Goal: Ask a question

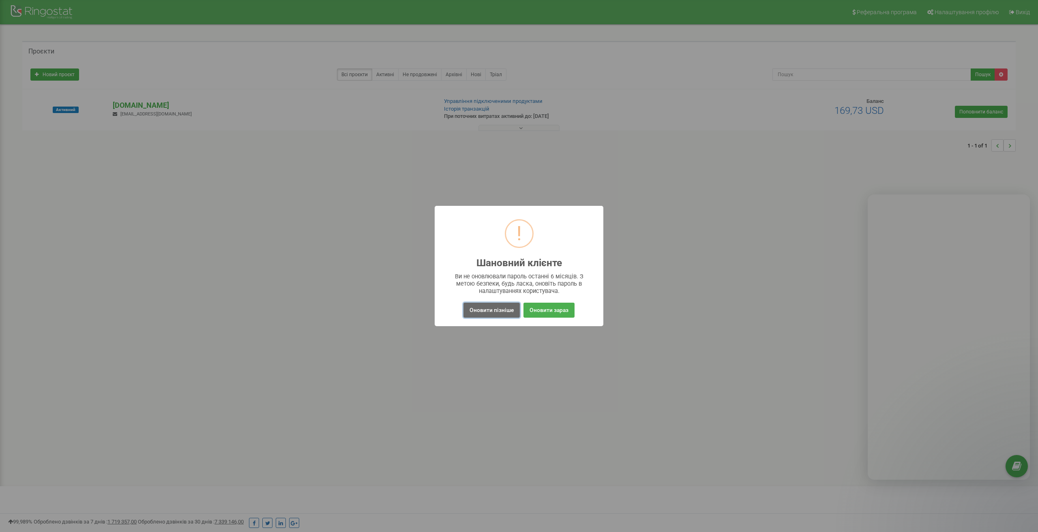
click at [502, 311] on button "Оновити пізніше" at bounding box center [491, 310] width 56 height 15
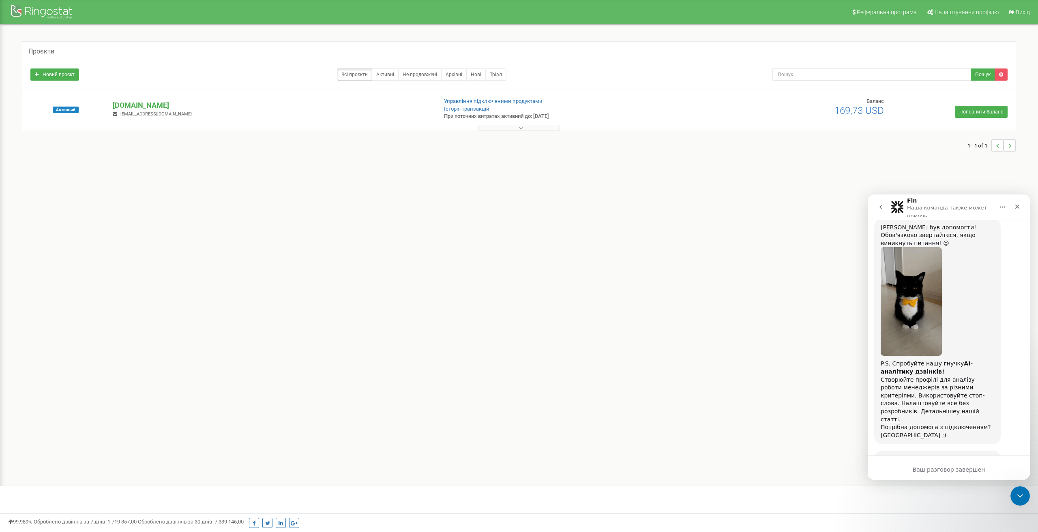
scroll to position [1673, 0]
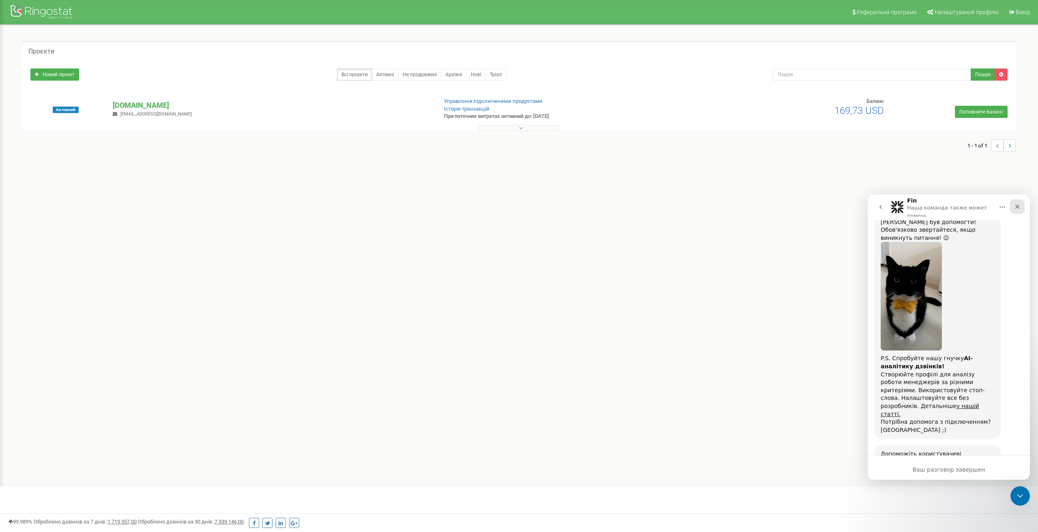
click at [1018, 207] on icon "Закрыть" at bounding box center [1017, 207] width 6 height 6
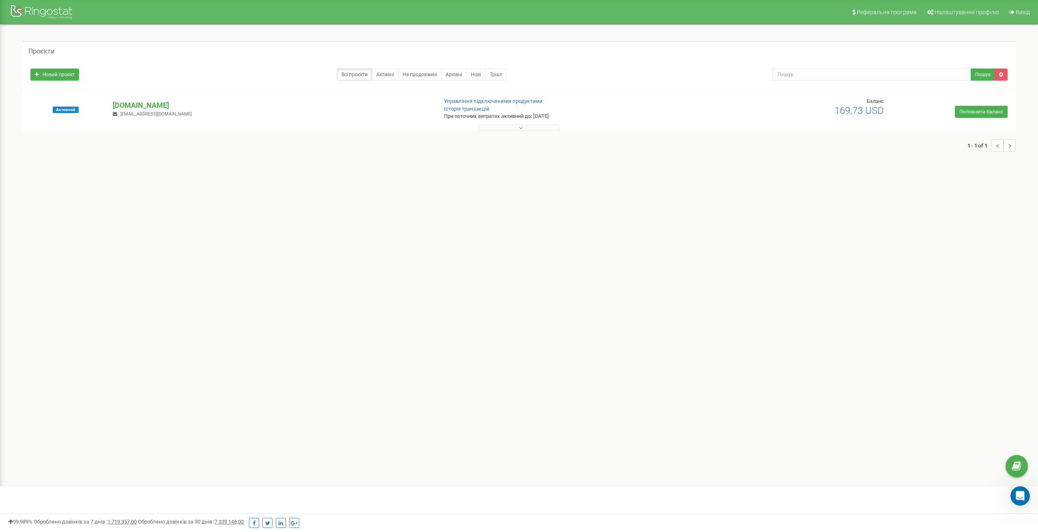
click at [445, 126] on div at bounding box center [518, 126] width 989 height 8
click at [498, 129] on button at bounding box center [518, 128] width 81 height 6
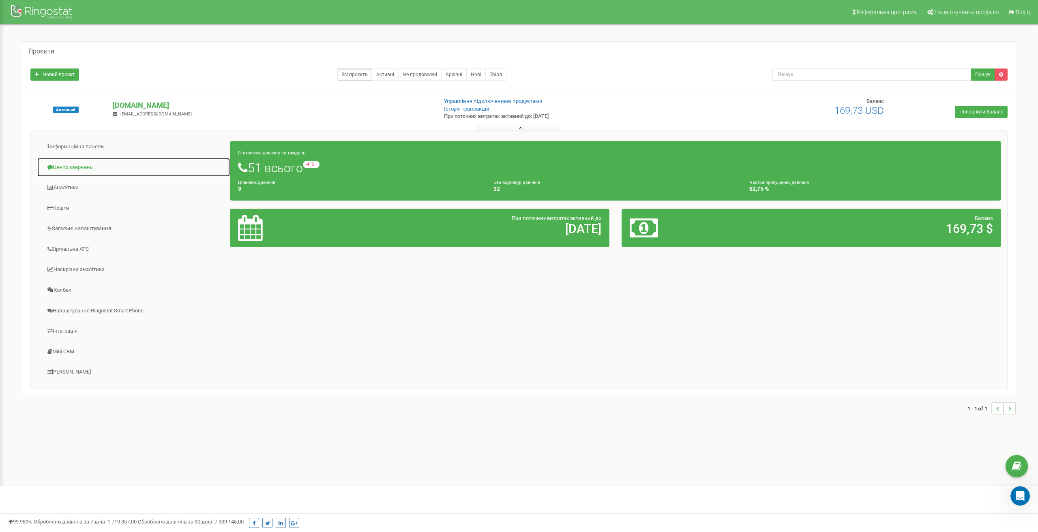
click at [85, 167] on link "Центр звернень" at bounding box center [133, 168] width 193 height 20
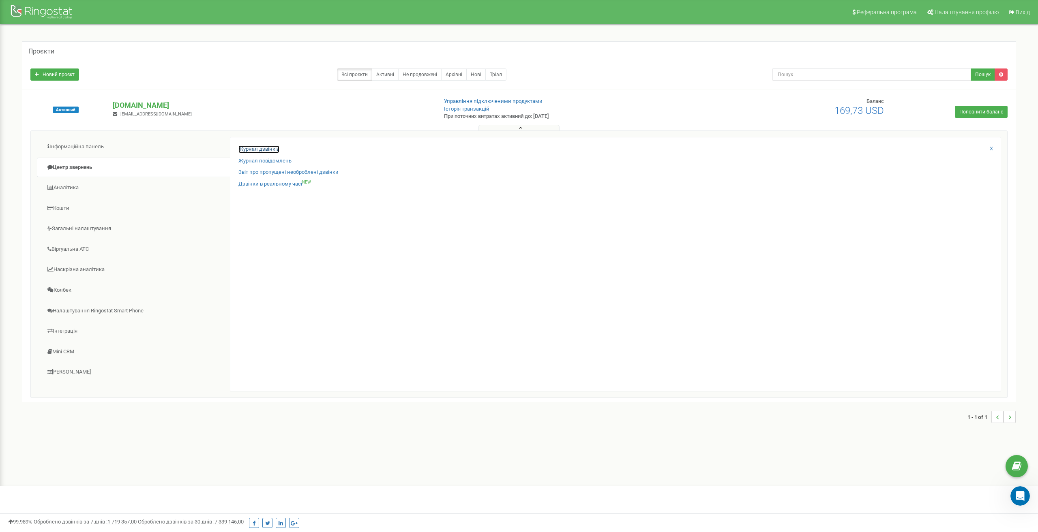
click at [251, 150] on link "Журнал дзвінків" at bounding box center [258, 150] width 41 height 8
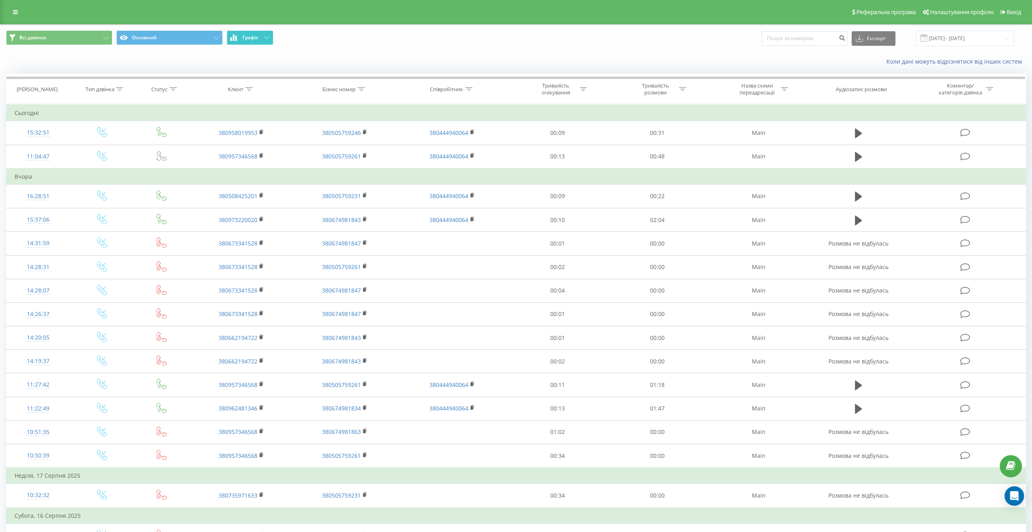
click at [268, 39] on icon at bounding box center [267, 37] width 6 height 3
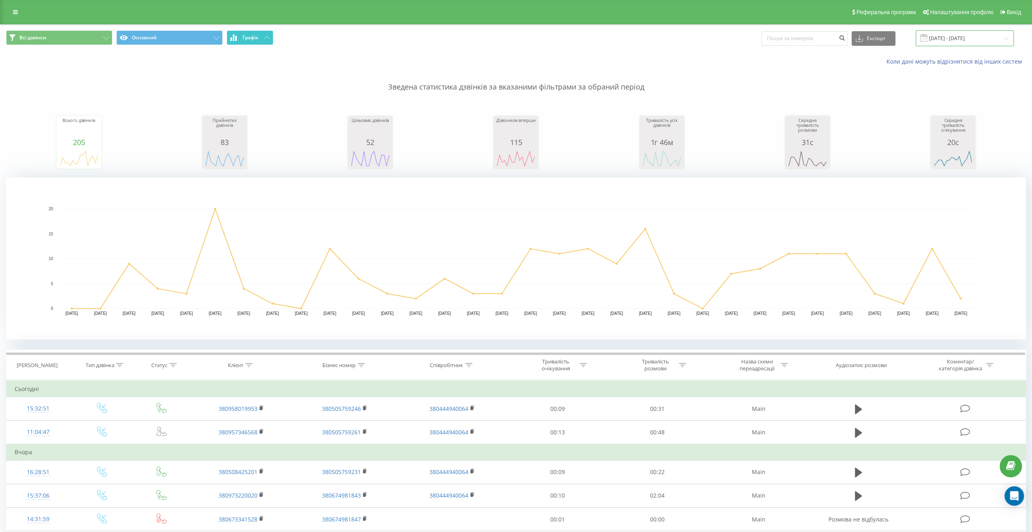
click at [963, 42] on input "[DATE] - [DATE]" at bounding box center [964, 38] width 98 height 16
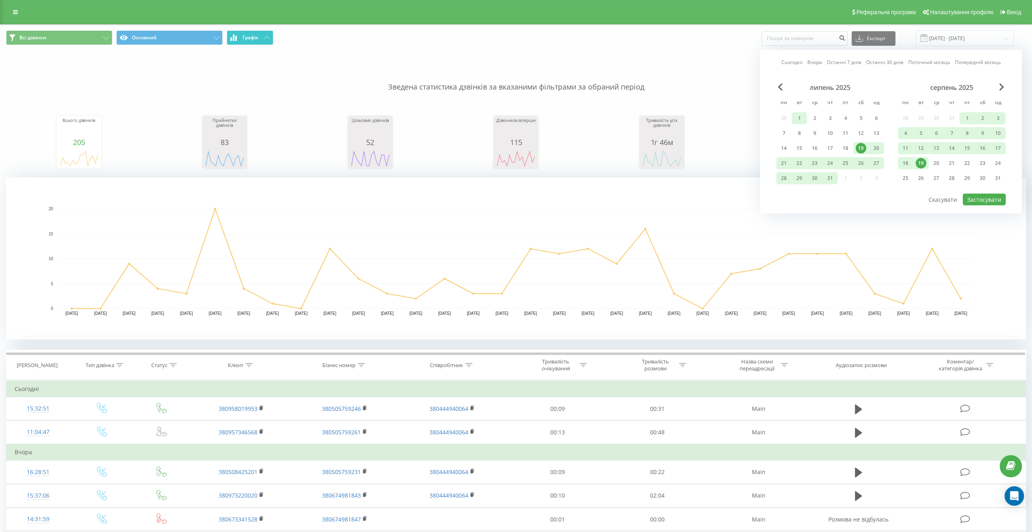
click at [794, 119] on div "1" at bounding box center [799, 118] width 11 height 11
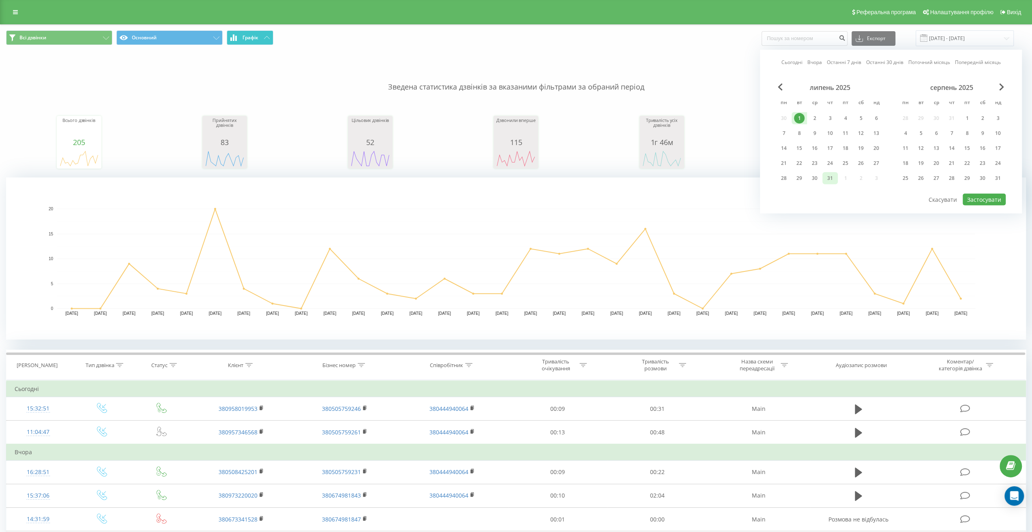
click at [832, 178] on div "31" at bounding box center [830, 178] width 11 height 11
click at [980, 197] on button "Застосувати" at bounding box center [983, 200] width 43 height 12
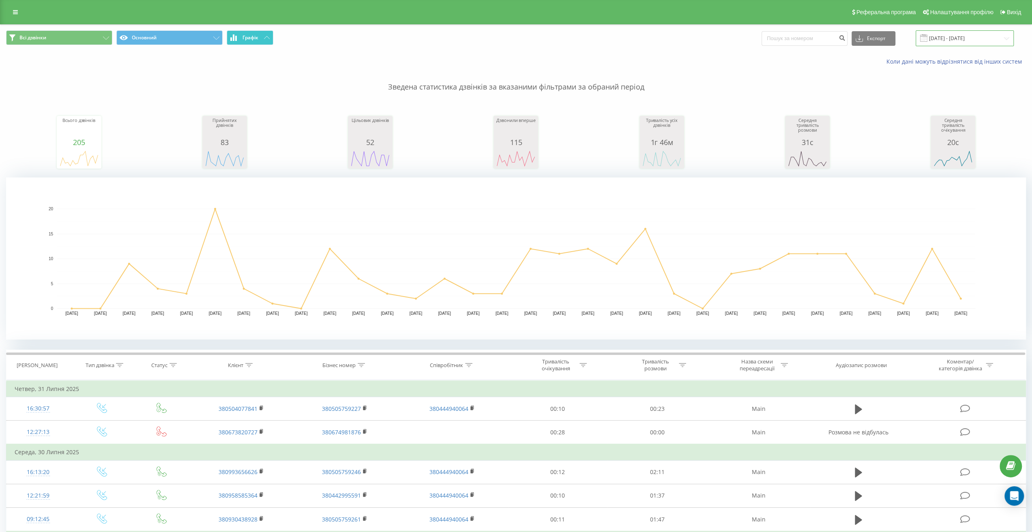
click at [975, 36] on input "[DATE] - [DATE]" at bounding box center [964, 38] width 98 height 16
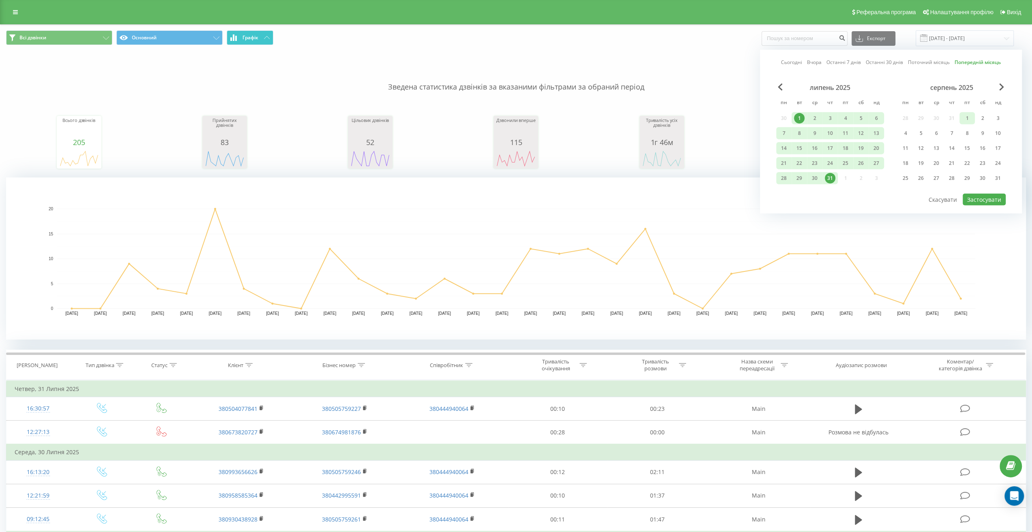
click at [968, 120] on div "1" at bounding box center [967, 118] width 11 height 11
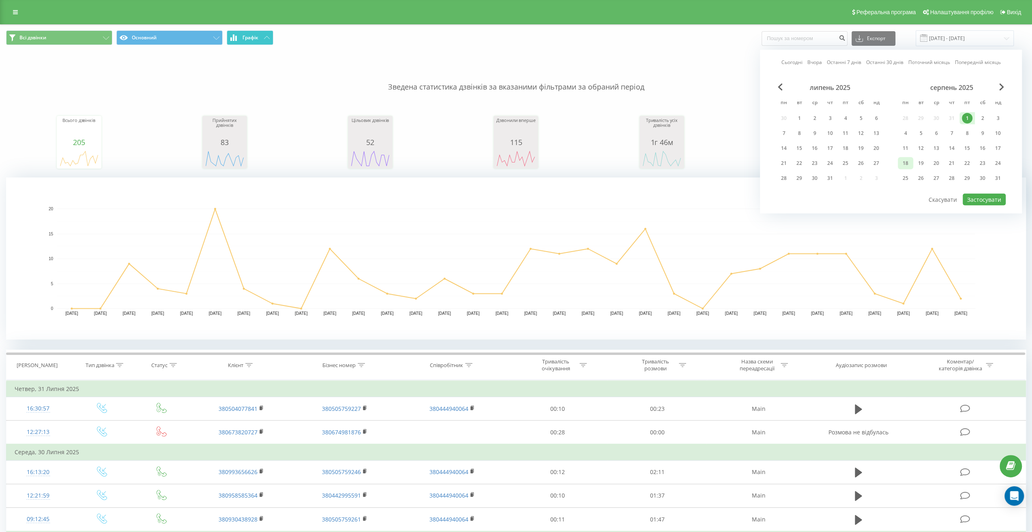
click at [912, 161] on div "18" at bounding box center [905, 163] width 15 height 12
click at [976, 198] on button "Застосувати" at bounding box center [983, 200] width 43 height 12
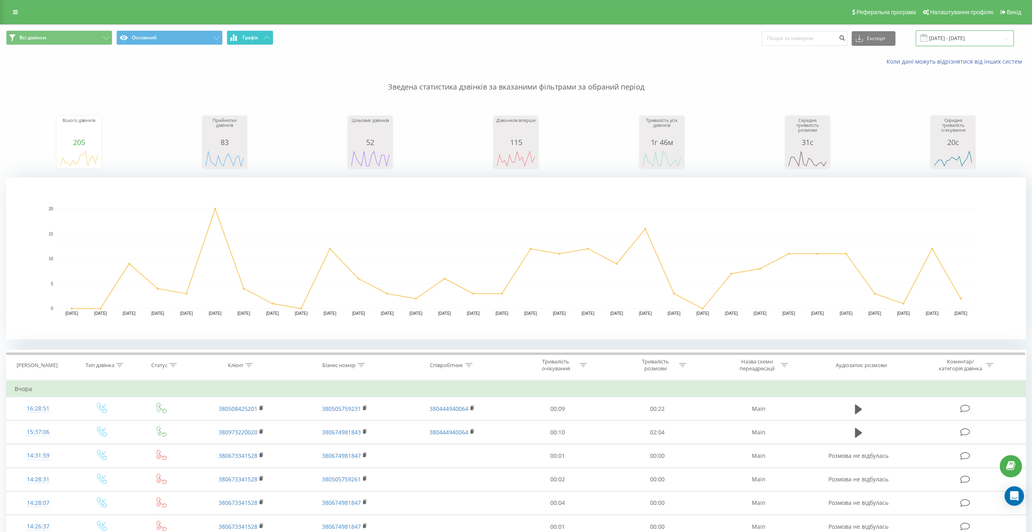
click at [986, 42] on input "01.08.2025 - 18.08.2025" at bounding box center [964, 38] width 98 height 16
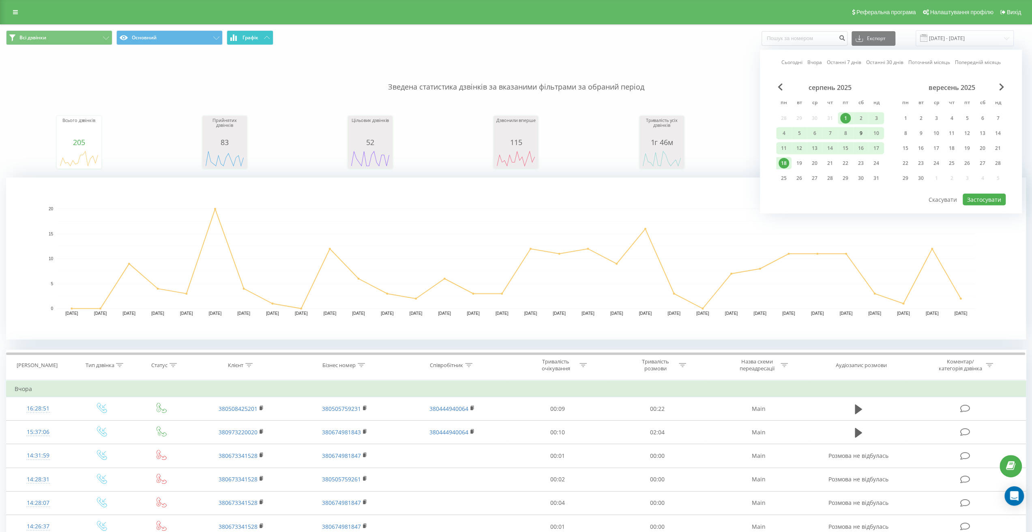
click at [861, 133] on div "9" at bounding box center [860, 133] width 11 height 11
click at [984, 198] on button "Застосувати" at bounding box center [983, 200] width 43 height 12
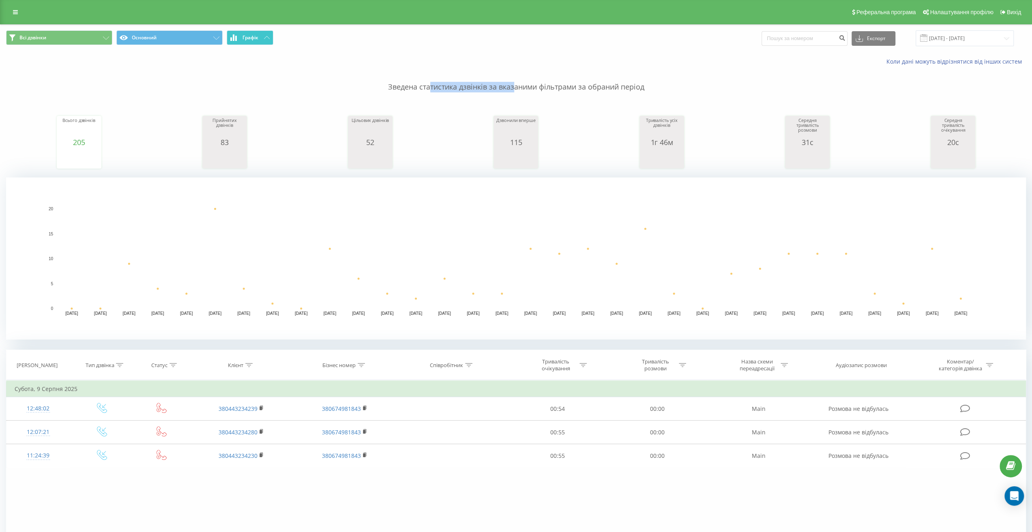
drag, startPoint x: 430, startPoint y: 85, endPoint x: 515, endPoint y: 80, distance: 85.2
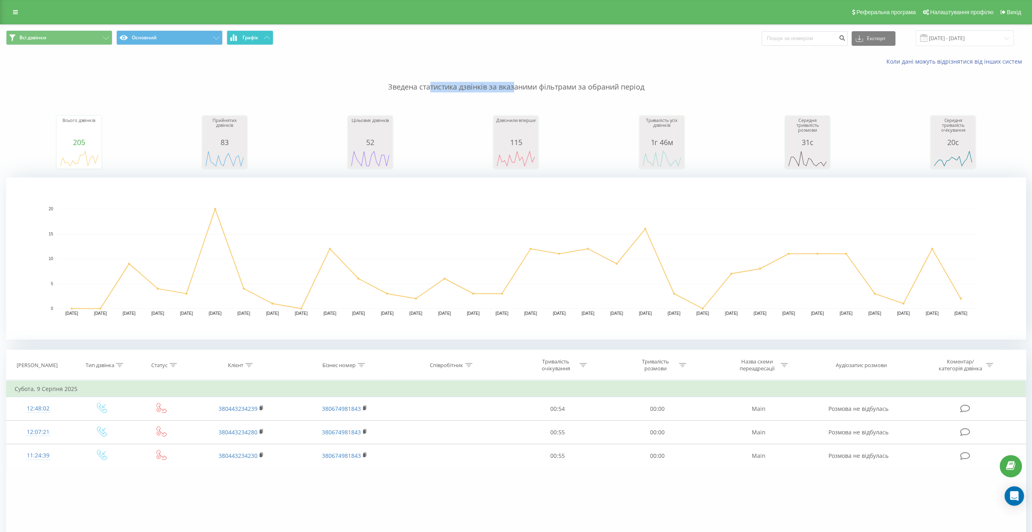
click at [515, 80] on p "Зведена статистика дзвінків за вказаними фільтрами за обраний період" at bounding box center [516, 79] width 1020 height 27
click at [551, 86] on p "Зведена статистика дзвінків за вказаними фільтрами за обраний період" at bounding box center [516, 79] width 1020 height 27
click at [998, 39] on input "09.08.2025 - 09.08.2025" at bounding box center [964, 38] width 98 height 16
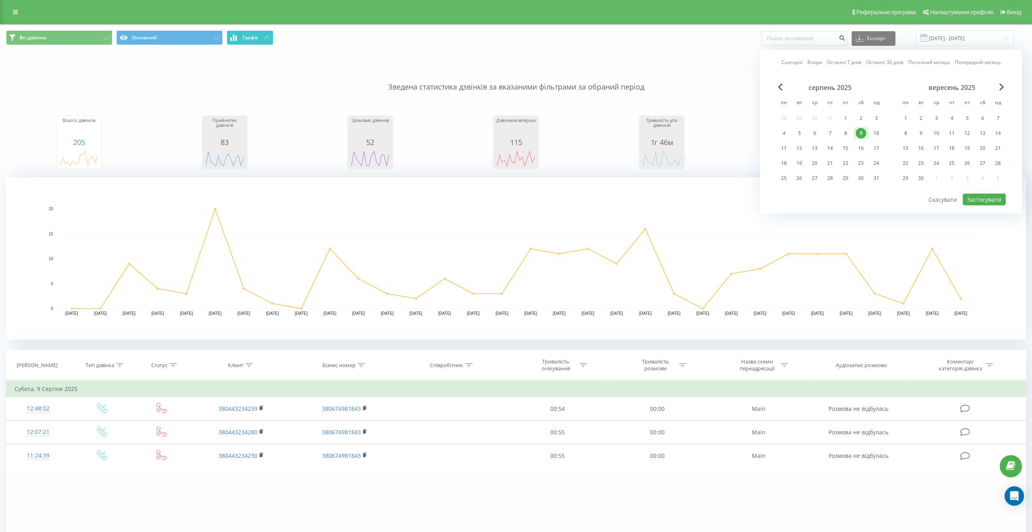
click at [889, 62] on link "Останні 30 днів" at bounding box center [884, 62] width 37 height 8
click at [982, 201] on button "Застосувати" at bounding box center [983, 200] width 43 height 12
type input "21.07.2025 - 19.08.2025"
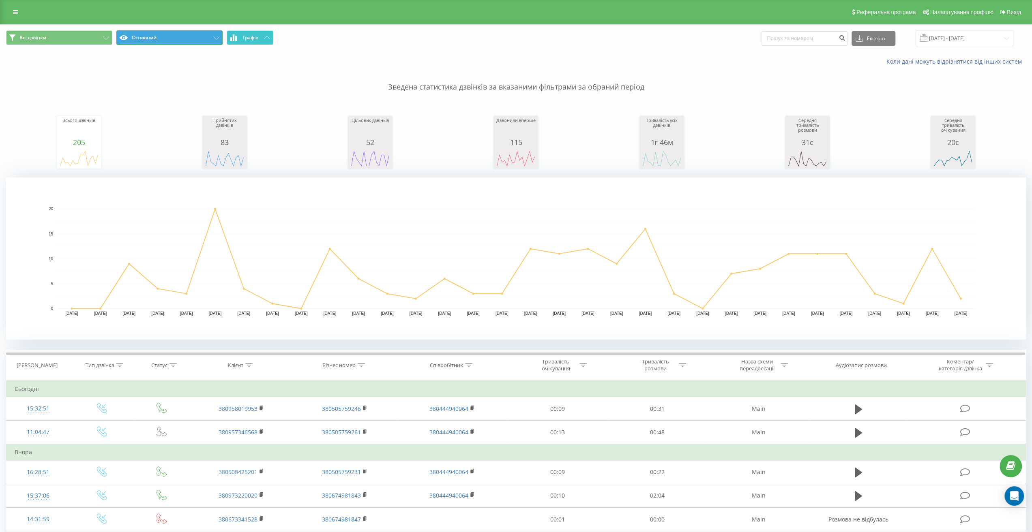
click at [144, 34] on button "Основний" at bounding box center [169, 37] width 106 height 15
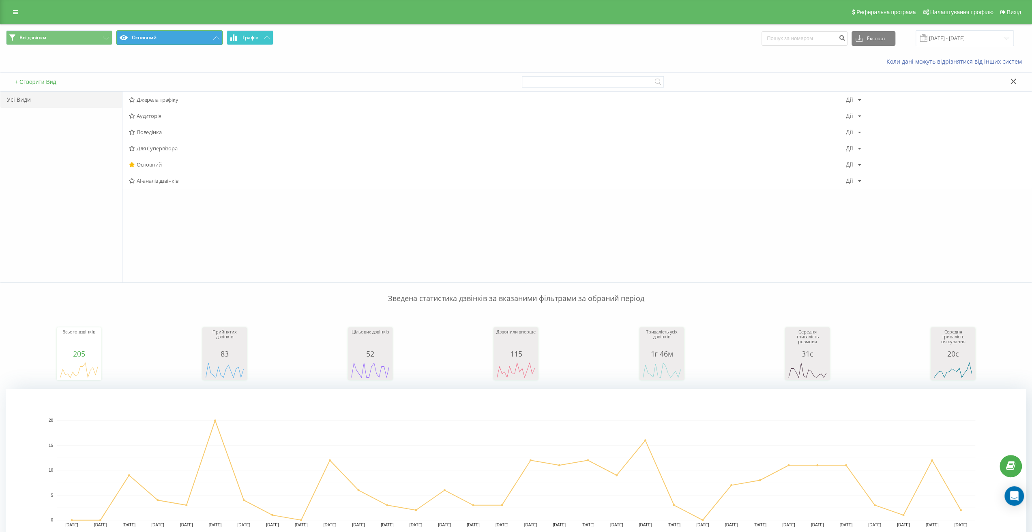
click at [142, 34] on button "Основний" at bounding box center [169, 37] width 106 height 15
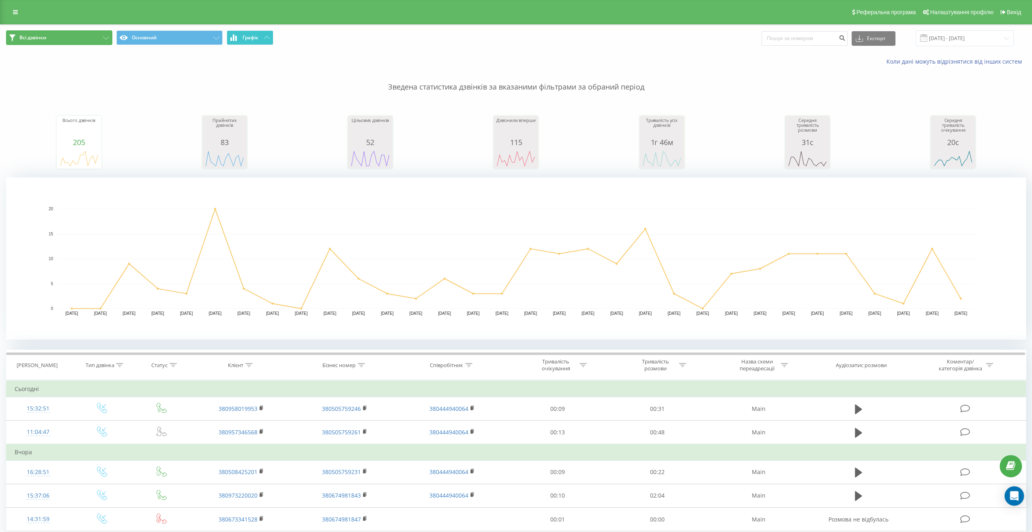
click at [92, 35] on button "Всі дзвінки" at bounding box center [59, 37] width 106 height 15
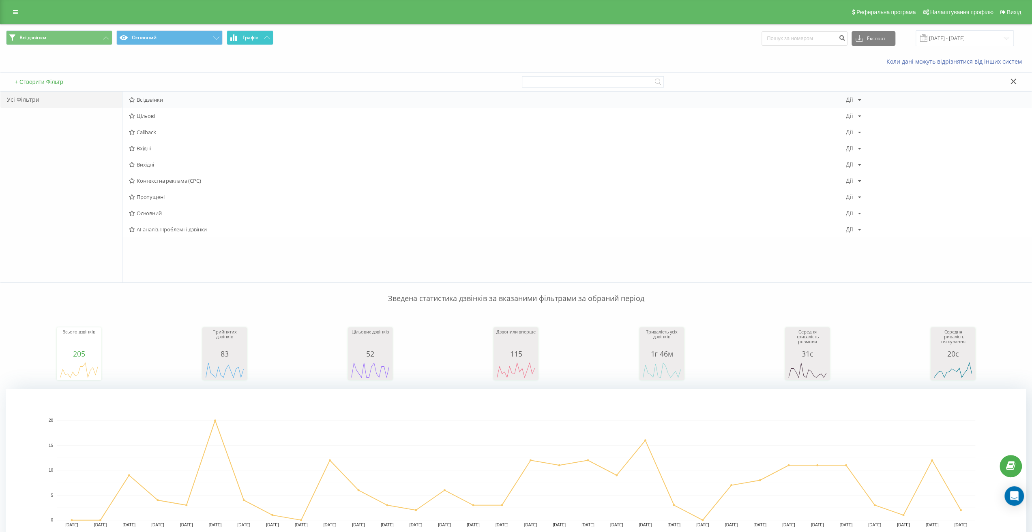
click at [153, 98] on span "Всі дзвінки" at bounding box center [487, 100] width 717 height 6
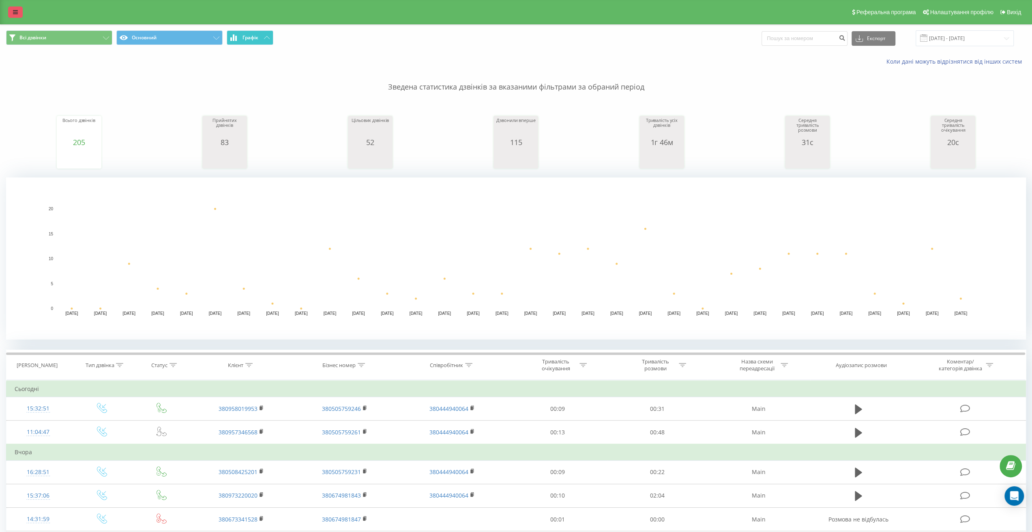
click at [15, 8] on link at bounding box center [15, 11] width 15 height 11
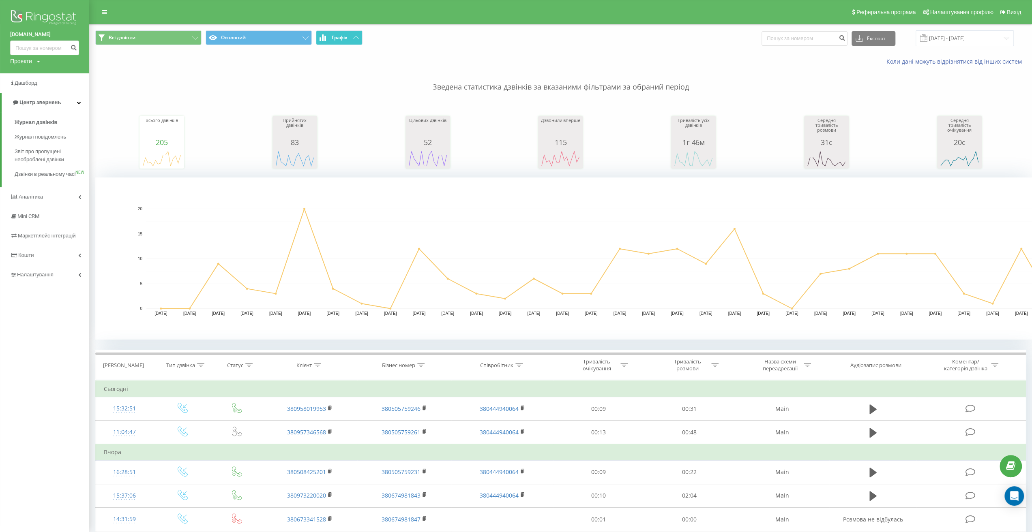
click at [15, 8] on img at bounding box center [44, 18] width 69 height 20
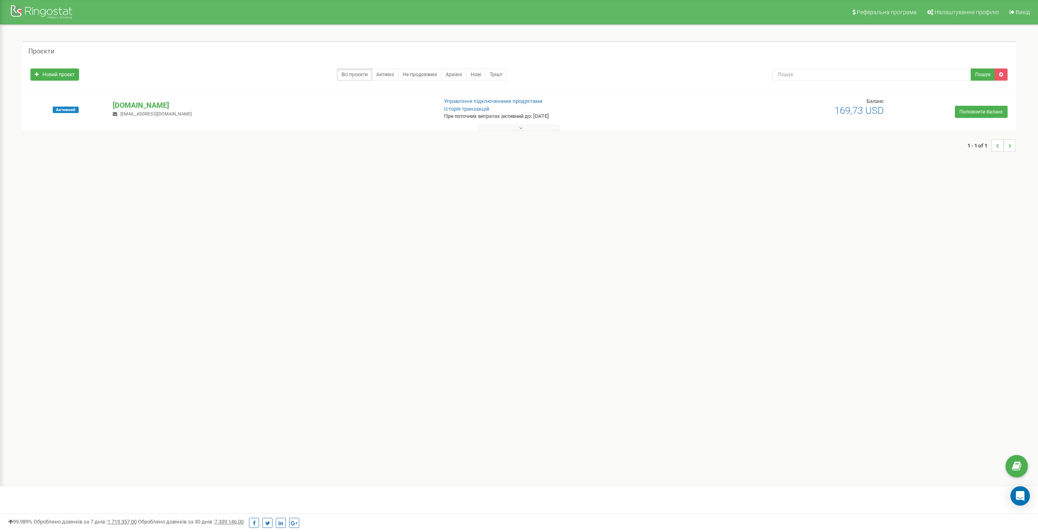
click at [513, 129] on button at bounding box center [518, 128] width 81 height 6
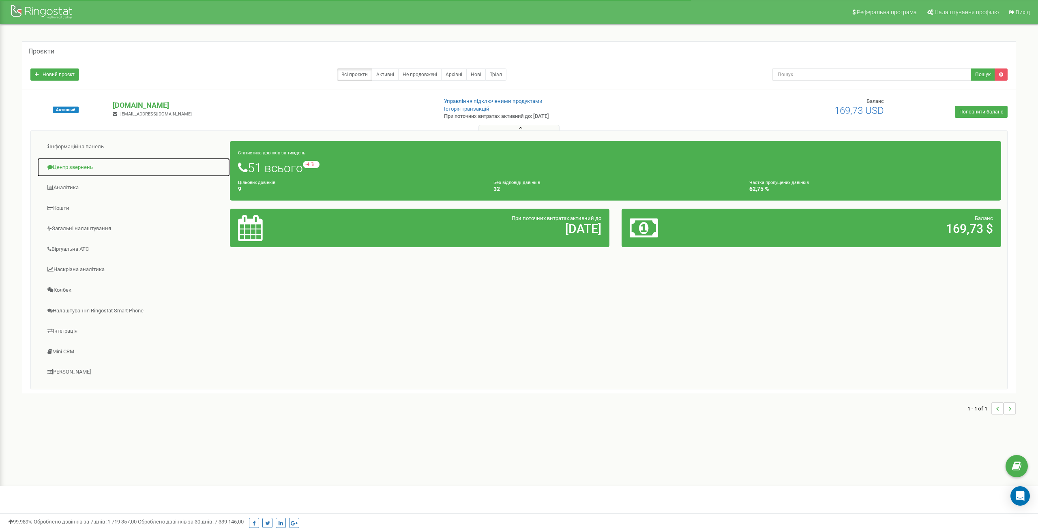
click at [93, 163] on link "Центр звернень" at bounding box center [133, 168] width 193 height 20
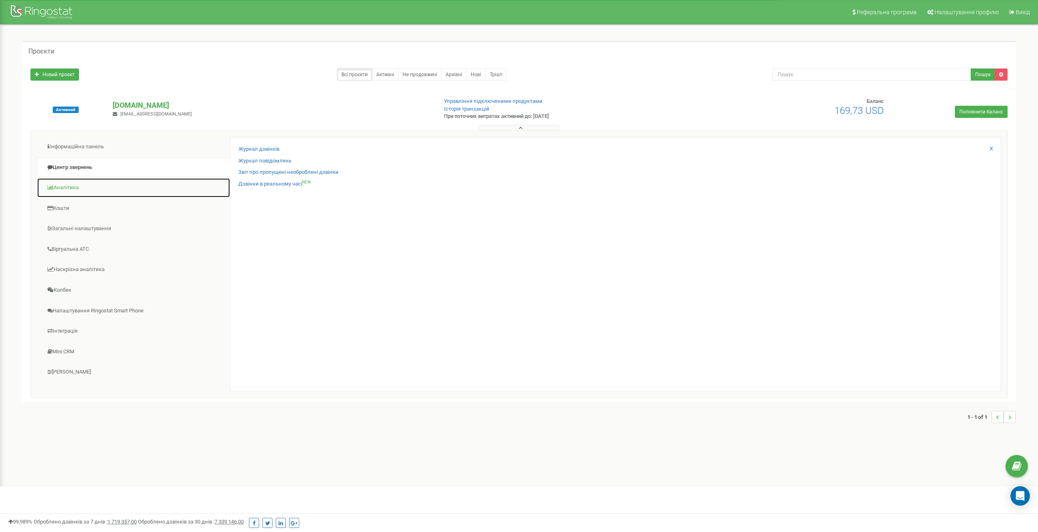
click at [75, 188] on link "Аналiтика" at bounding box center [133, 188] width 193 height 20
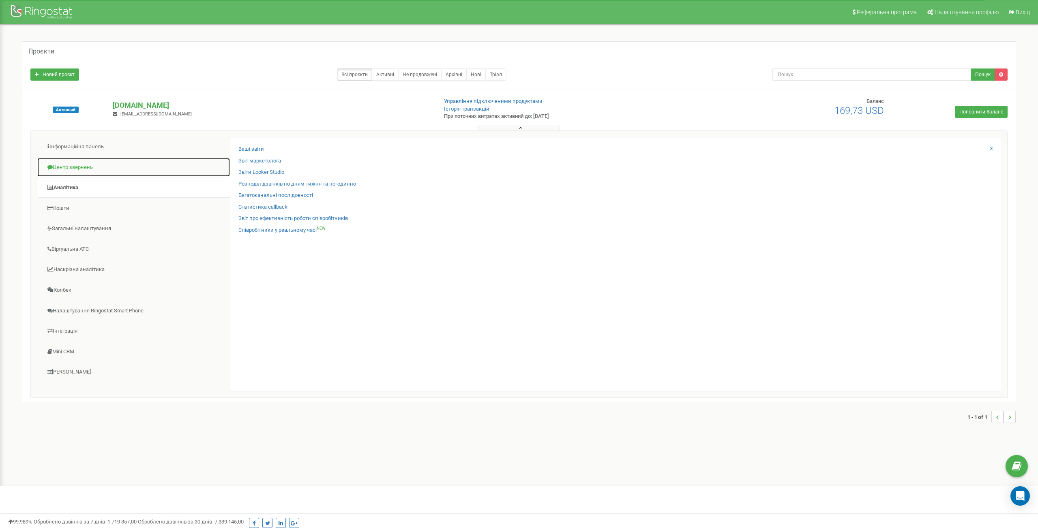
click at [97, 165] on link "Центр звернень" at bounding box center [133, 168] width 193 height 20
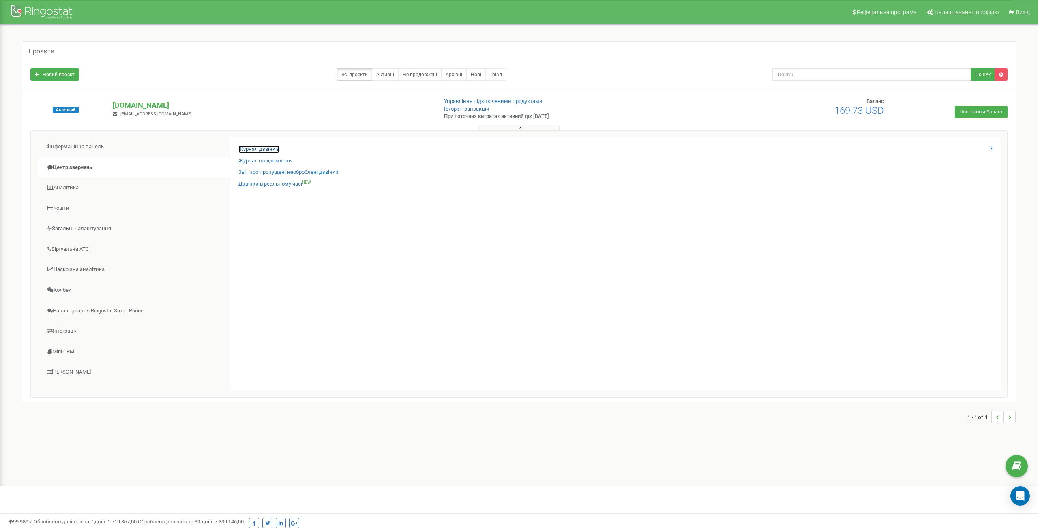
click at [266, 149] on link "Журнал дзвінків" at bounding box center [258, 150] width 41 height 8
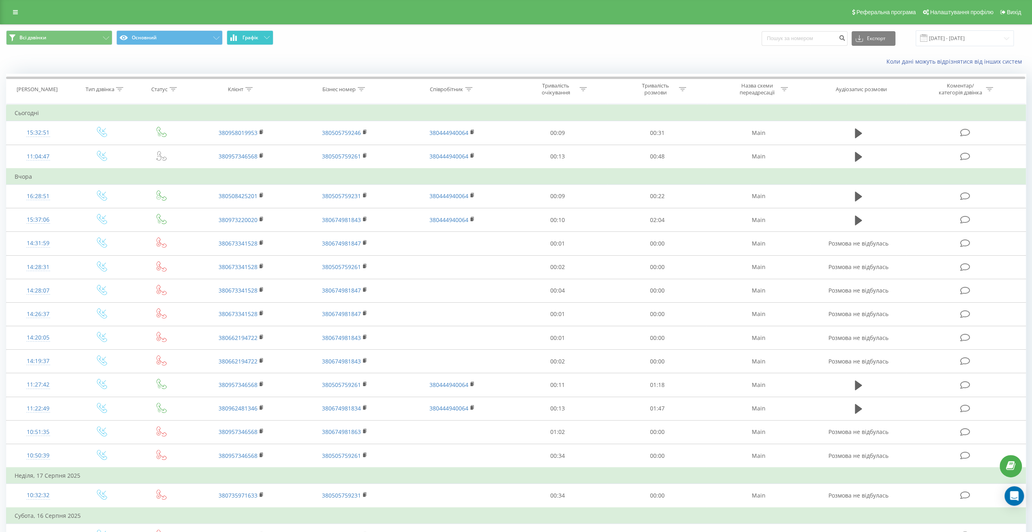
click at [265, 43] on button "Графік" at bounding box center [250, 37] width 47 height 15
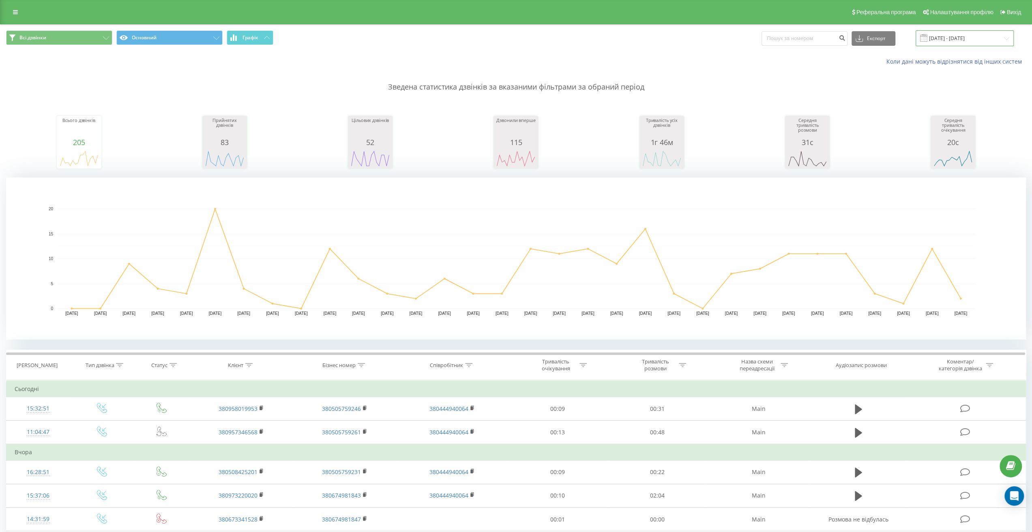
click at [962, 38] on input "[DATE] - [DATE]" at bounding box center [964, 38] width 98 height 16
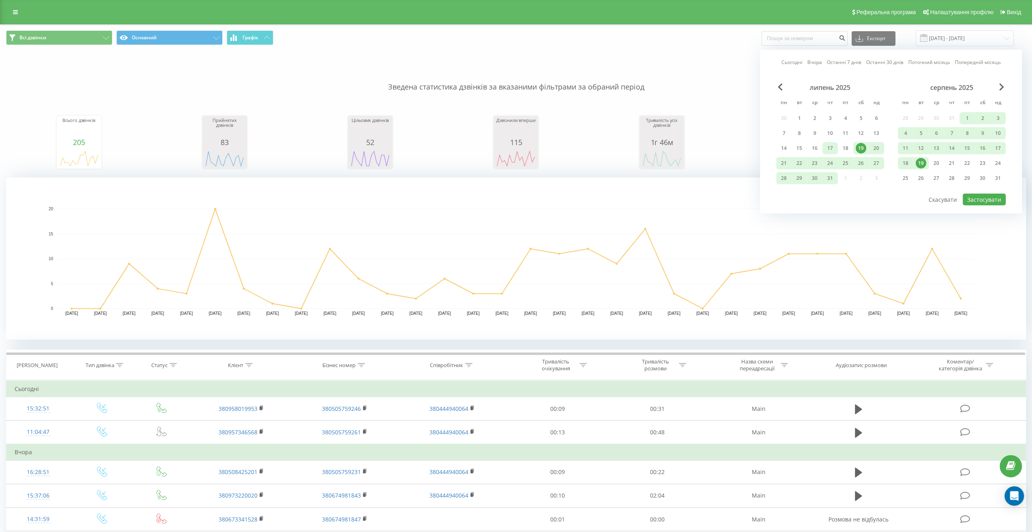
click at [829, 150] on div "17" at bounding box center [830, 148] width 11 height 11
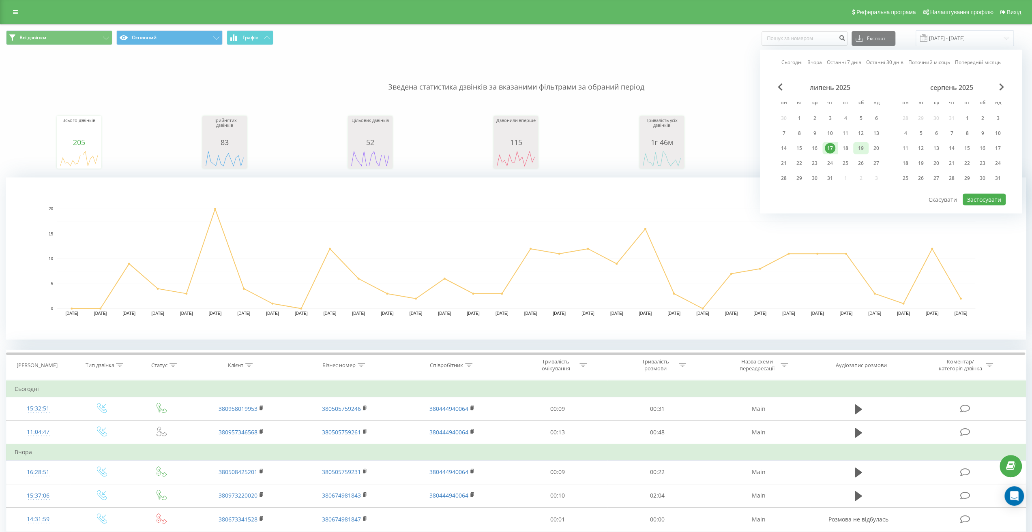
click at [865, 146] on div "19" at bounding box center [860, 148] width 11 height 11
click at [983, 195] on button "Застосувати" at bounding box center [983, 200] width 43 height 12
type input "17.07.2025 - 19.07.2025"
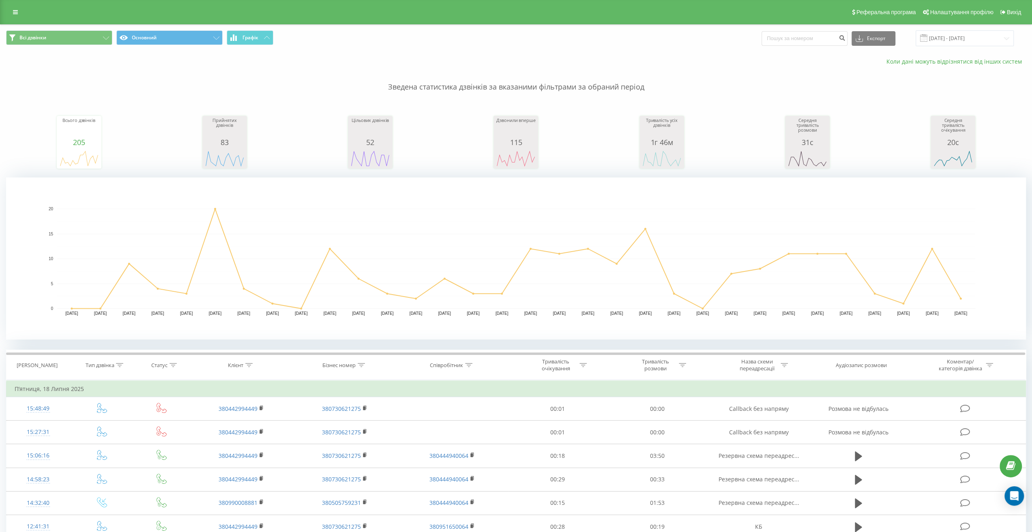
click at [949, 61] on link "Коли дані можуть відрізнятися вiд інших систем" at bounding box center [955, 62] width 139 height 8
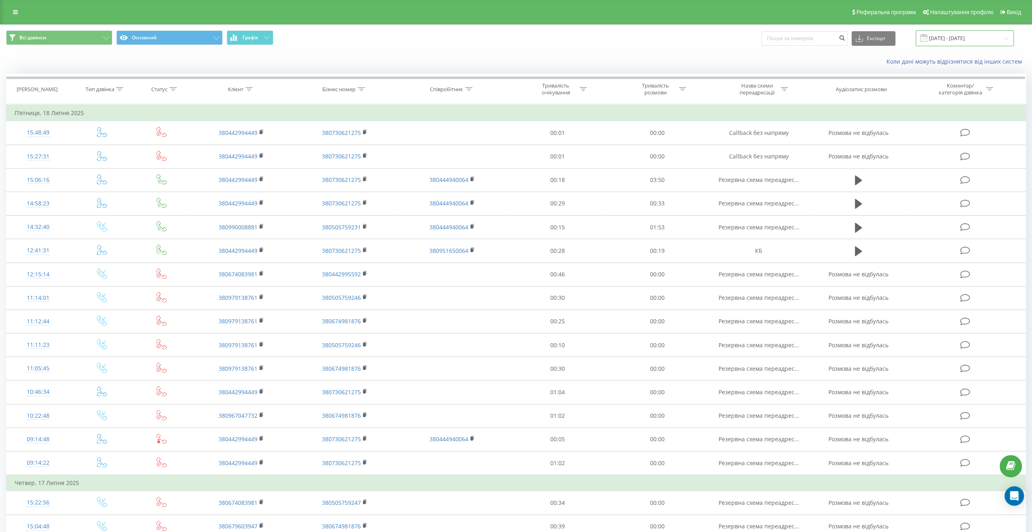
click at [974, 39] on input "17.07.2025 - 19.07.2025" at bounding box center [964, 38] width 98 height 16
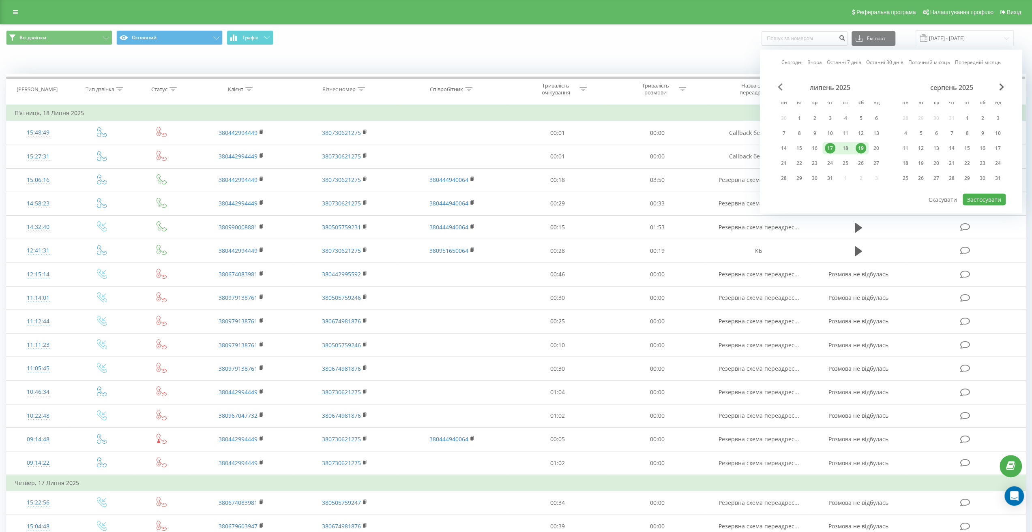
click at [778, 86] on div "липень 2025 пн вт ср чт пт сб нд 30 1 2 3 4 5 6 7 8 9 10 11 12 13 14 15 16 17 1…" at bounding box center [890, 138] width 229 height 109
click at [778, 86] on span "Previous Month" at bounding box center [780, 87] width 5 height 7
click at [876, 117] on div "1" at bounding box center [876, 118] width 11 height 11
click at [784, 191] on div "30" at bounding box center [783, 193] width 11 height 11
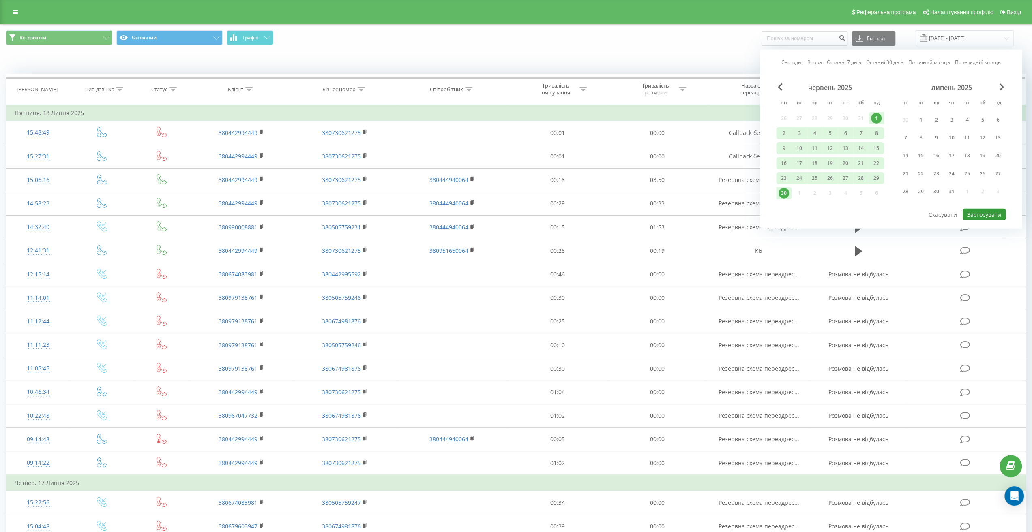
click at [981, 212] on button "Застосувати" at bounding box center [983, 215] width 43 height 12
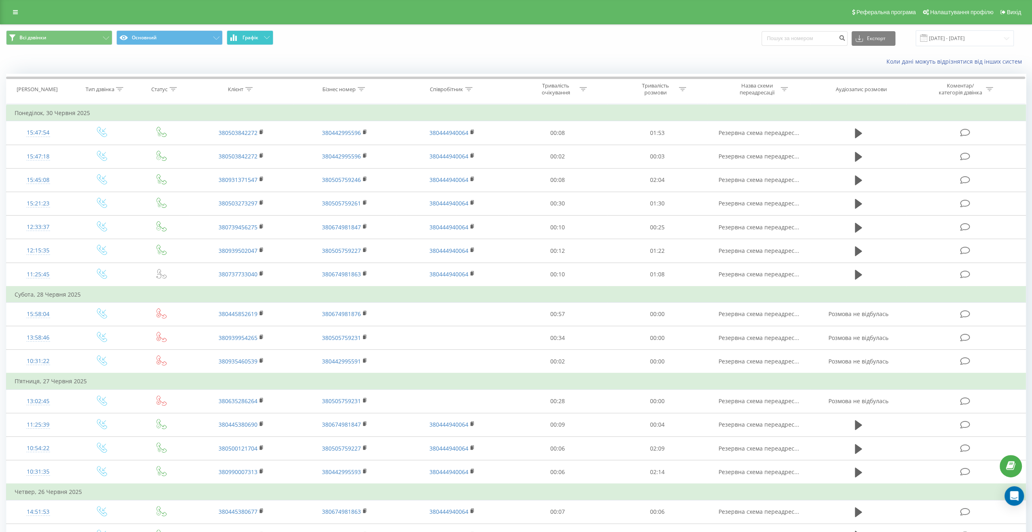
click at [265, 39] on button "Графік" at bounding box center [250, 37] width 47 height 15
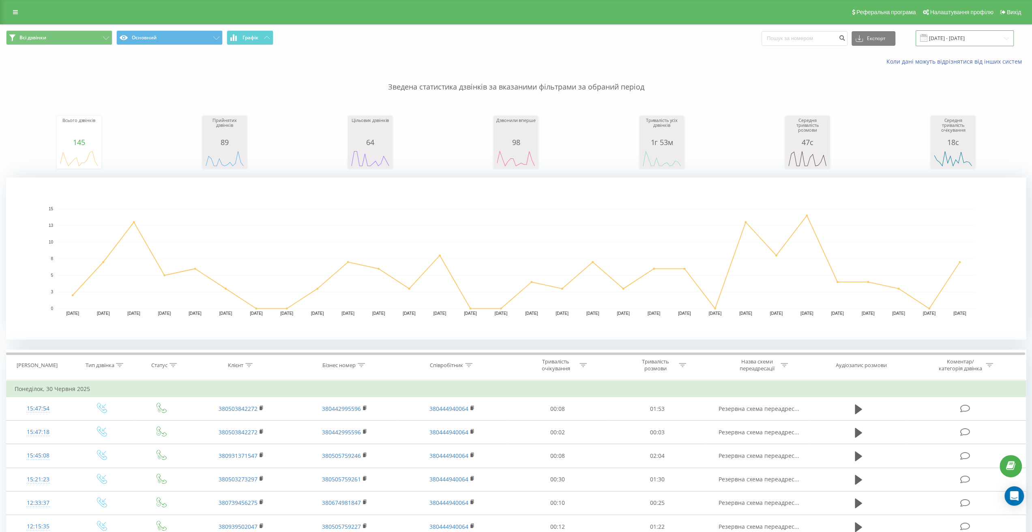
click at [1003, 34] on input "01.06.2025 - 30.06.2025" at bounding box center [964, 38] width 98 height 16
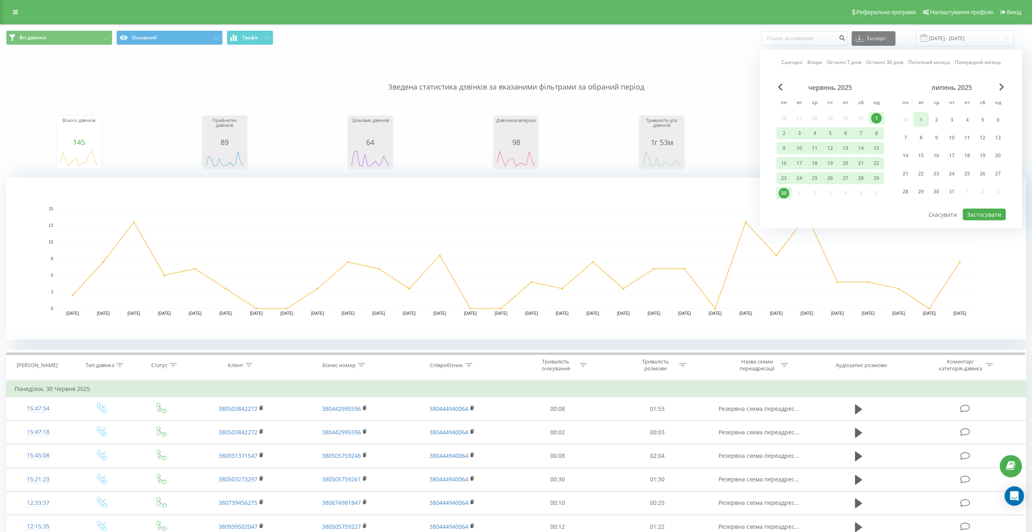
click at [922, 119] on div "1" at bounding box center [920, 119] width 11 height 11
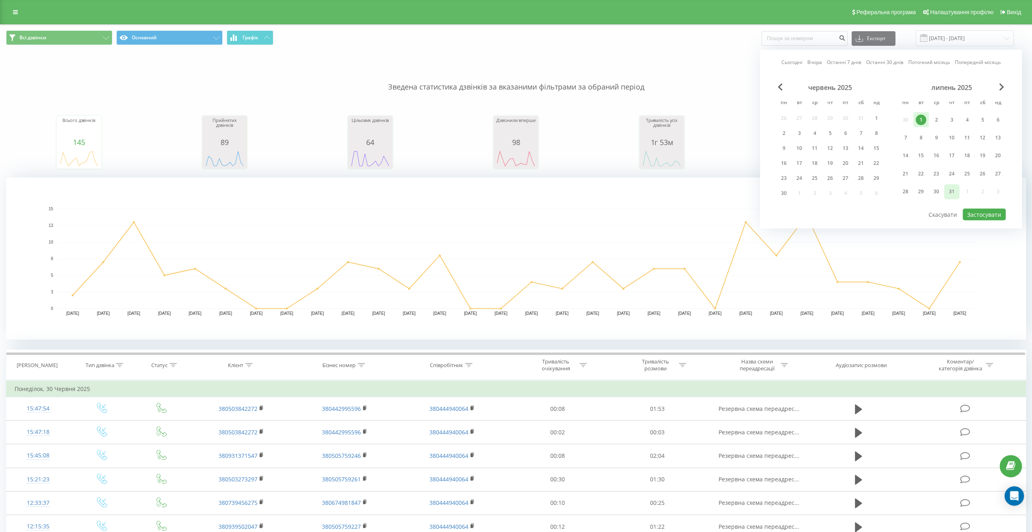
click at [953, 189] on div "31" at bounding box center [951, 191] width 11 height 11
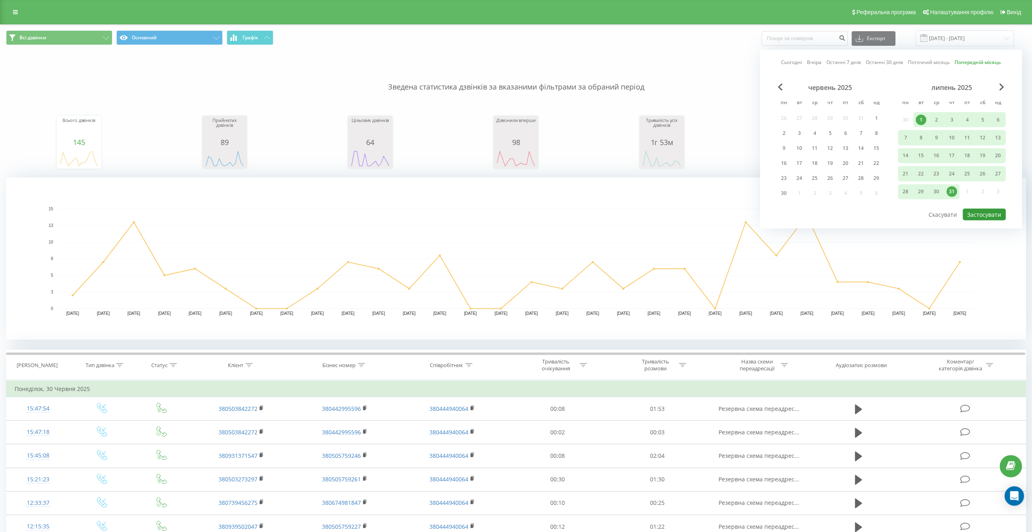
click at [983, 211] on button "Застосувати" at bounding box center [983, 215] width 43 height 12
type input "[DATE] - [DATE]"
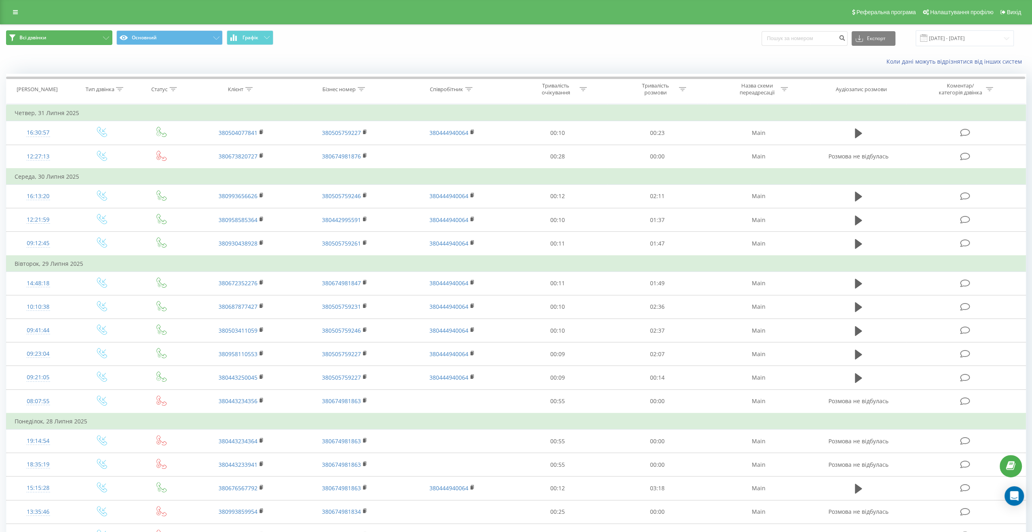
click at [109, 39] on button "Всі дзвінки" at bounding box center [59, 37] width 106 height 15
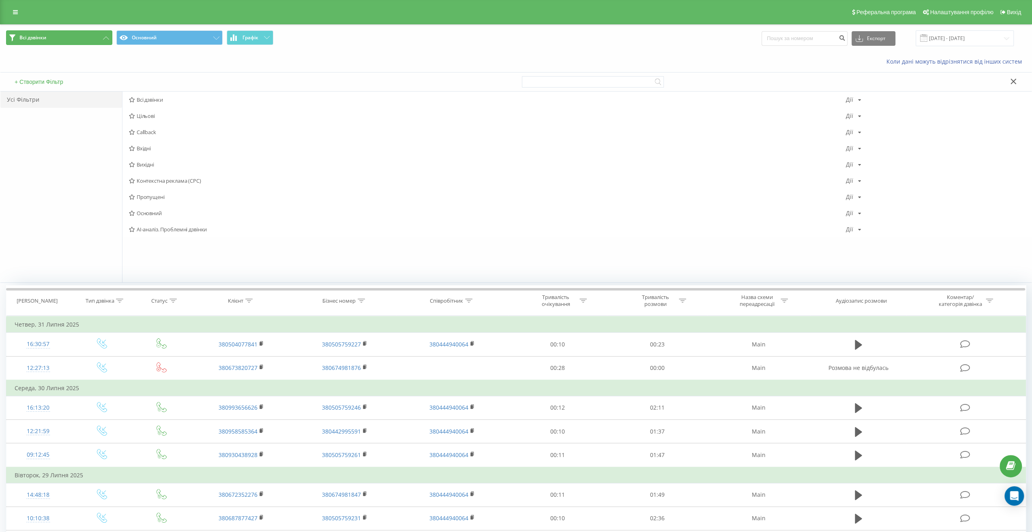
click at [108, 39] on icon at bounding box center [106, 37] width 6 height 3
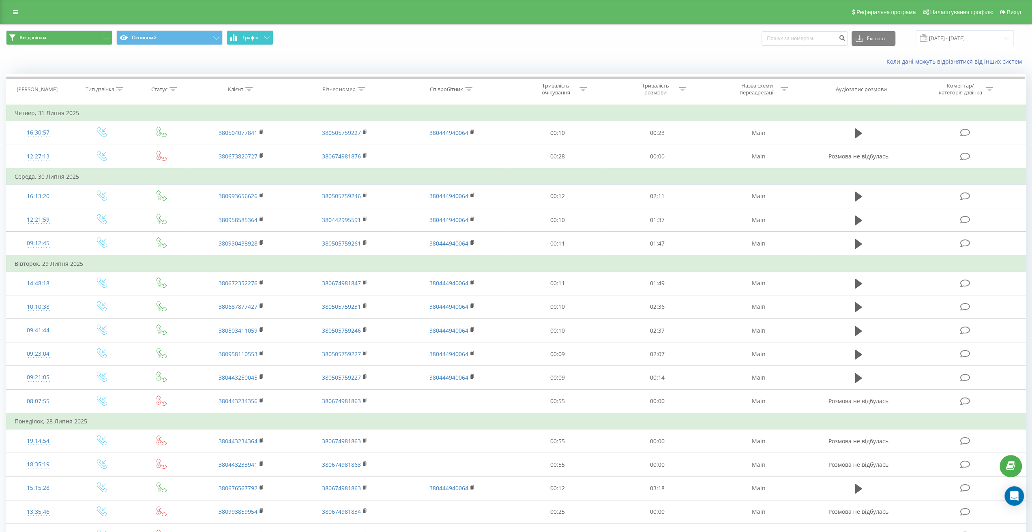
click at [265, 39] on button "Графік" at bounding box center [250, 37] width 47 height 15
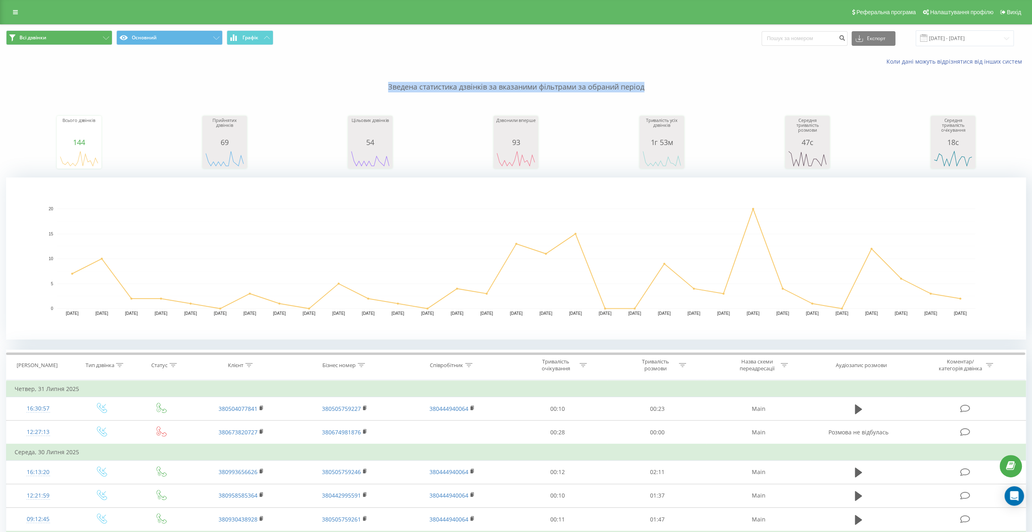
drag, startPoint x: 388, startPoint y: 88, endPoint x: 649, endPoint y: 92, distance: 261.9
click at [649, 92] on p "Зведена статистика дзвінків за вказаними фільтрами за обраний період" at bounding box center [516, 79] width 1020 height 27
click at [1004, 39] on input "[DATE] - [DATE]" at bounding box center [964, 38] width 98 height 16
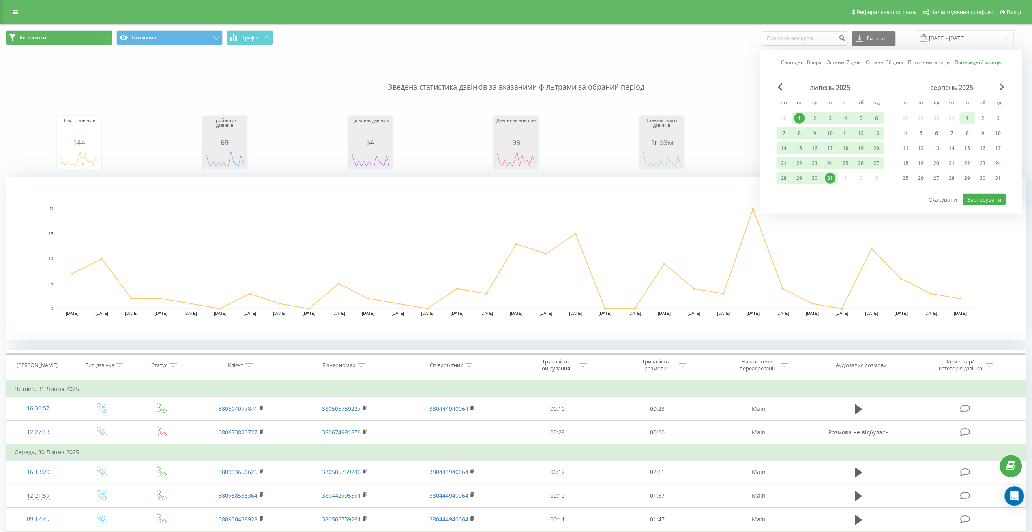
click at [972, 118] on div "1" at bounding box center [967, 118] width 11 height 11
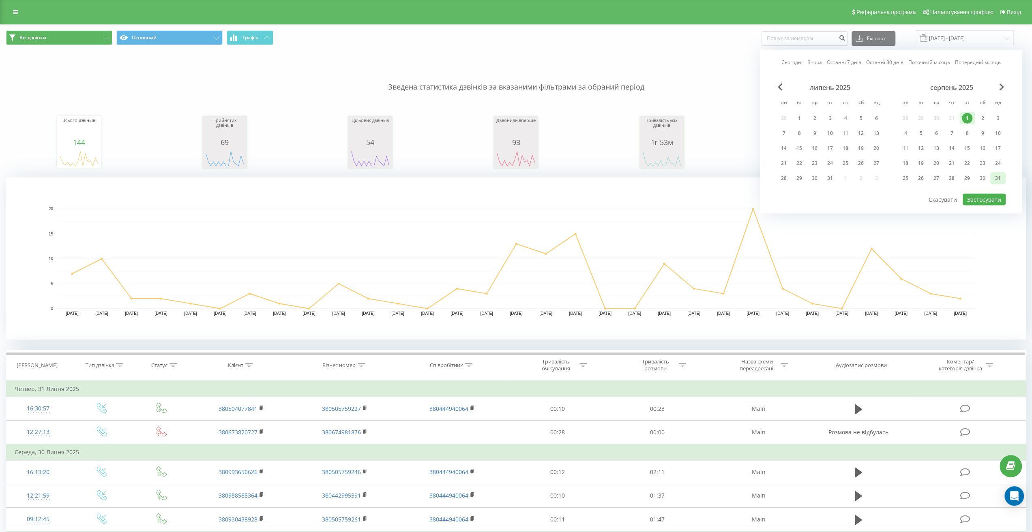
click at [998, 180] on div "31" at bounding box center [997, 178] width 11 height 11
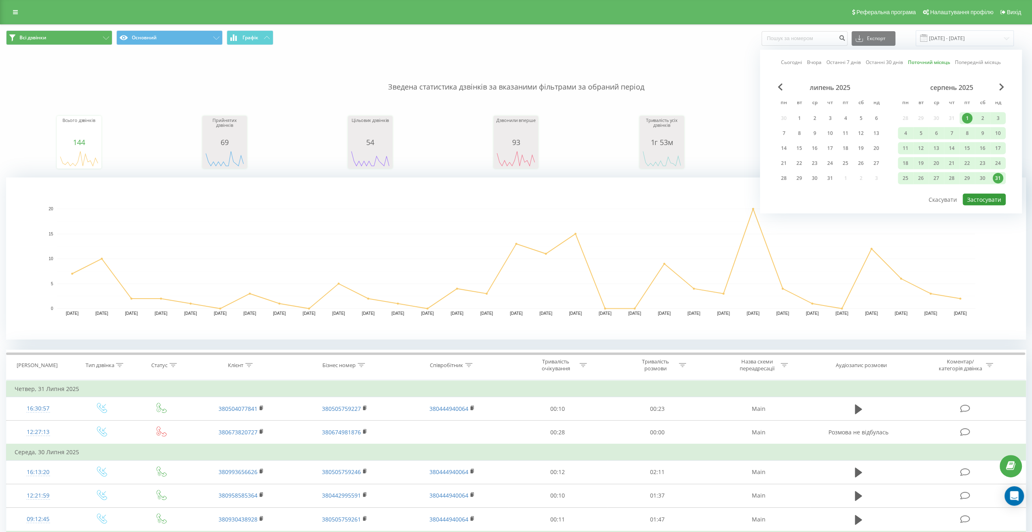
click at [993, 197] on button "Застосувати" at bounding box center [983, 200] width 43 height 12
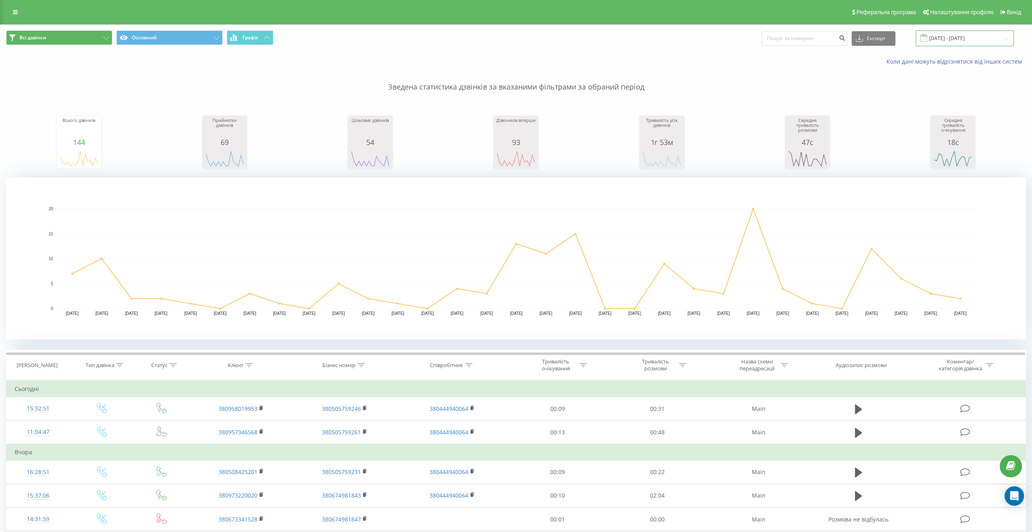
click at [979, 36] on input "01.08.2025 - 31.08.2025" at bounding box center [964, 38] width 98 height 16
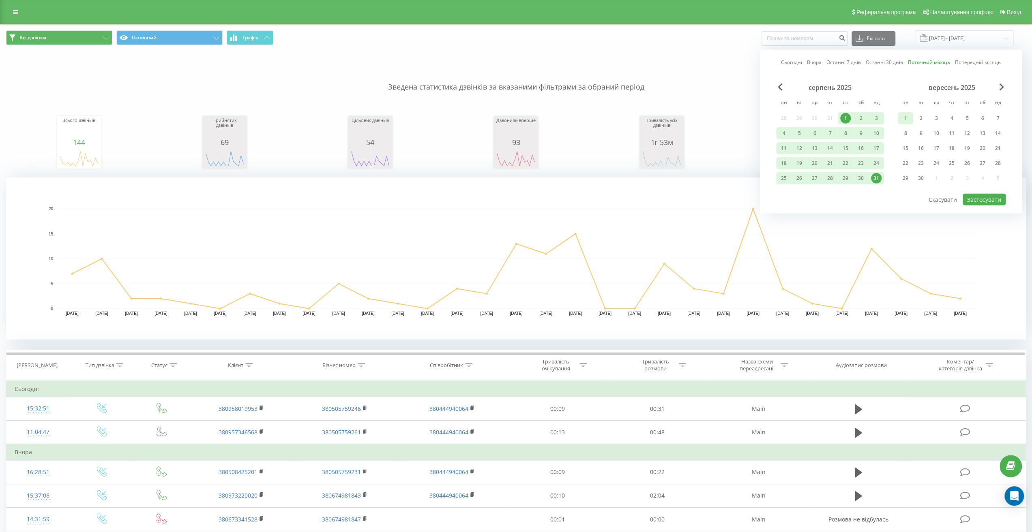
click at [907, 118] on div "1" at bounding box center [905, 118] width 11 height 11
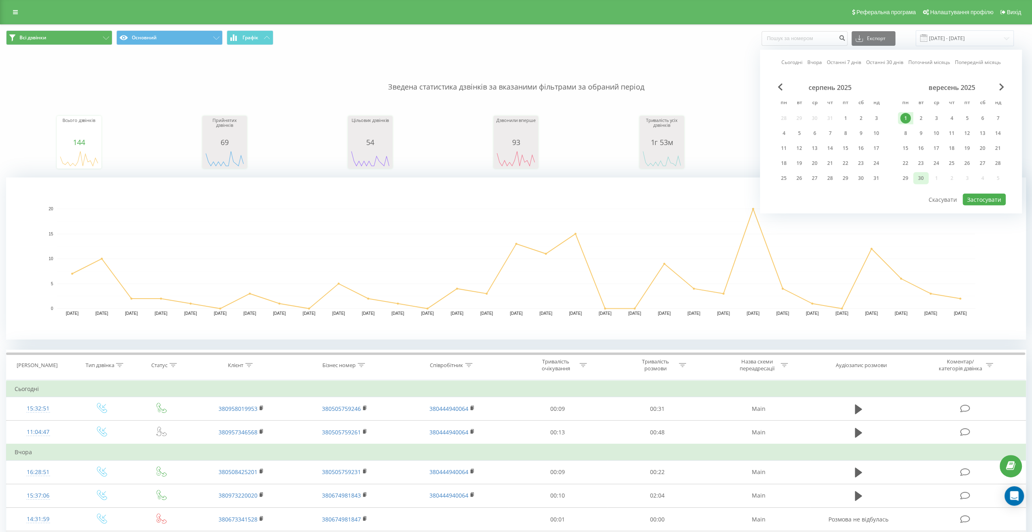
click at [923, 179] on div "30" at bounding box center [920, 178] width 11 height 11
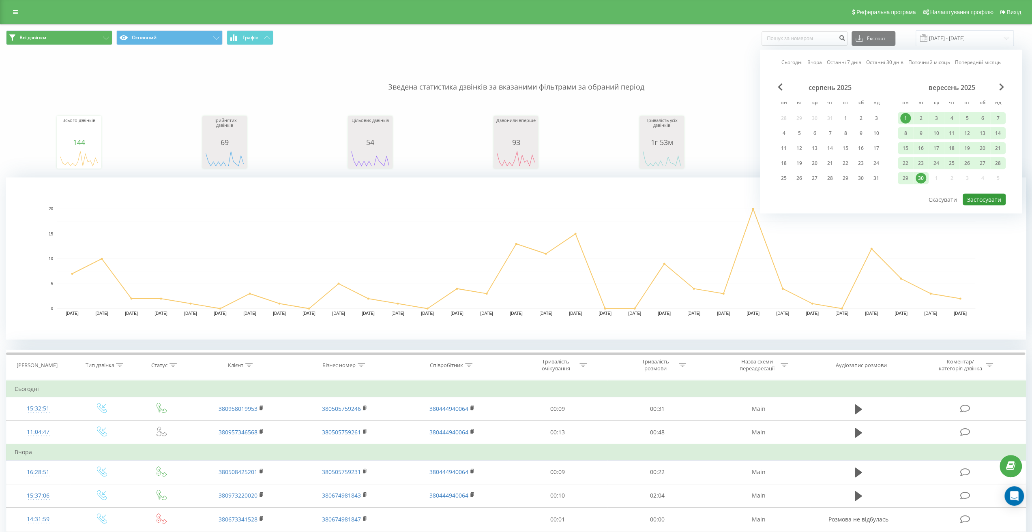
click at [985, 198] on button "Застосувати" at bounding box center [983, 200] width 43 height 12
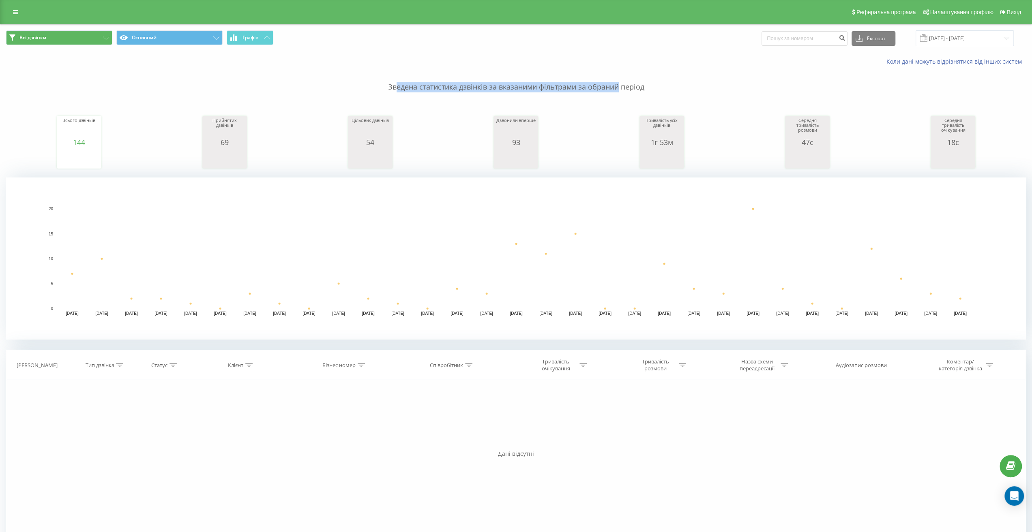
drag, startPoint x: 394, startPoint y: 85, endPoint x: 622, endPoint y: 86, distance: 227.8
click at [619, 86] on p "Зведена статистика дзвінків за вказаними фільтрами за обраний період" at bounding box center [516, 79] width 1020 height 27
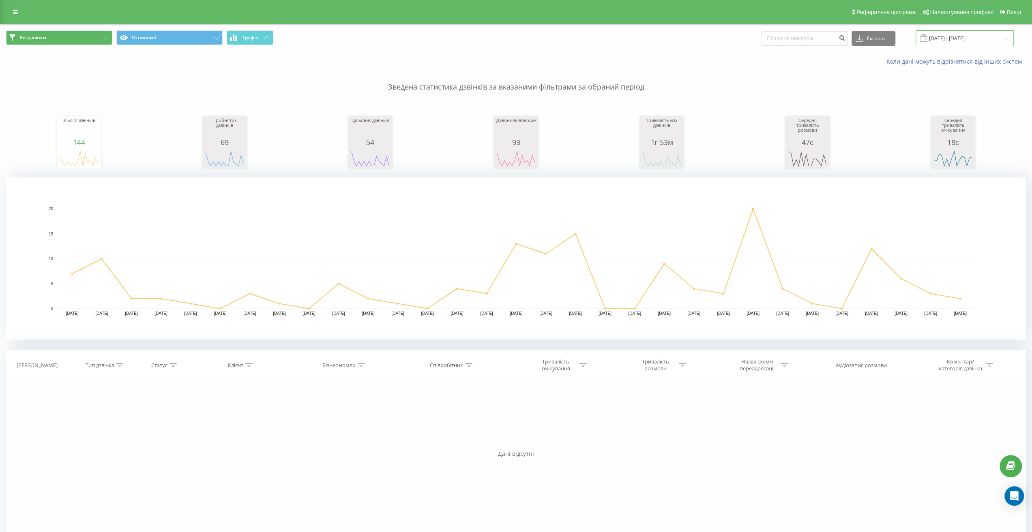
click at [975, 37] on input "01.09.2025 - 30.09.2025" at bounding box center [964, 38] width 98 height 16
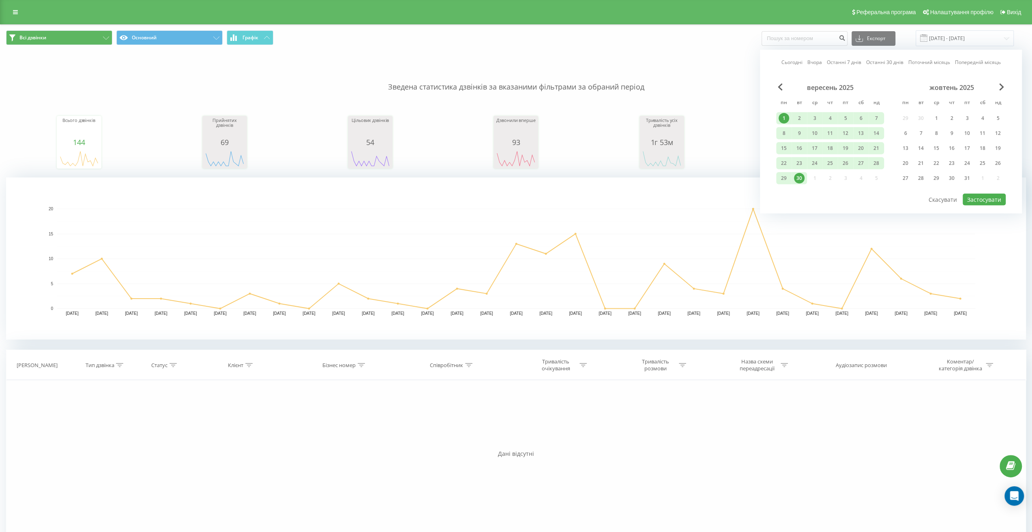
click at [776, 91] on div "вересень 2025" at bounding box center [830, 88] width 108 height 8
click at [779, 84] on span "Previous Month" at bounding box center [780, 87] width 5 height 7
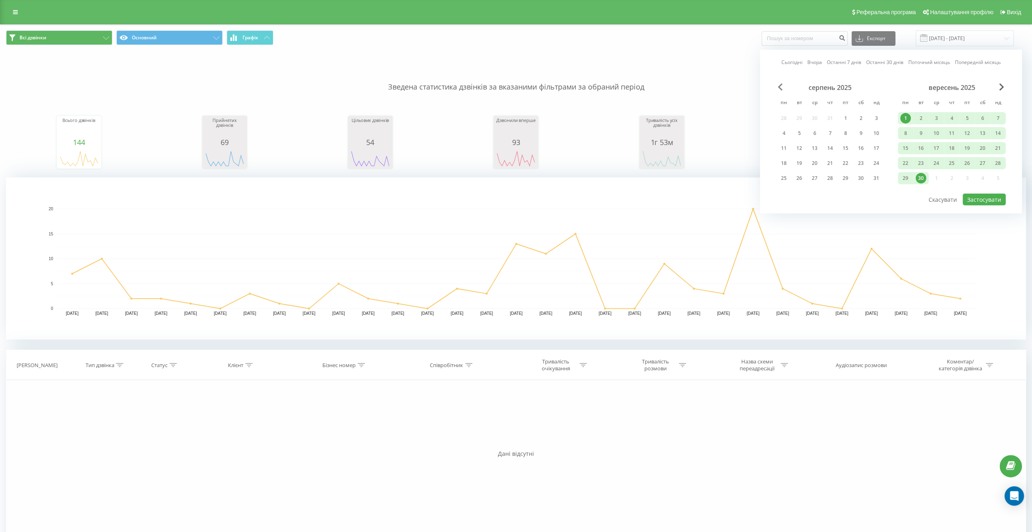
click at [779, 84] on span "Previous Month" at bounding box center [780, 87] width 5 height 7
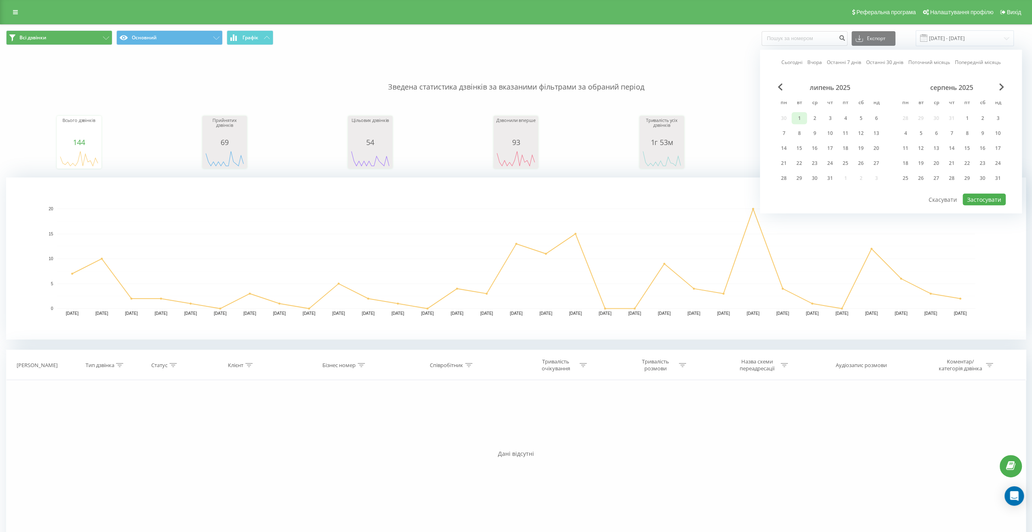
click at [799, 118] on div "1" at bounding box center [799, 118] width 11 height 11
click at [831, 176] on div "31" at bounding box center [830, 178] width 11 height 11
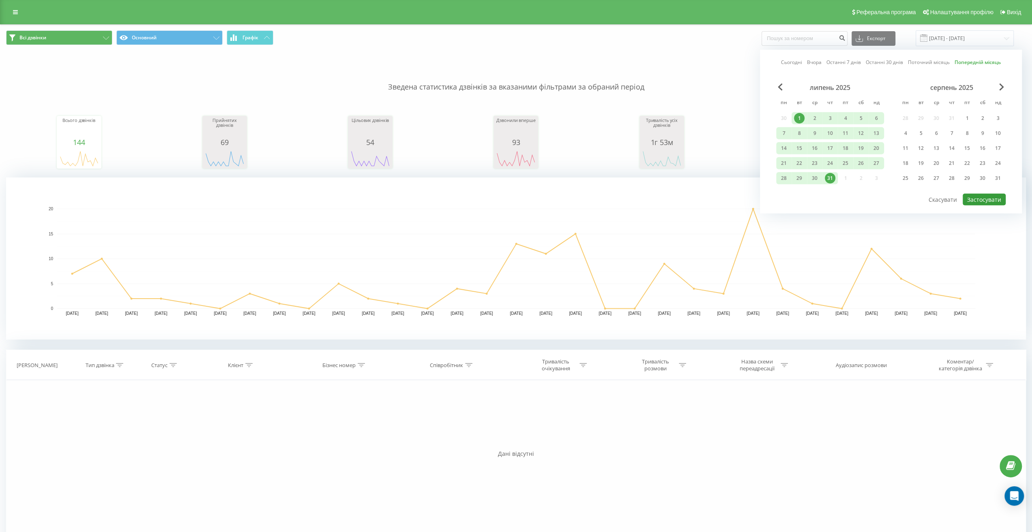
click at [992, 197] on button "Застосувати" at bounding box center [983, 200] width 43 height 12
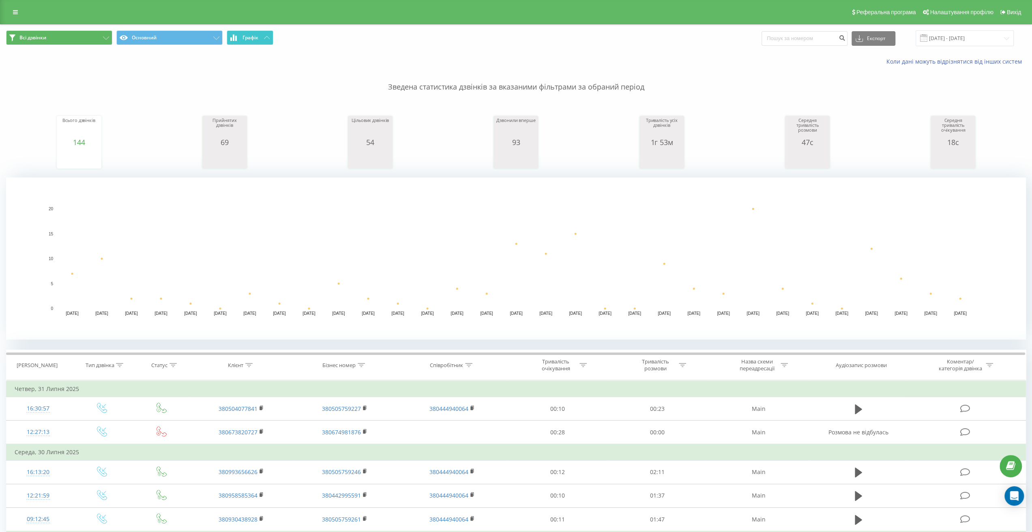
click at [267, 39] on button "Графік" at bounding box center [250, 37] width 47 height 15
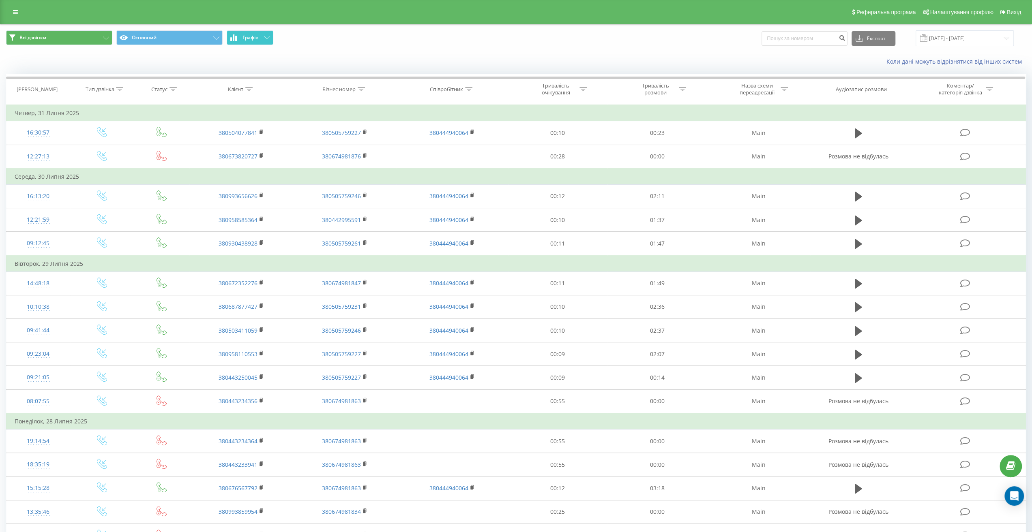
click at [267, 39] on button "Графік" at bounding box center [250, 37] width 47 height 15
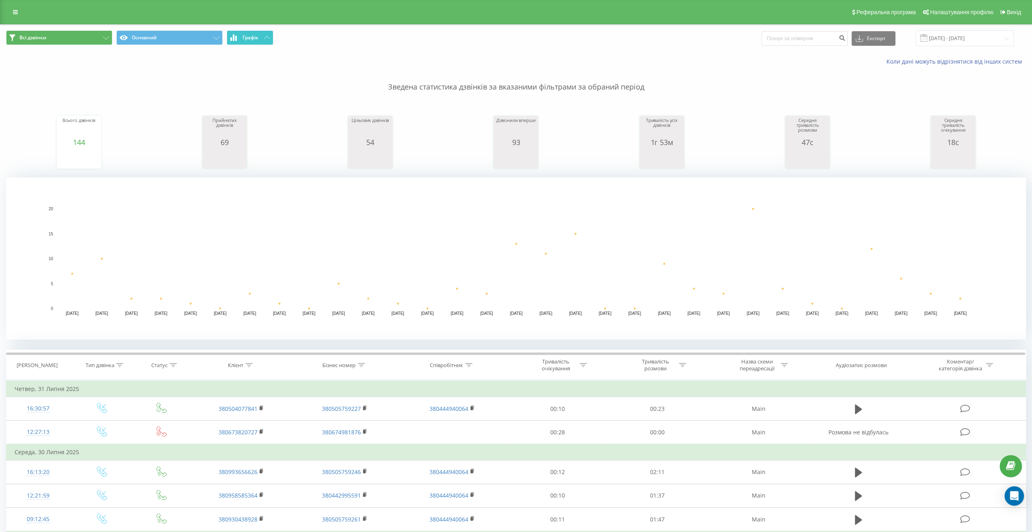
click at [267, 39] on button "Графік" at bounding box center [250, 37] width 47 height 15
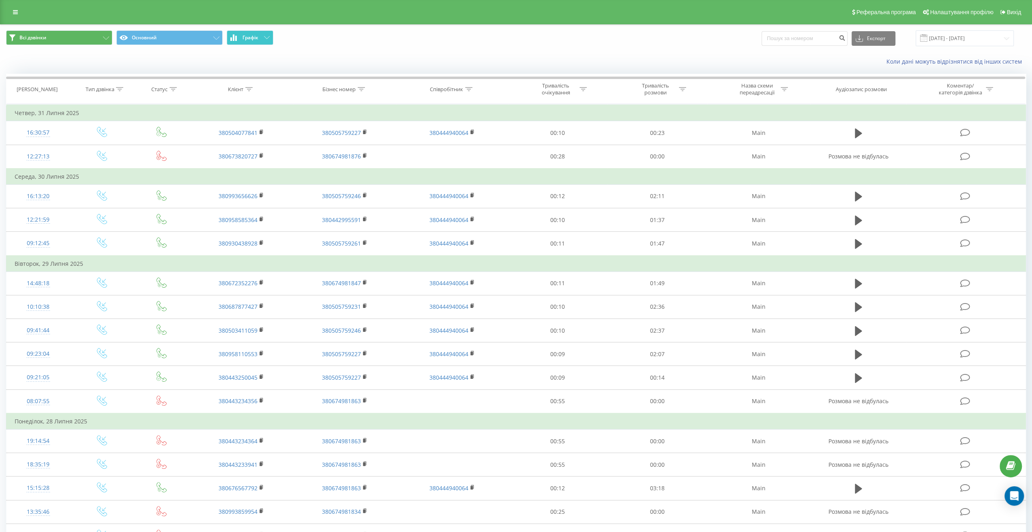
click at [267, 39] on button "Графік" at bounding box center [250, 37] width 47 height 15
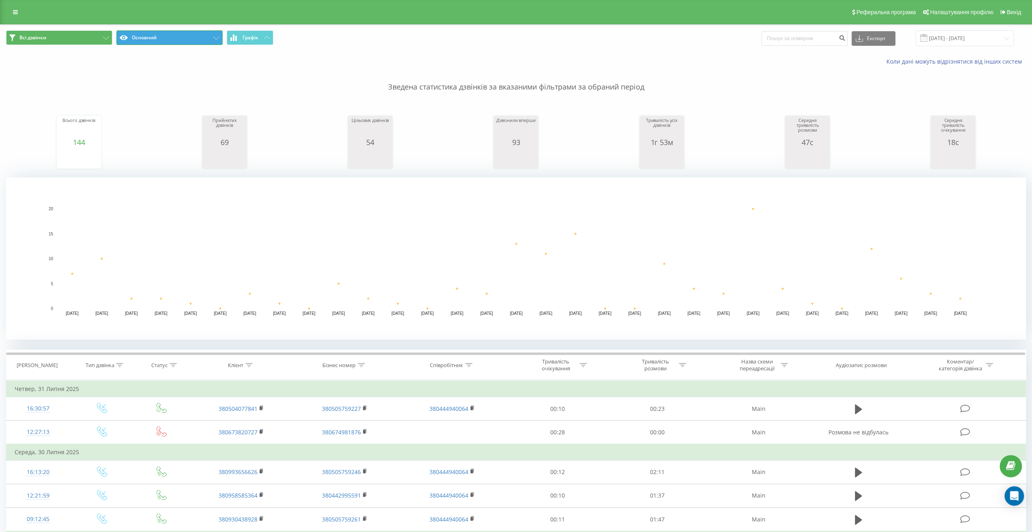
click at [205, 37] on button "Основний" at bounding box center [169, 37] width 106 height 15
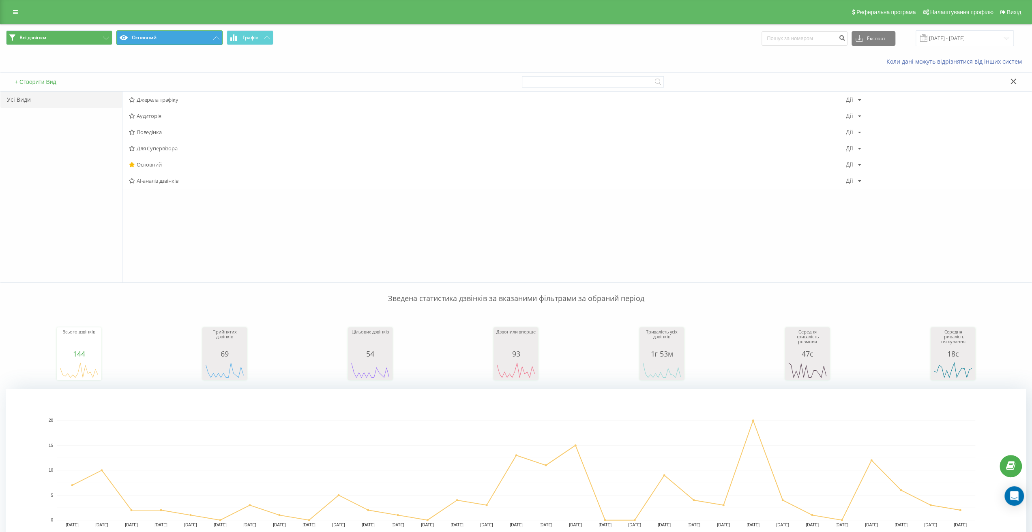
click at [205, 37] on button "Основний" at bounding box center [169, 37] width 106 height 15
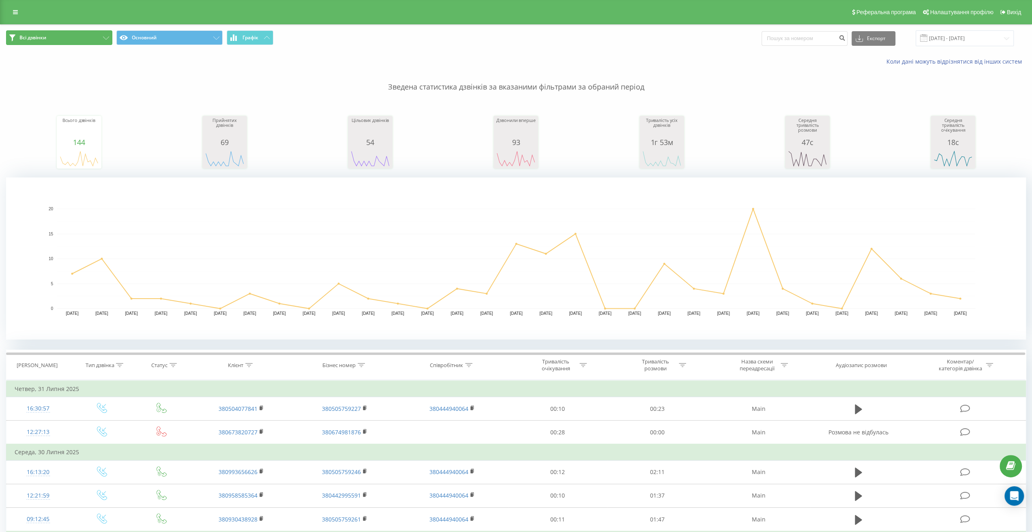
click at [90, 39] on button "Всі дзвінки" at bounding box center [59, 37] width 106 height 15
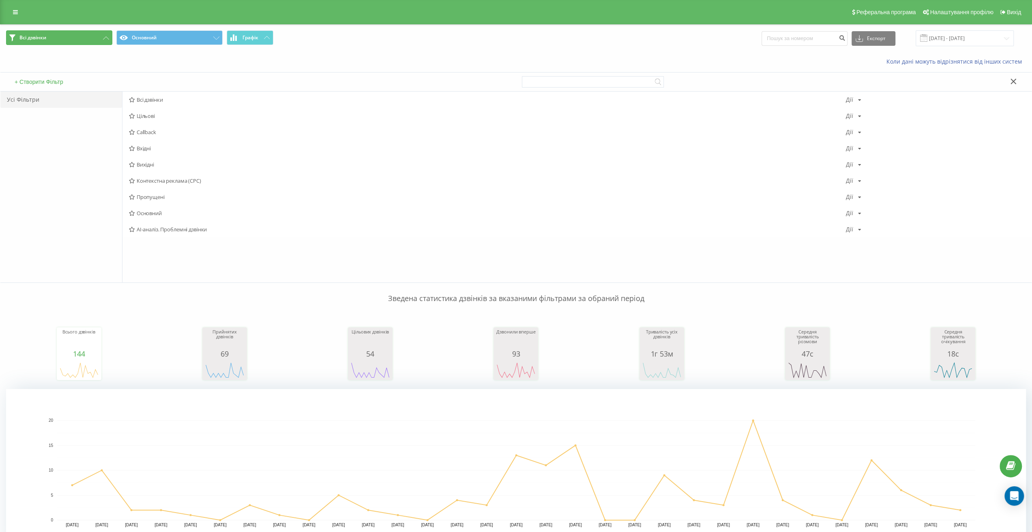
click at [90, 39] on button "Всі дзвінки" at bounding box center [59, 37] width 106 height 15
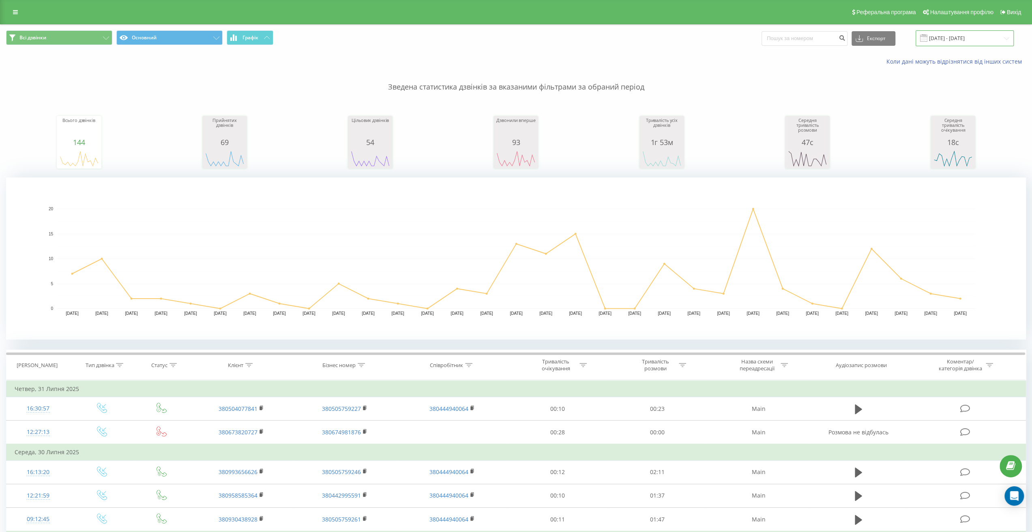
click at [1007, 40] on input "[DATE] - [DATE]" at bounding box center [964, 38] width 98 height 16
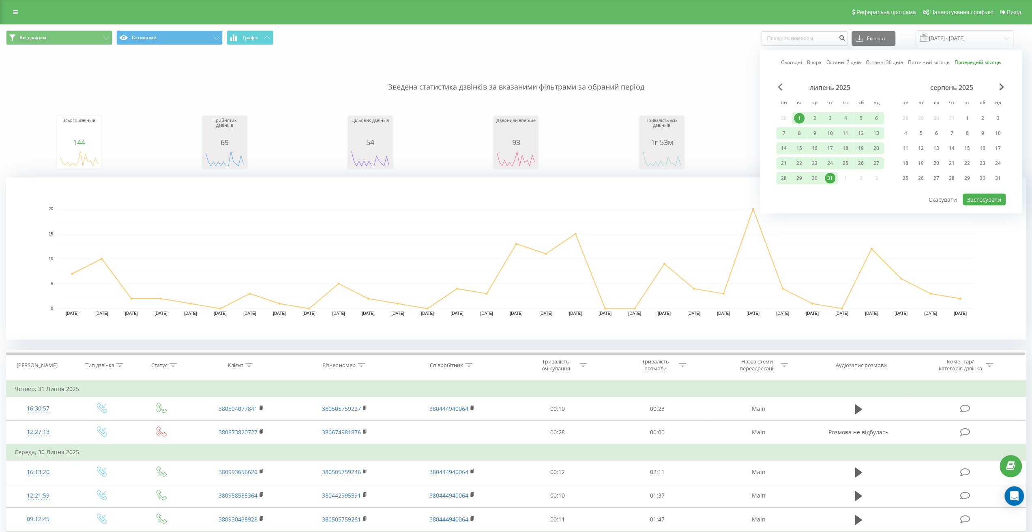
click at [780, 86] on span "Previous Month" at bounding box center [780, 87] width 5 height 7
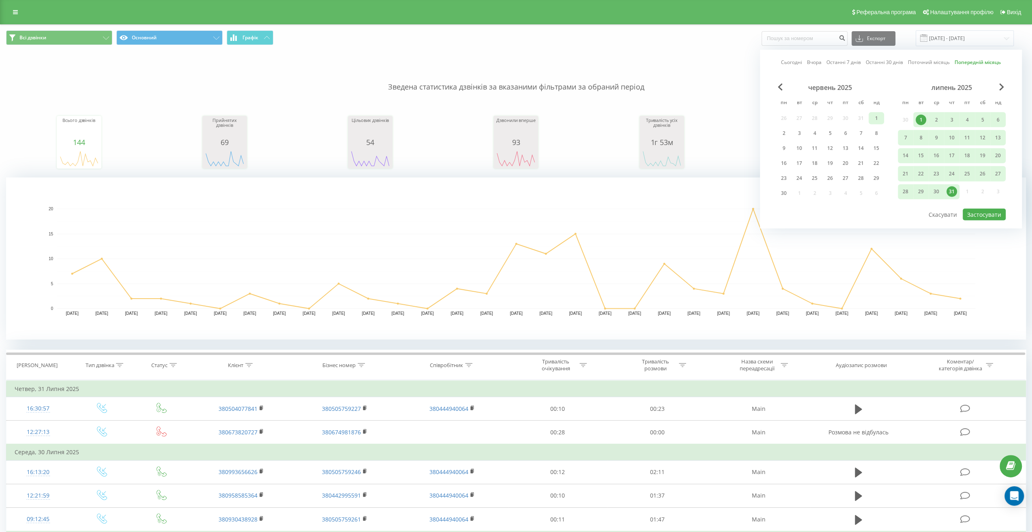
click at [876, 118] on div "1" at bounding box center [876, 118] width 11 height 11
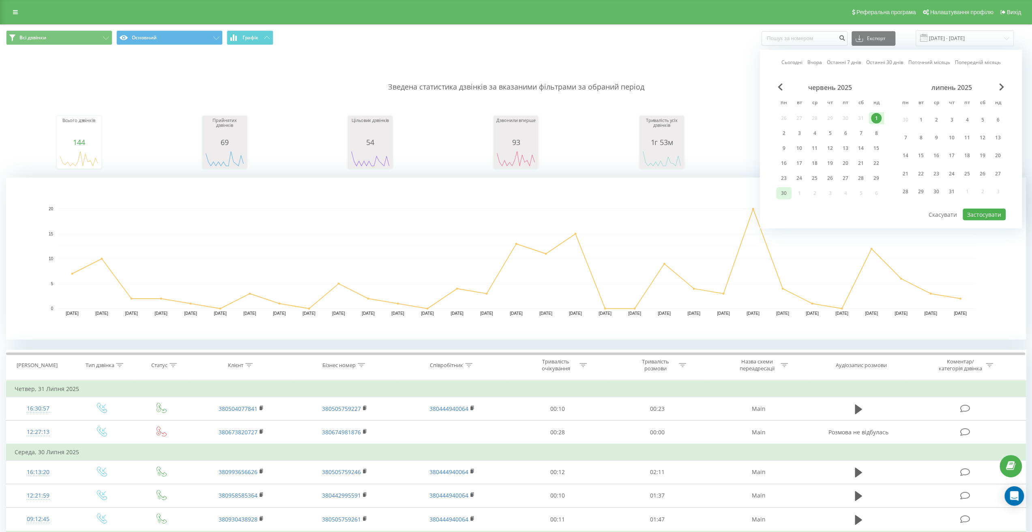
click at [786, 193] on div "30" at bounding box center [783, 193] width 11 height 11
click at [988, 213] on button "Застосувати" at bounding box center [983, 215] width 43 height 12
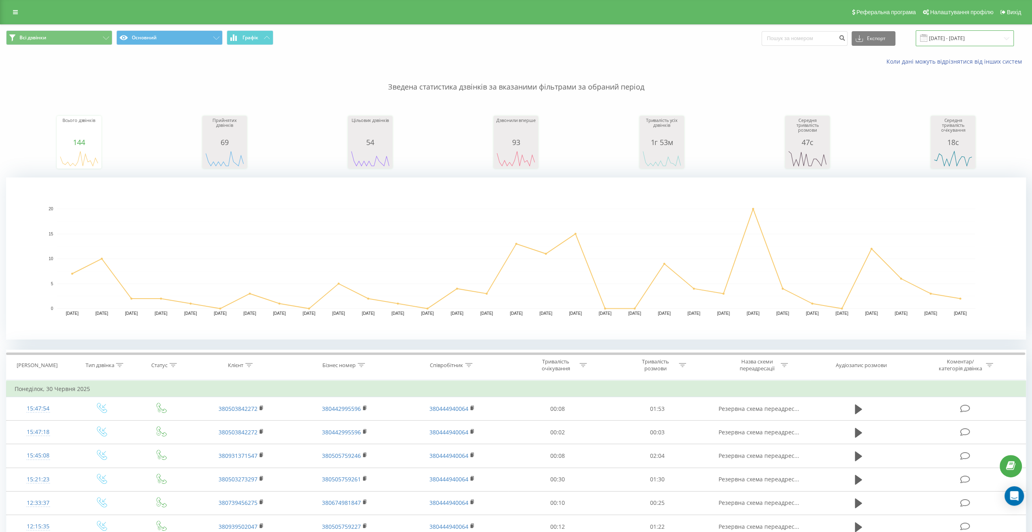
click at [986, 39] on input "01.06.2025 - 30.06.2025" at bounding box center [964, 38] width 98 height 16
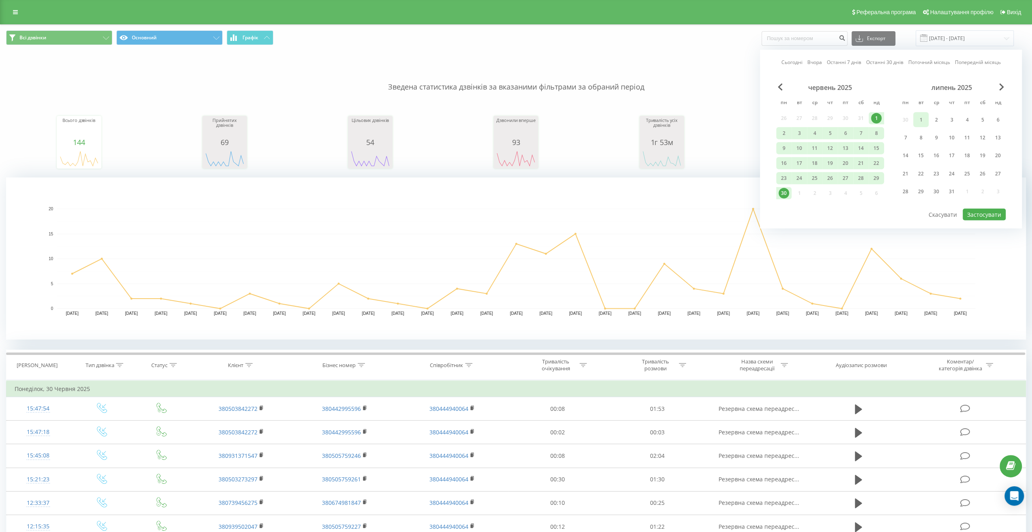
click at [920, 119] on div "1" at bounding box center [920, 119] width 11 height 11
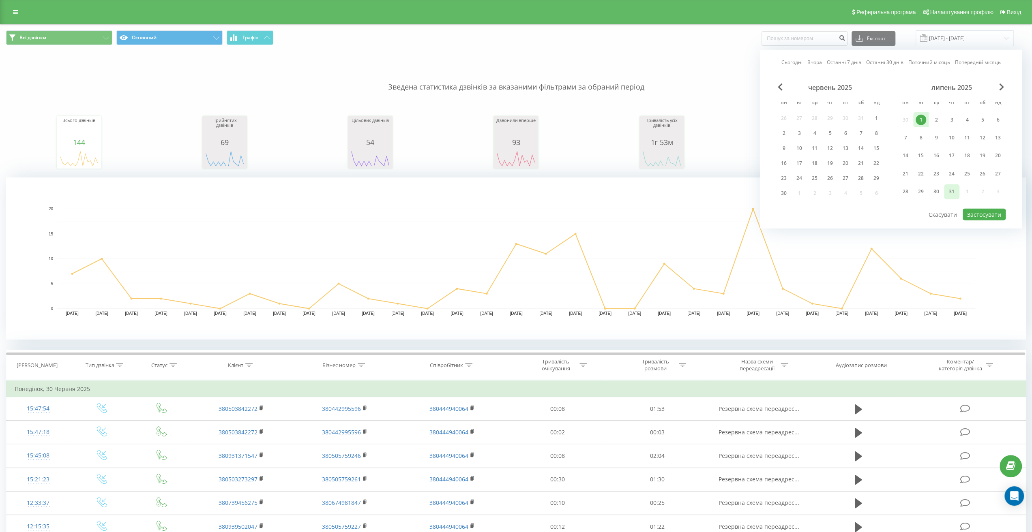
click at [949, 191] on div "31" at bounding box center [951, 191] width 11 height 11
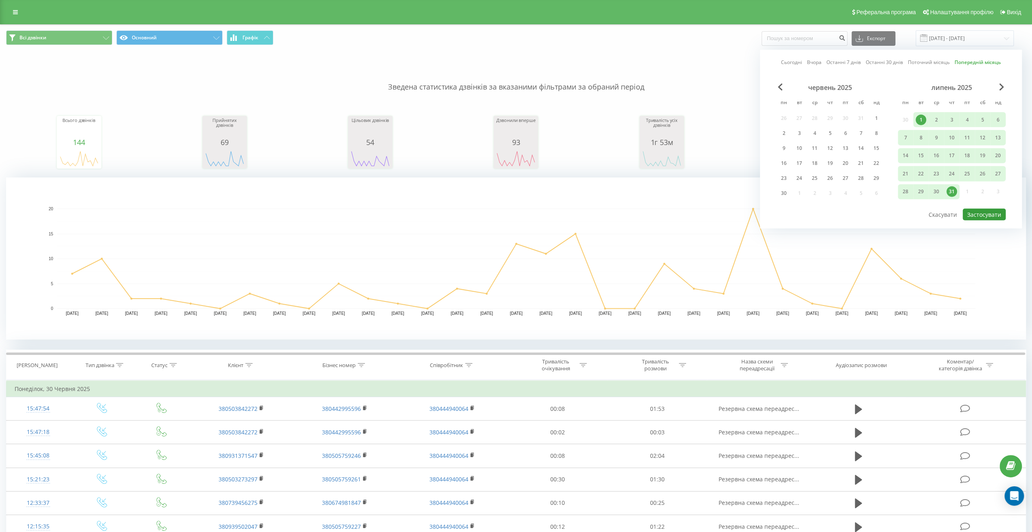
click at [982, 210] on button "Застосувати" at bounding box center [983, 215] width 43 height 12
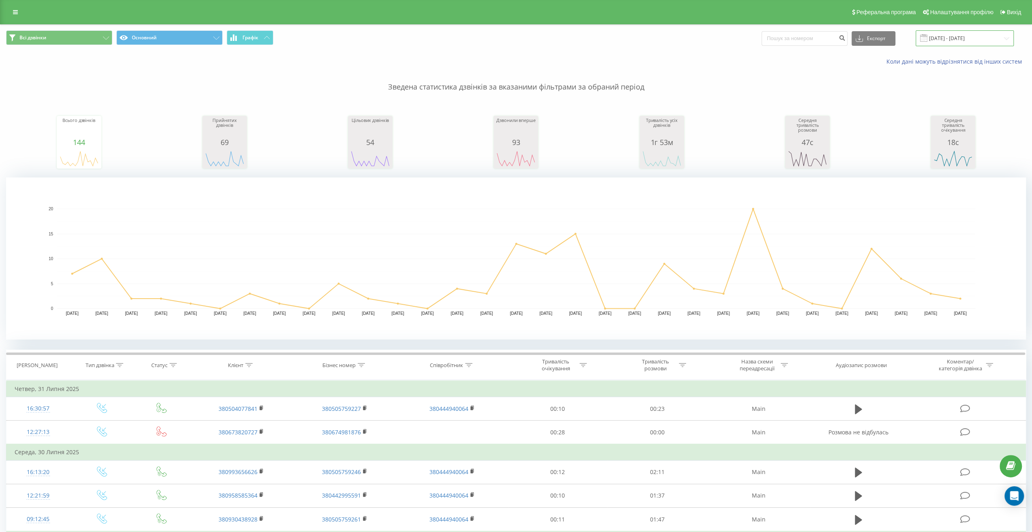
click at [950, 37] on input "[DATE] - [DATE]" at bounding box center [964, 38] width 98 height 16
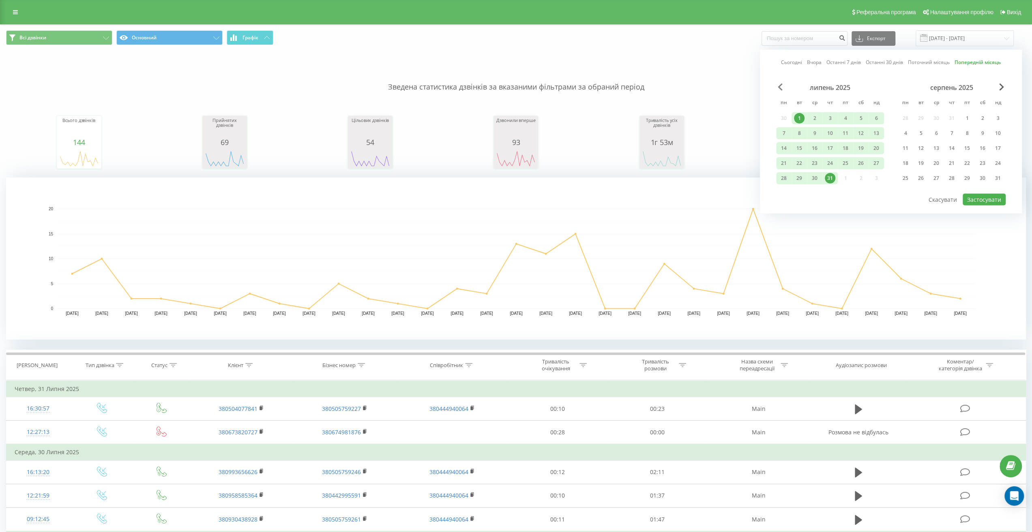
click at [782, 86] on span "Previous Month" at bounding box center [780, 87] width 5 height 7
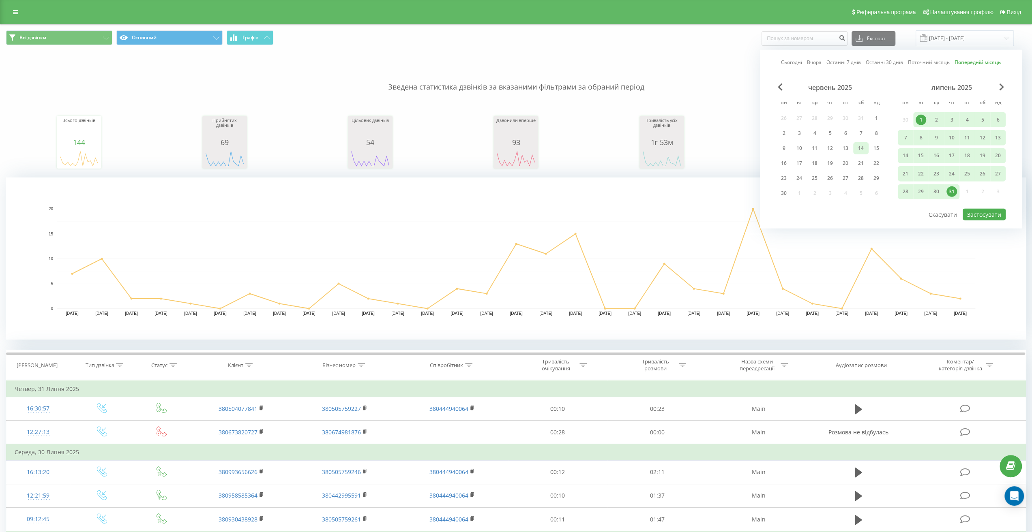
drag, startPoint x: 873, startPoint y: 118, endPoint x: 860, endPoint y: 150, distance: 34.6
click at [874, 118] on div "1" at bounding box center [876, 118] width 11 height 11
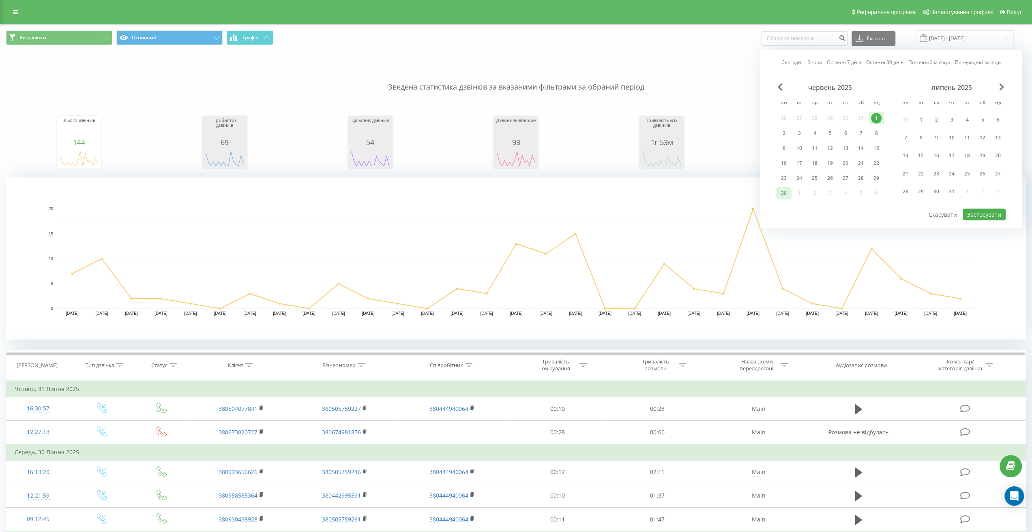
click at [787, 190] on div "30" at bounding box center [783, 193] width 11 height 11
click at [991, 212] on button "Застосувати" at bounding box center [983, 215] width 43 height 12
type input "01.06.2025 - 30.06.2025"
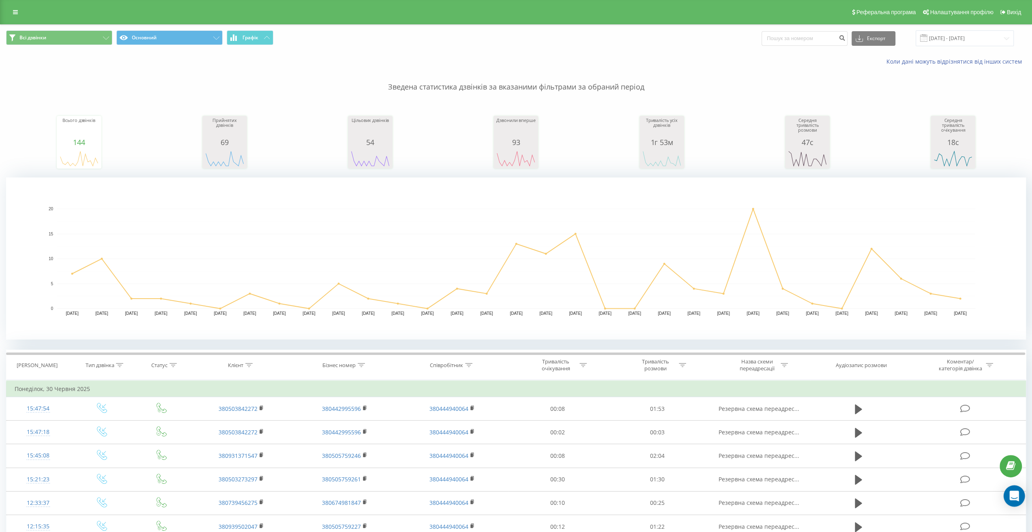
click at [1013, 498] on icon "Open Intercom Messenger" at bounding box center [1013, 496] width 9 height 11
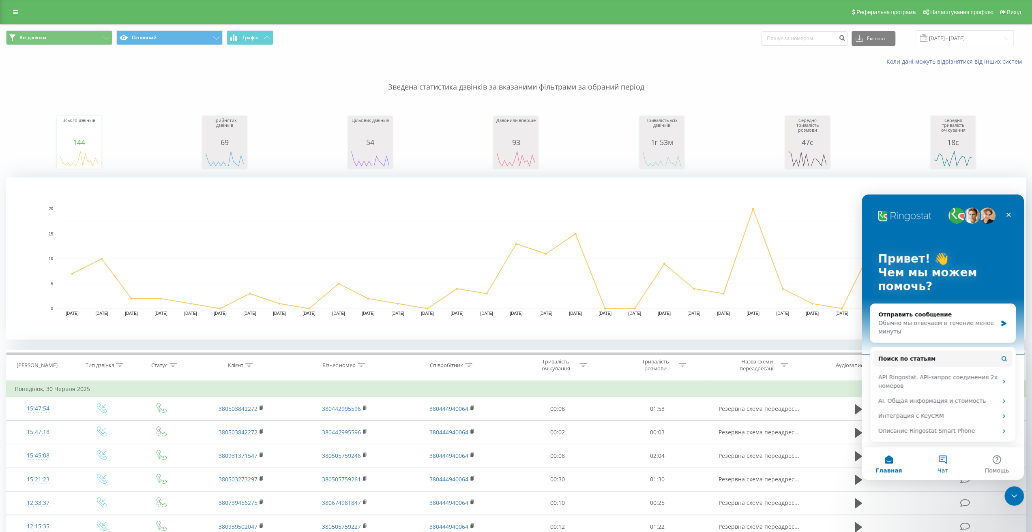
click at [941, 469] on span "Чат" at bounding box center [942, 471] width 11 height 6
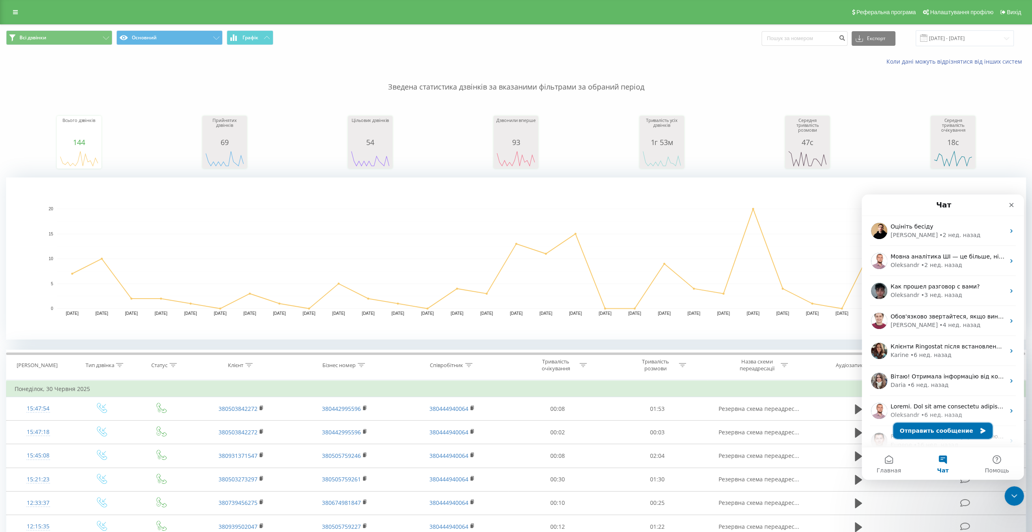
click at [943, 430] on button "Отправить сообщение" at bounding box center [942, 431] width 99 height 16
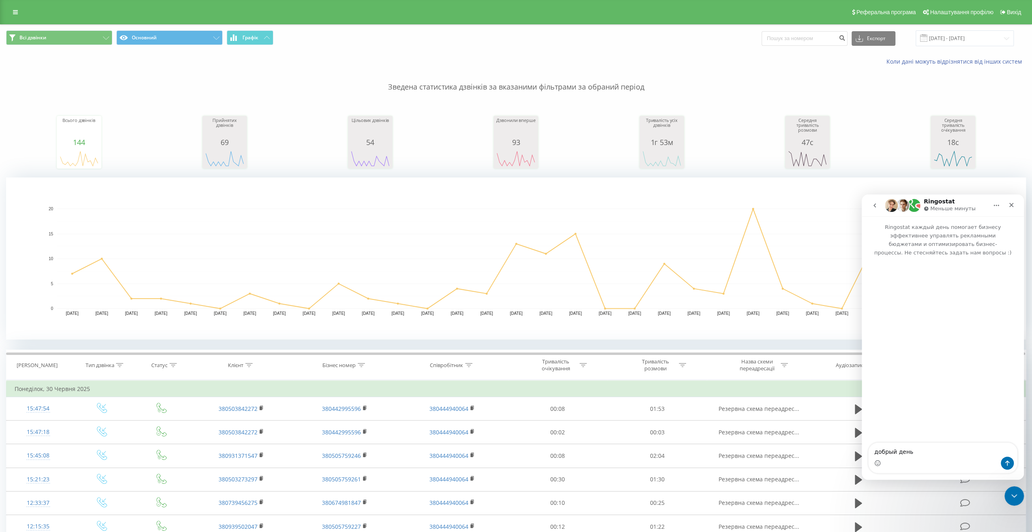
type textarea "добрый день"
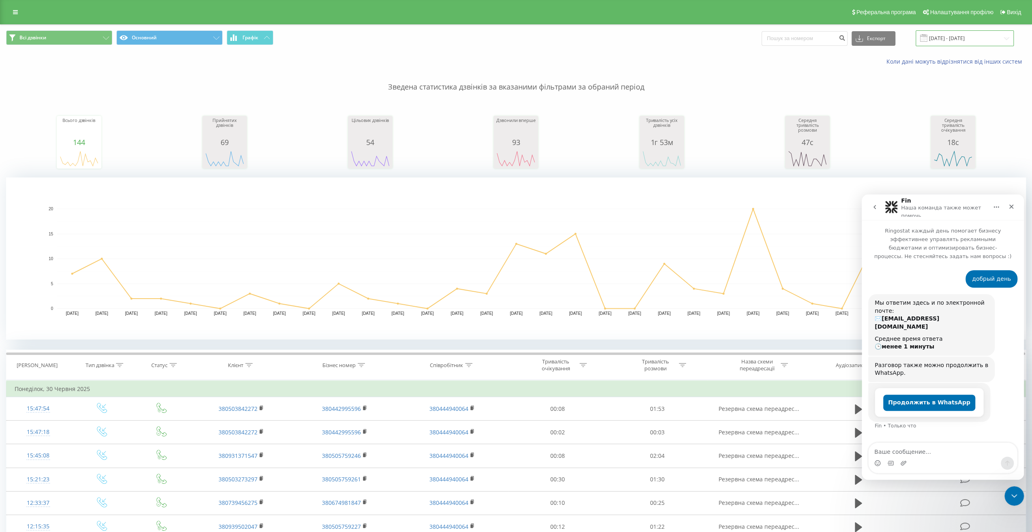
click at [952, 39] on input "[DATE] - [DATE]" at bounding box center [964, 38] width 98 height 16
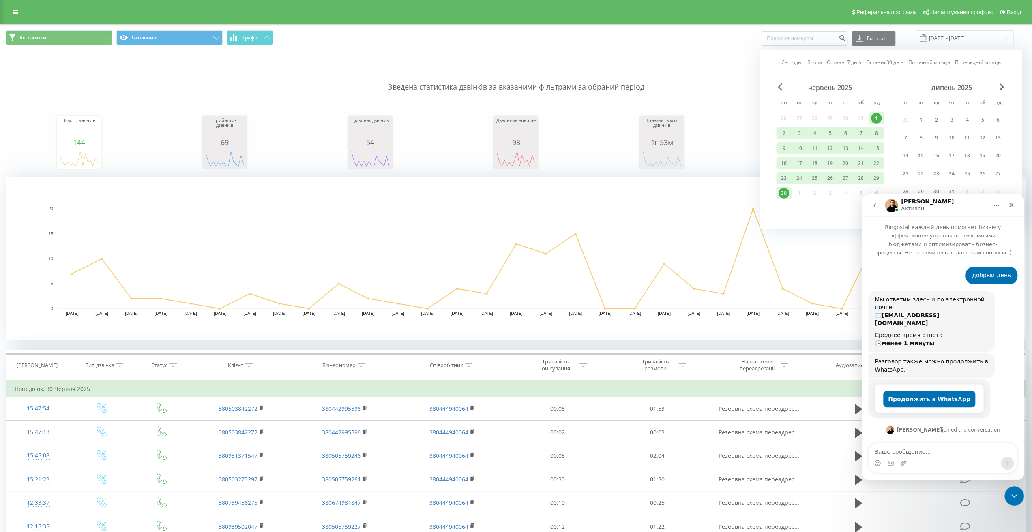
click at [779, 84] on span "Previous Month" at bounding box center [780, 87] width 5 height 7
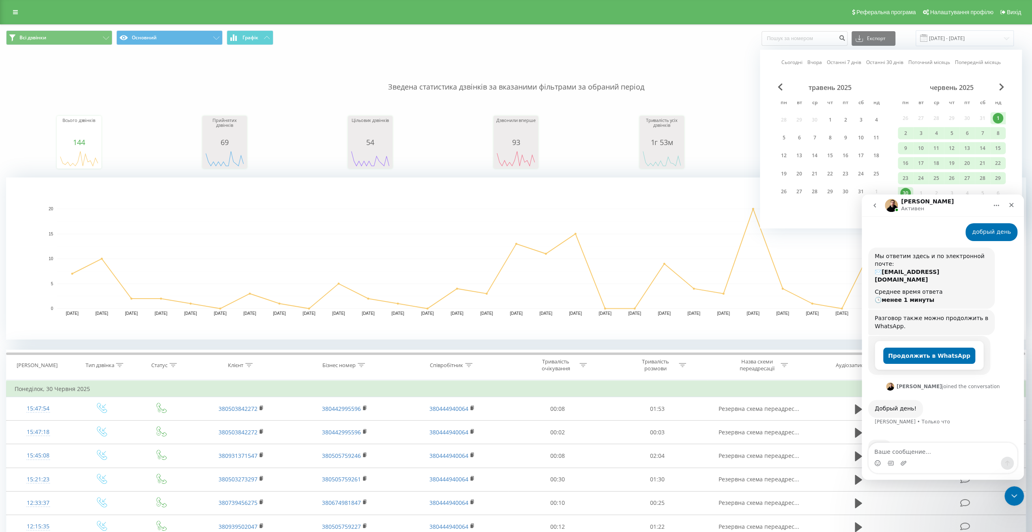
scroll to position [49, 0]
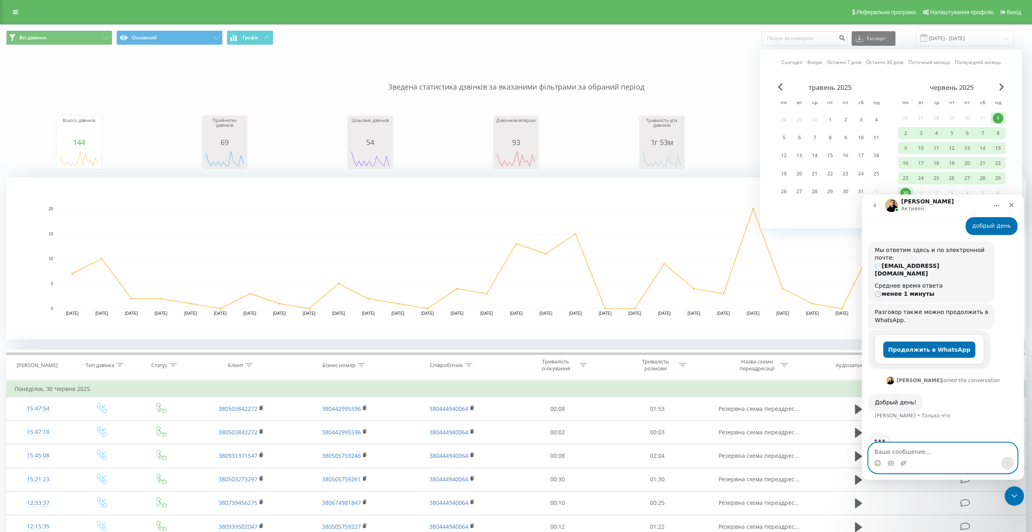
click at [904, 455] on textarea "Ваше сообщение..." at bounding box center [942, 450] width 148 height 14
click at [914, 453] on textarea "Ваше сообщение..." at bounding box center [942, 450] width 148 height 14
paste textarea "https://reports.ringostat.com/call_log/137420?startDate=1748736000&endDate=1751…"
type textarea "https://reports.ringostat.com/call_log/137420?startDate=1748736000&endDate=1751…"
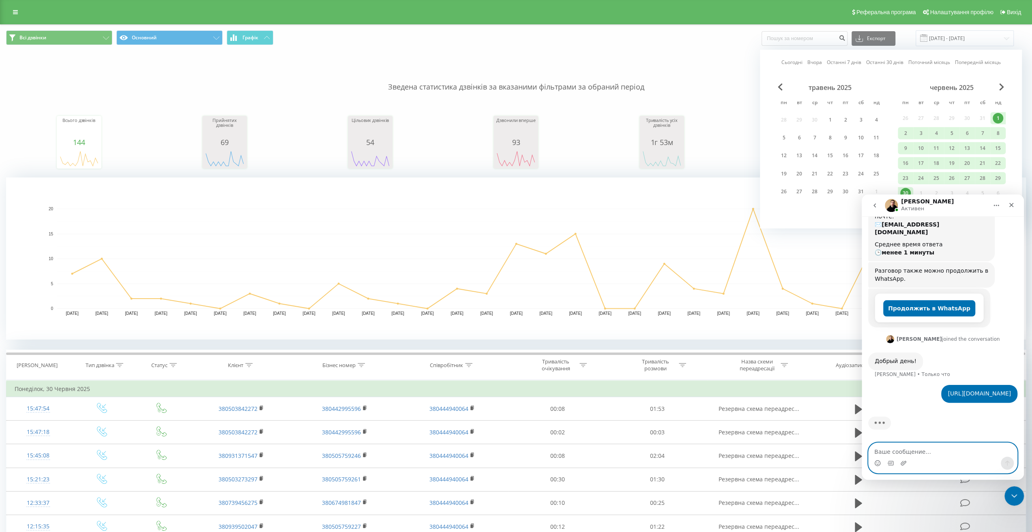
scroll to position [114, 0]
type textarea "тут смотрю статистику по звонкам за месяц"
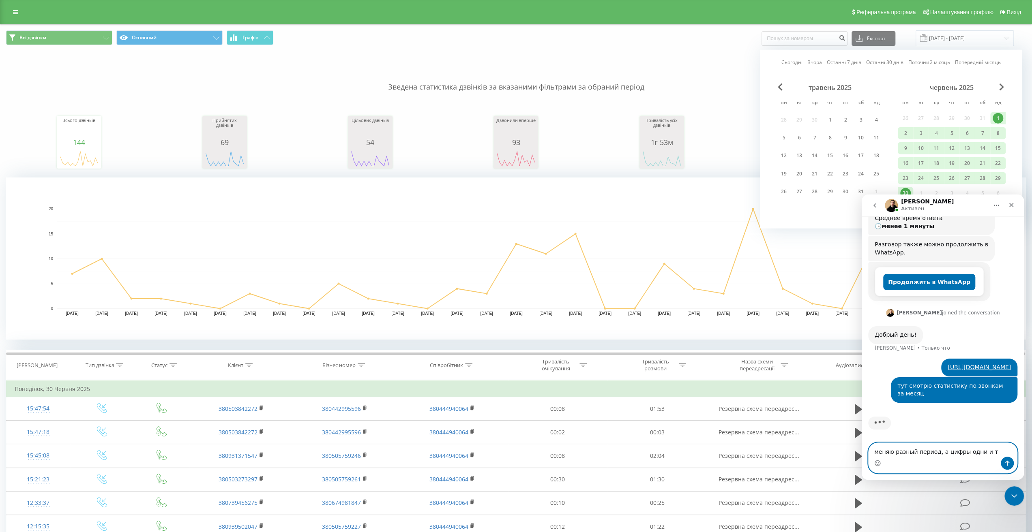
scroll to position [109, 0]
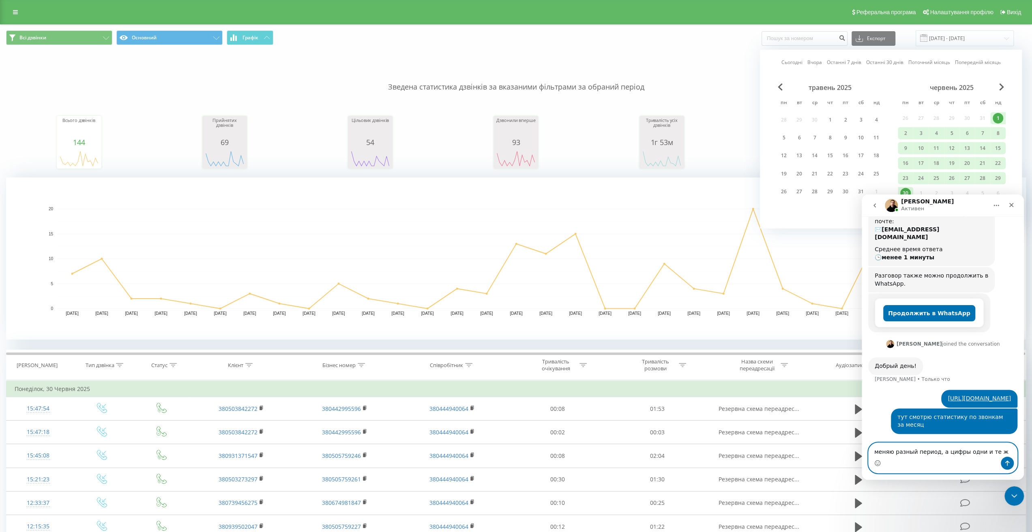
type textarea "меняю разный период, а цифры одни и те же"
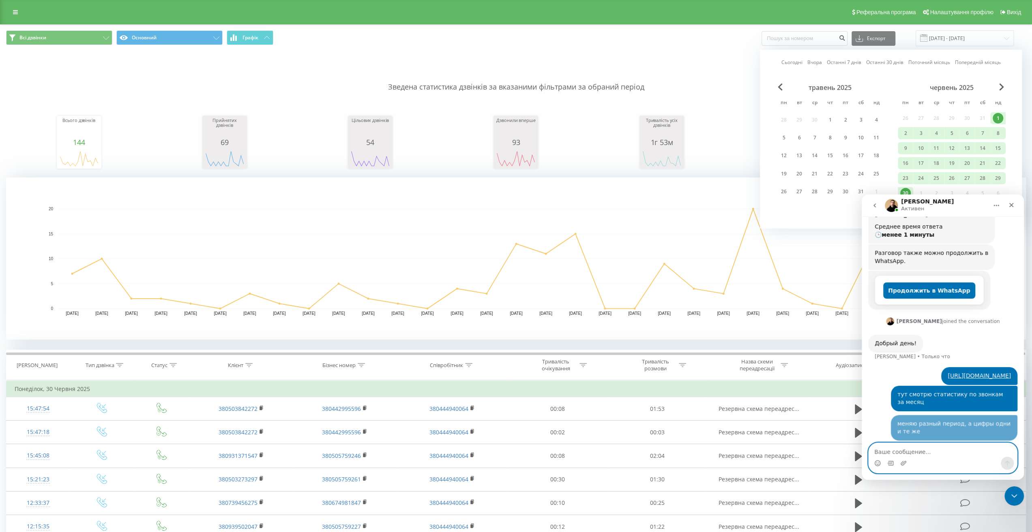
scroll to position [135, 0]
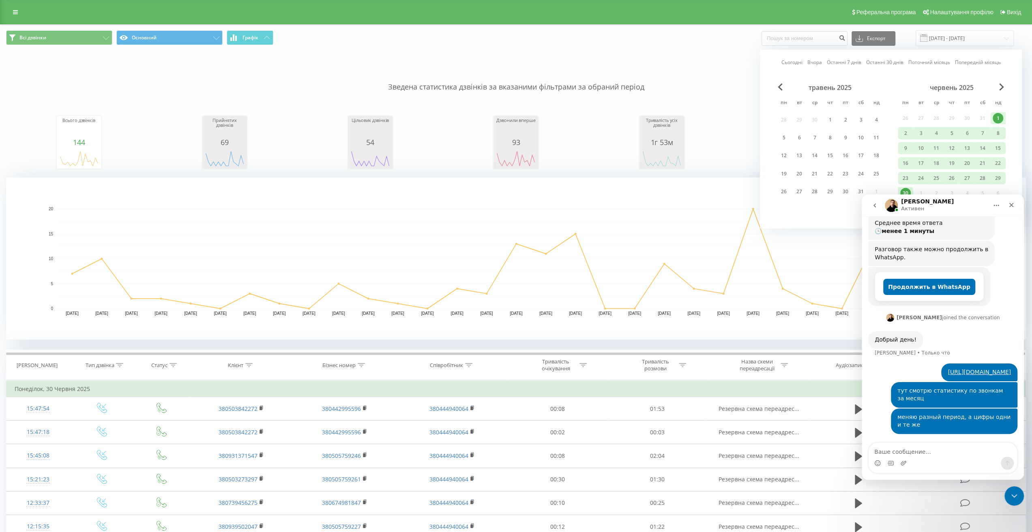
click at [996, 119] on div "1" at bounding box center [997, 118] width 11 height 11
click at [999, 118] on div "1" at bounding box center [997, 118] width 11 height 11
click at [906, 194] on div "30" at bounding box center [905, 193] width 11 height 11
click at [838, 217] on div "Сьогодні Вчора Останні 7 днів Останні 30 днів Поточний місяць Попередній місяць…" at bounding box center [891, 139] width 262 height 179
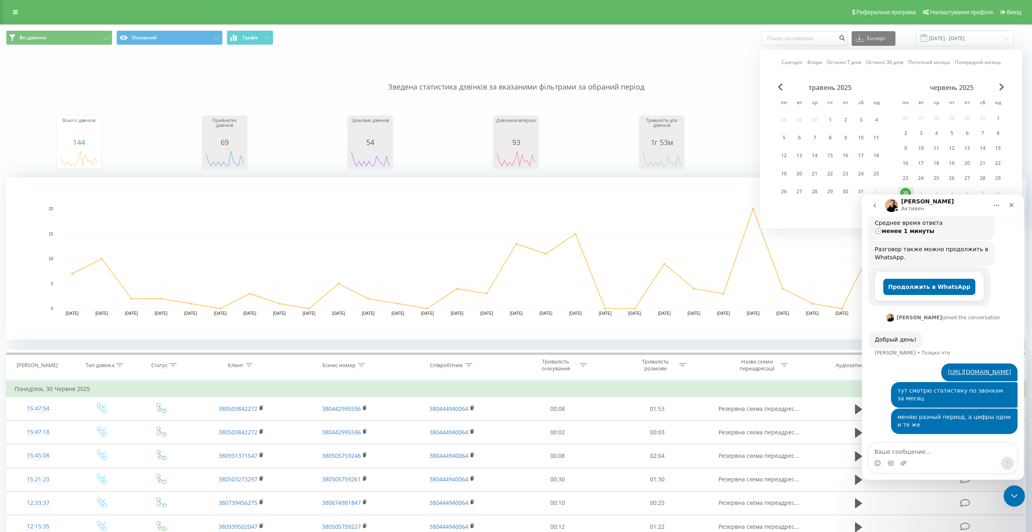
click at [1011, 499] on icon "Закрыть службу сообщений Intercom" at bounding box center [1013, 495] width 10 height 10
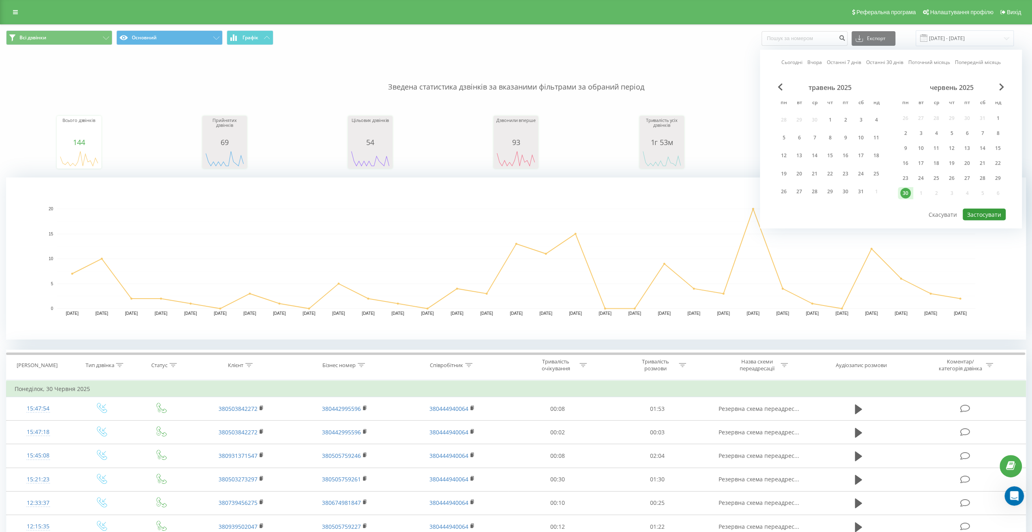
click at [988, 209] on button "Застосувати" at bounding box center [983, 215] width 43 height 12
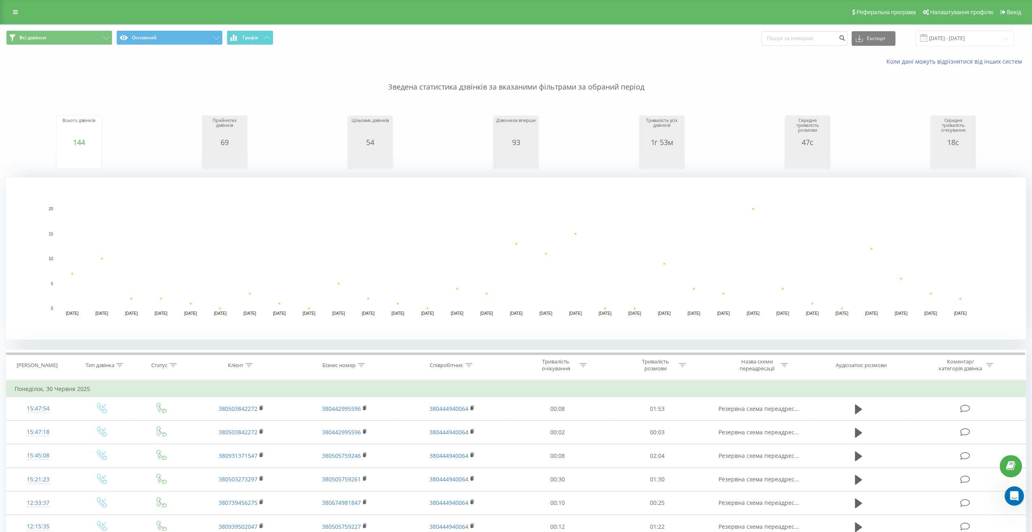
scroll to position [166, 0]
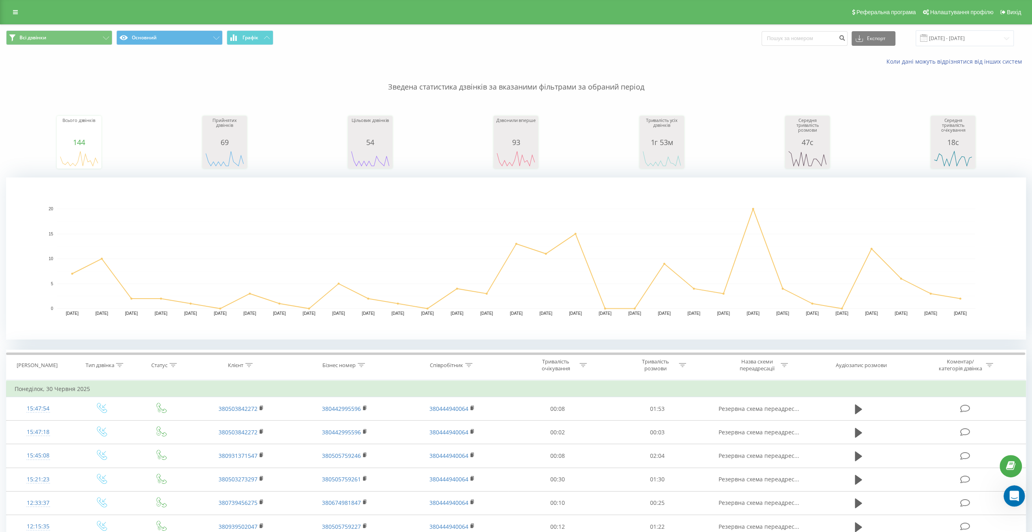
click at [1011, 494] on icon "Открыть службу сообщений Intercom" at bounding box center [1012, 495] width 13 height 13
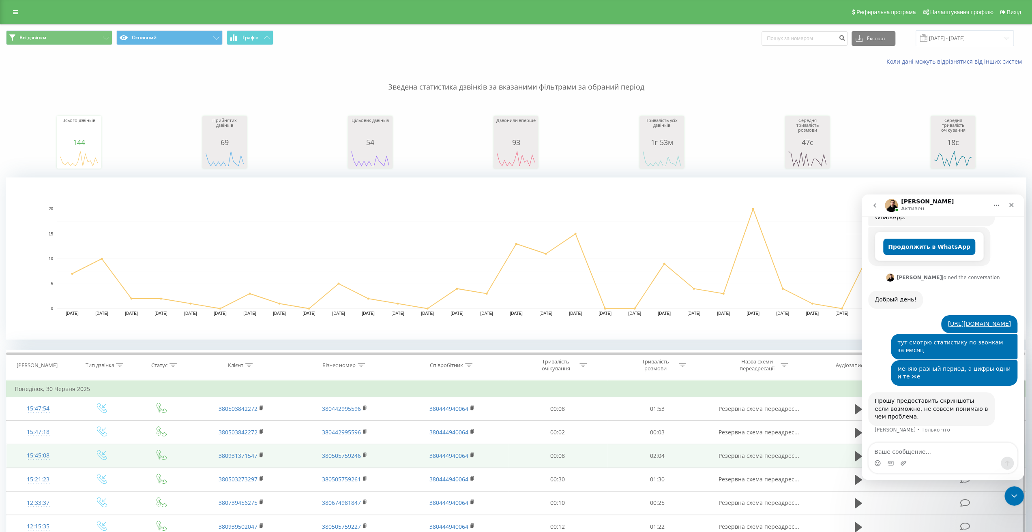
scroll to position [175, 0]
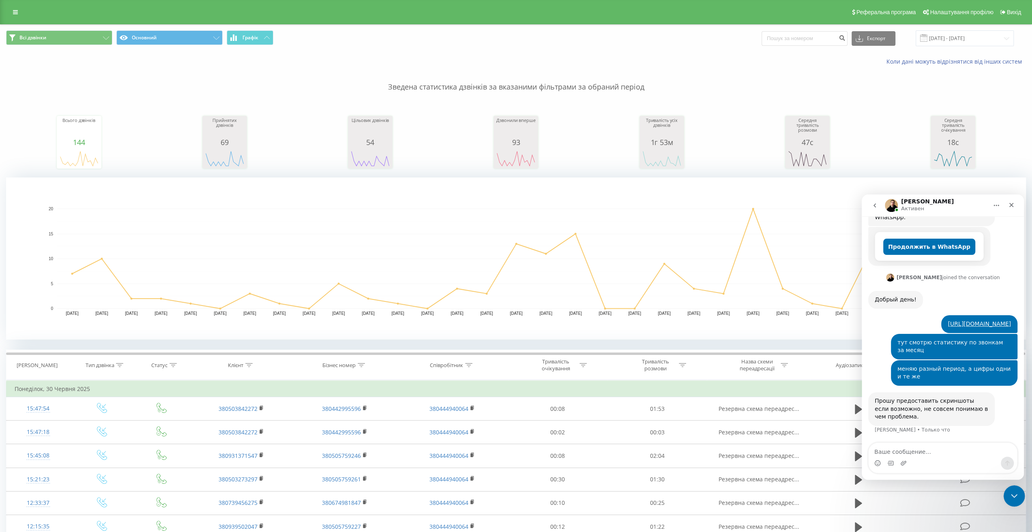
click at [1011, 493] on icon "Закрыть службу сообщений Intercom" at bounding box center [1013, 495] width 10 height 10
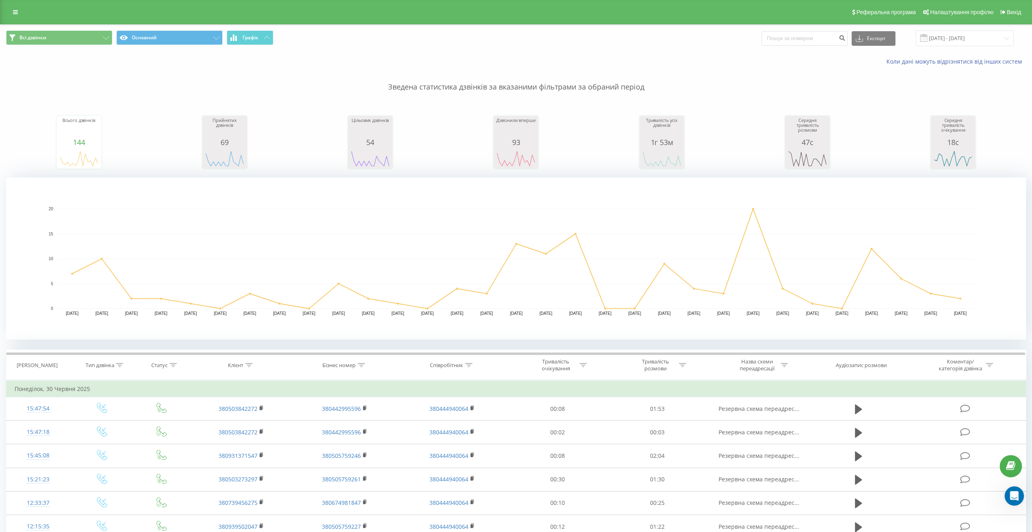
click at [1018, 33] on div "Всі дзвінки Основний Графік Експорт .csv .xls .xlsx 30.06.2025 - 30.06.2025" at bounding box center [516, 38] width 1020 height 16
click at [1009, 36] on input "30.06.2025 - 30.06.2025" at bounding box center [964, 38] width 98 height 16
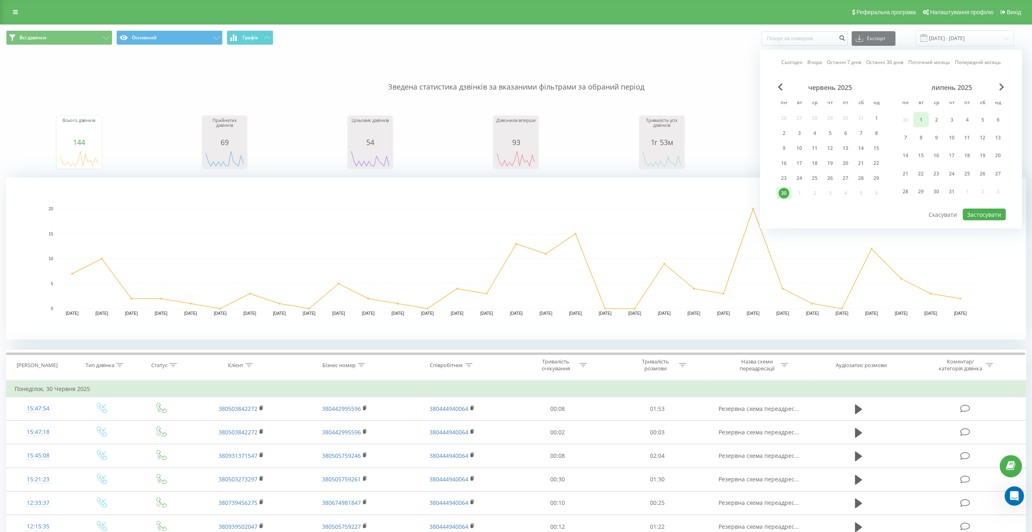
click at [921, 116] on div "1" at bounding box center [920, 119] width 11 height 11
click at [953, 191] on div "31" at bounding box center [951, 191] width 11 height 11
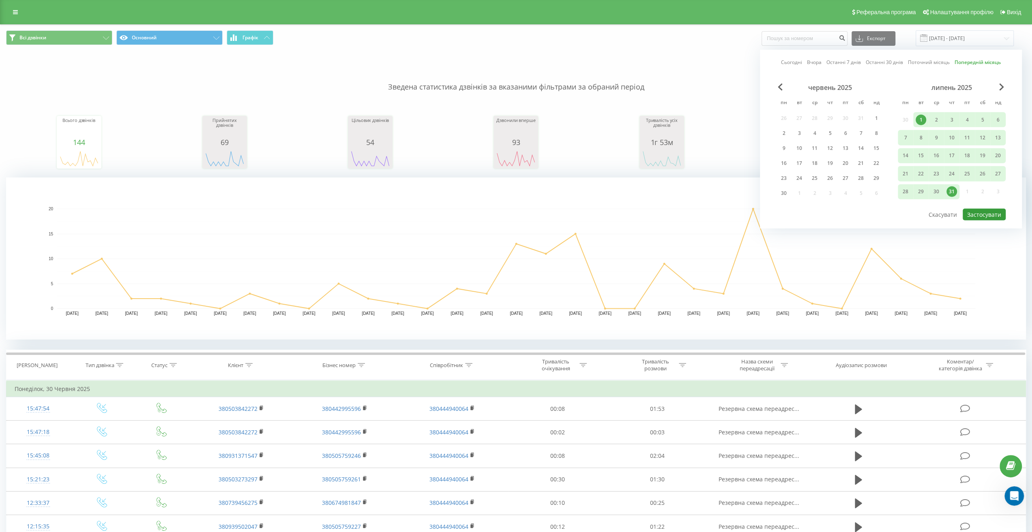
click at [979, 212] on button "Застосувати" at bounding box center [983, 215] width 43 height 12
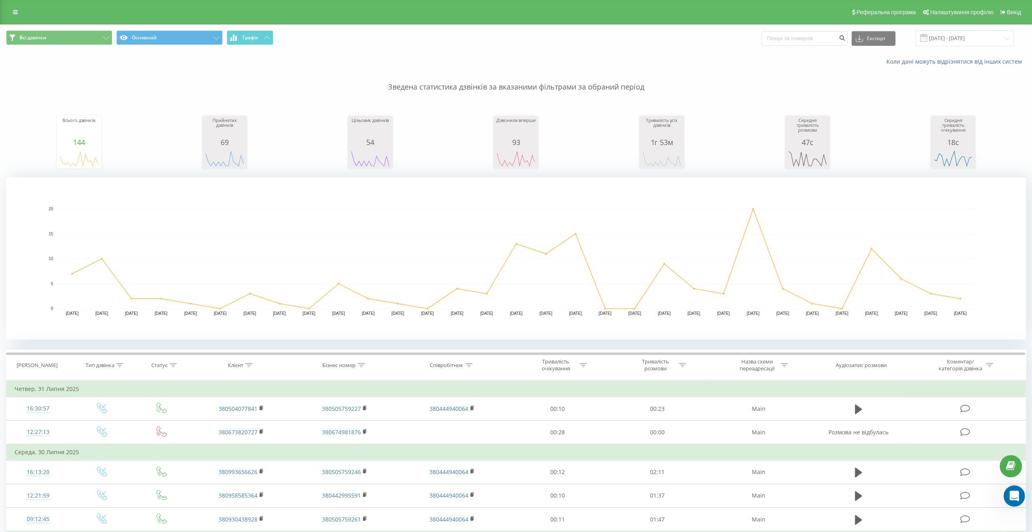
click at [1017, 491] on icon "Открыть службу сообщений Intercom" at bounding box center [1012, 495] width 13 height 13
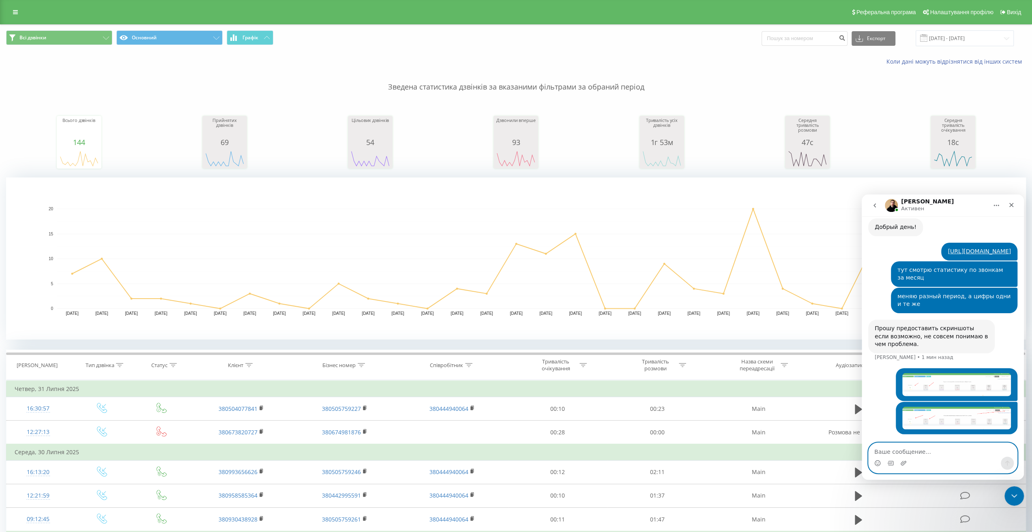
scroll to position [248, 0]
click at [964, 41] on input "01.07.2025 - 31.07.2025" at bounding box center [964, 38] width 98 height 16
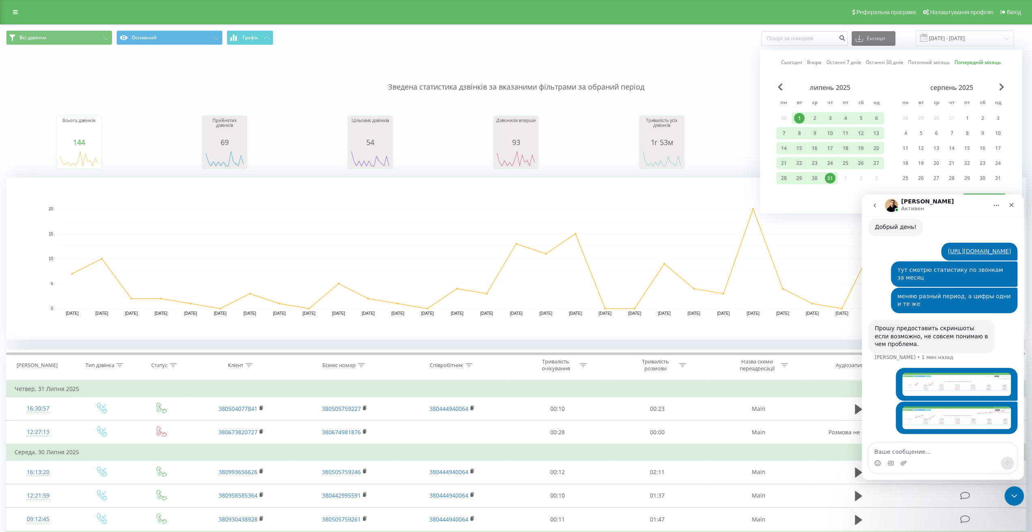
click at [800, 115] on div "1" at bounding box center [799, 118] width 11 height 11
click at [782, 86] on span "Previous Month" at bounding box center [780, 87] width 5 height 7
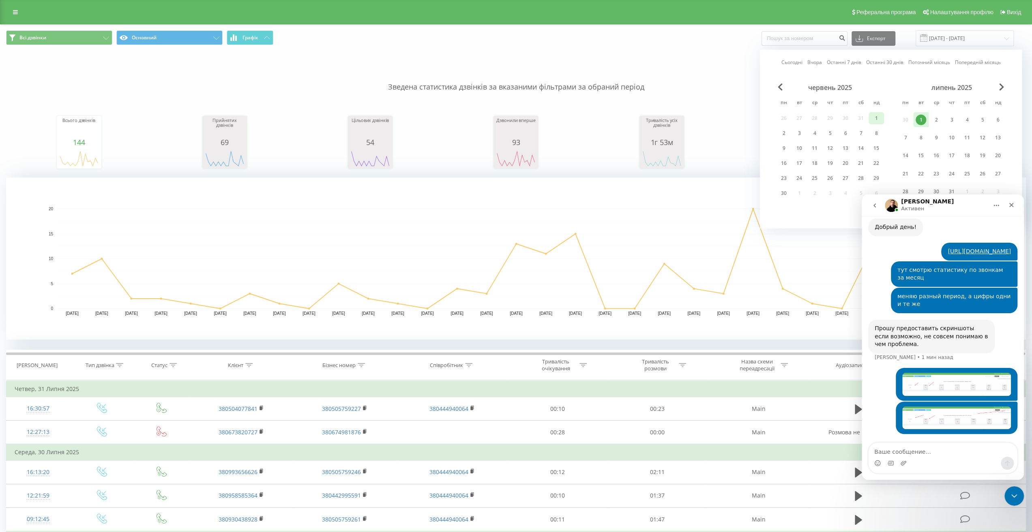
click at [874, 116] on div "1" at bounding box center [876, 118] width 11 height 11
click at [782, 191] on div "30" at bounding box center [783, 193] width 11 height 11
click at [876, 116] on div "1" at bounding box center [876, 118] width 11 height 11
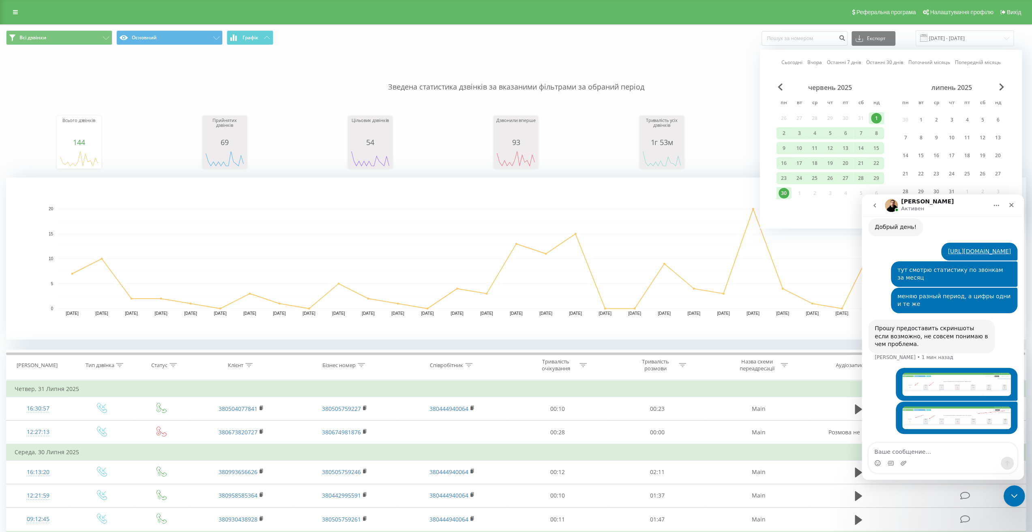
click at [1013, 496] on icon "Закрыть службу сообщений Intercom" at bounding box center [1013, 494] width 6 height 3
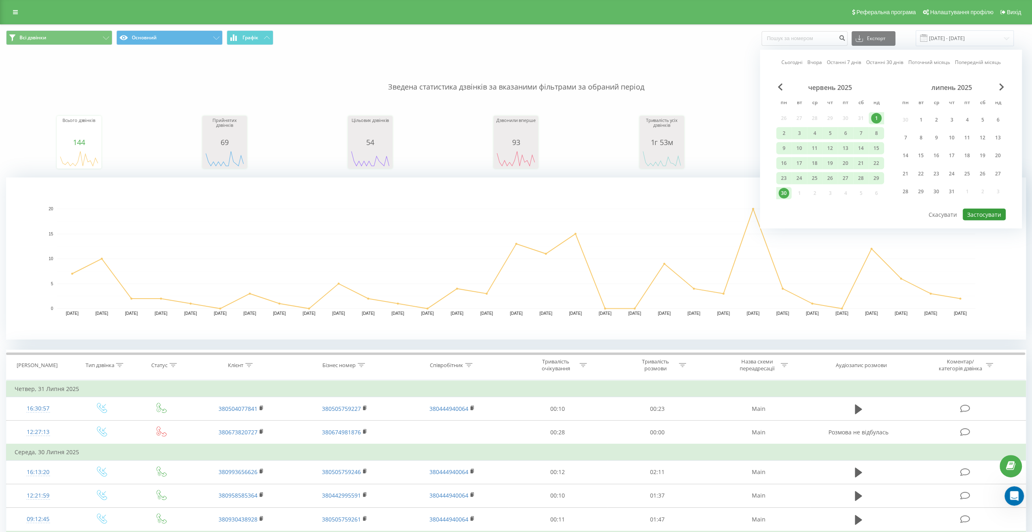
click at [986, 210] on button "Застосувати" at bounding box center [983, 215] width 43 height 12
type input "[DATE] - [DATE]"
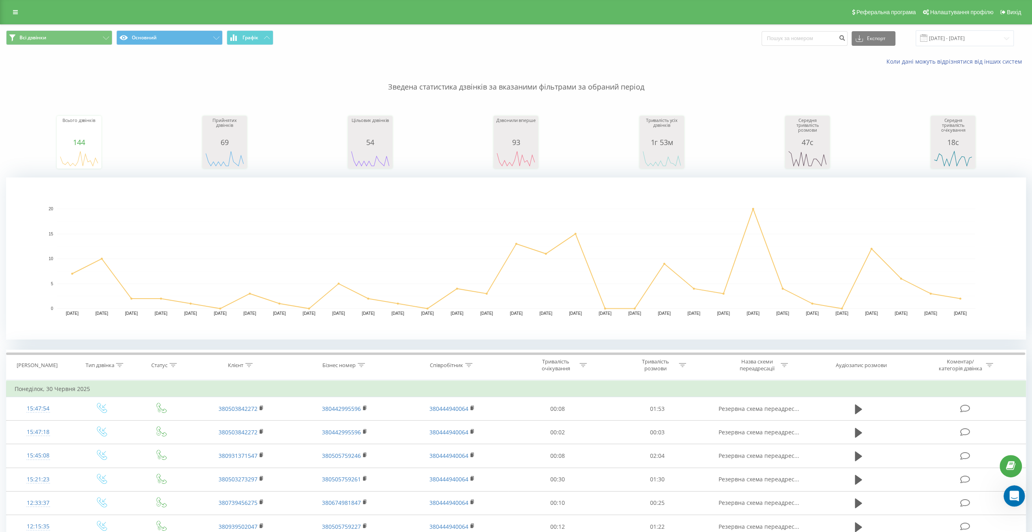
click at [1011, 500] on div "Открыть службу сообщений Intercom" at bounding box center [1012, 495] width 27 height 27
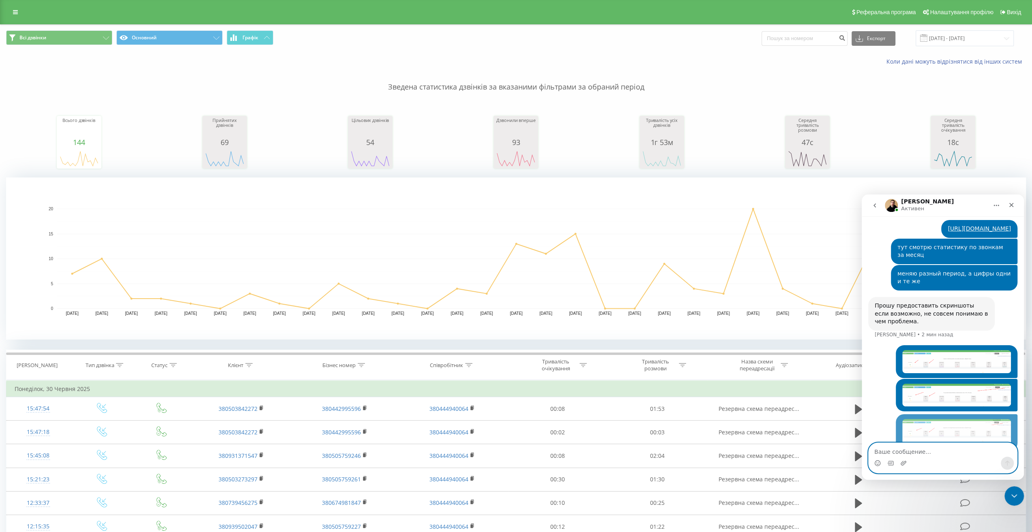
scroll to position [285, 0]
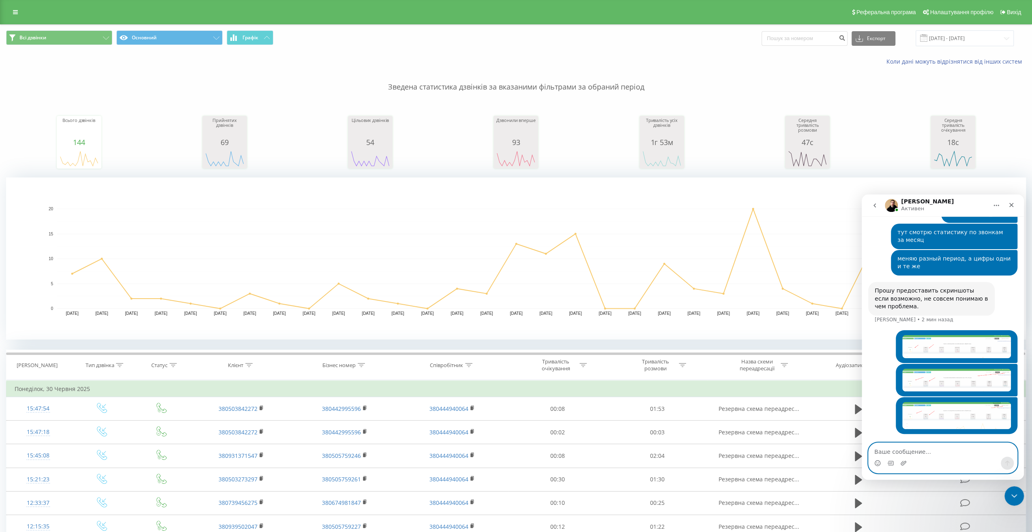
click at [918, 455] on textarea "Ваше сообщение..." at bounding box center [942, 450] width 148 height 14
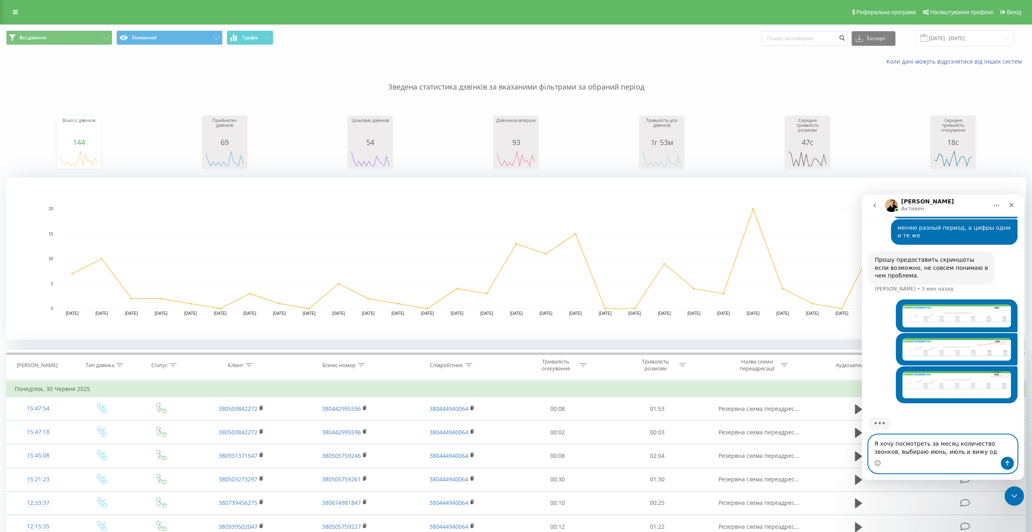
scroll to position [325, 0]
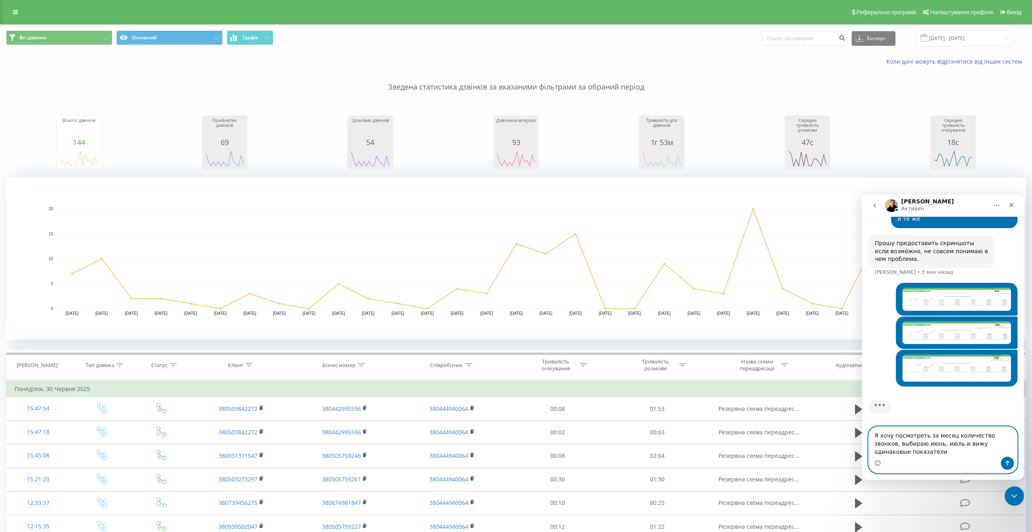
type textarea "Я хочу посмотреть за месяц количество звонков, выбираю июнь, июль и вижу одинак…"
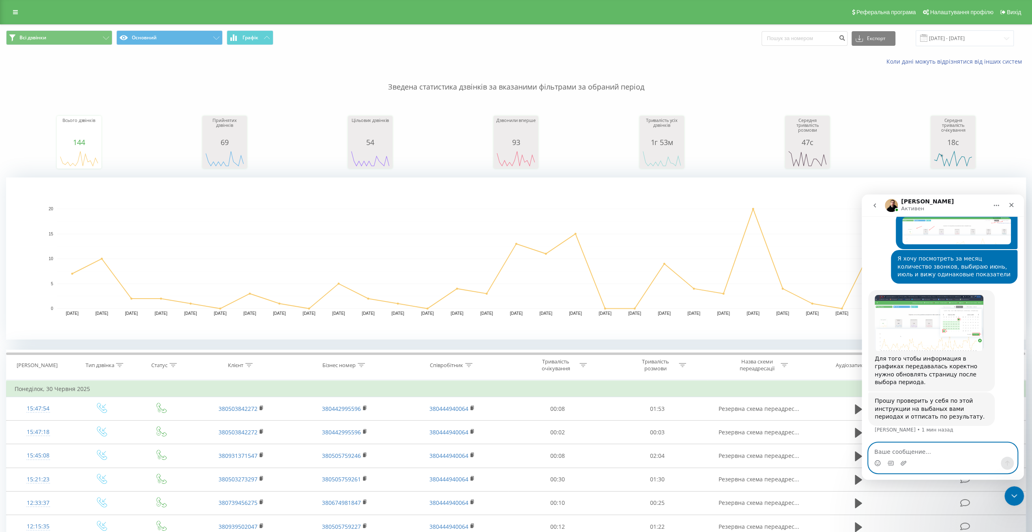
scroll to position [454, 0]
click at [929, 344] on img "Vladyslav говорит…" at bounding box center [928, 323] width 109 height 56
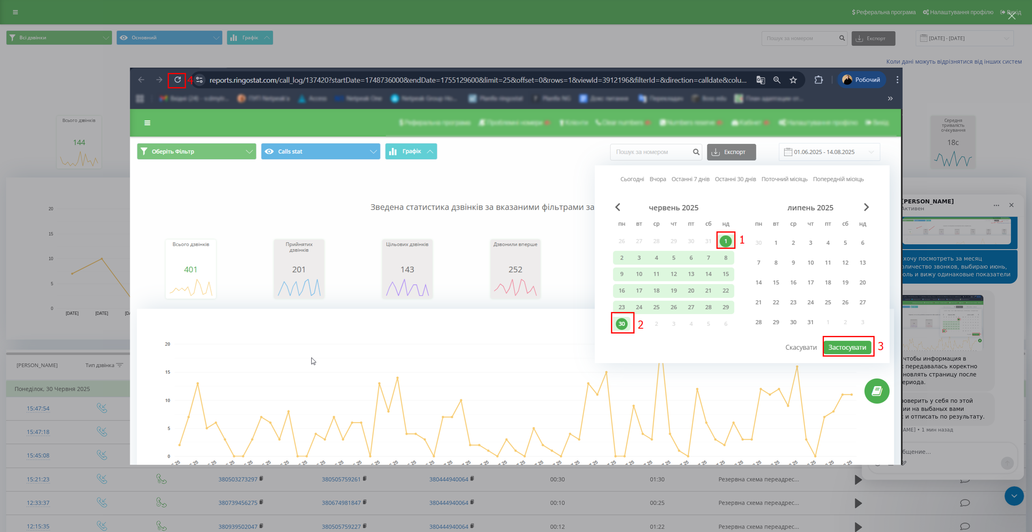
scroll to position [0, 0]
click at [958, 86] on div "Мессенджер Intercom" at bounding box center [516, 266] width 1032 height 532
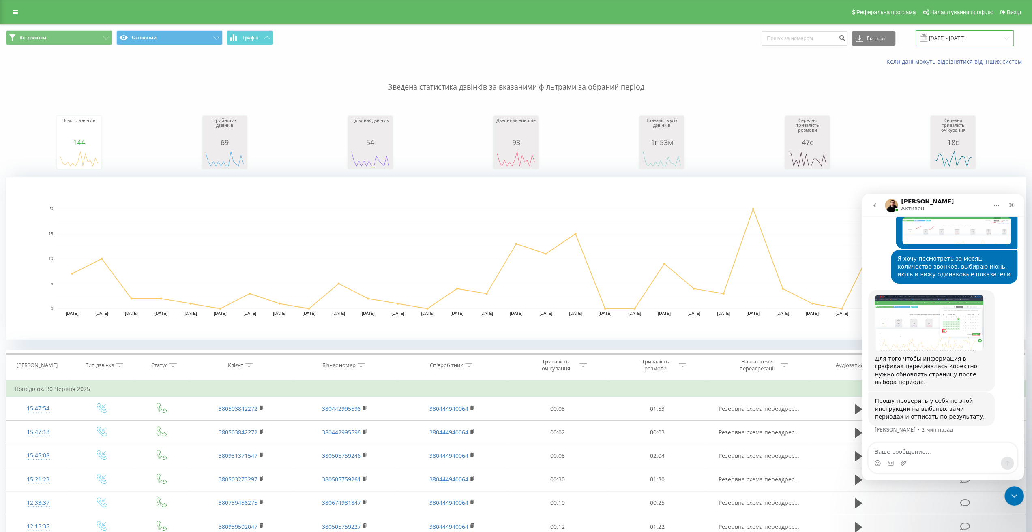
click at [963, 40] on input "[DATE] - [DATE]" at bounding box center [964, 38] width 98 height 16
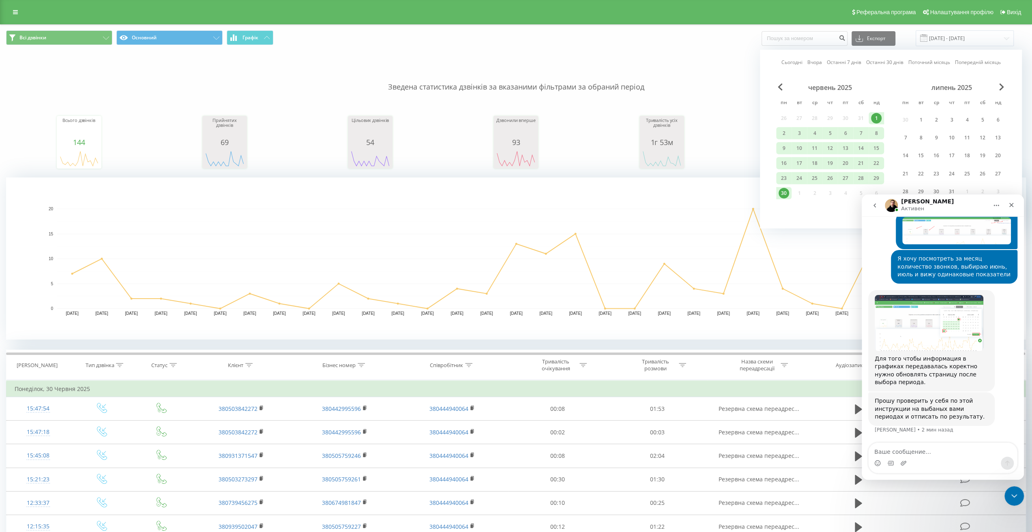
click at [874, 120] on div "1" at bounding box center [876, 118] width 11 height 11
click at [1011, 491] on icon "Закрыть службу сообщений Intercom" at bounding box center [1013, 495] width 10 height 10
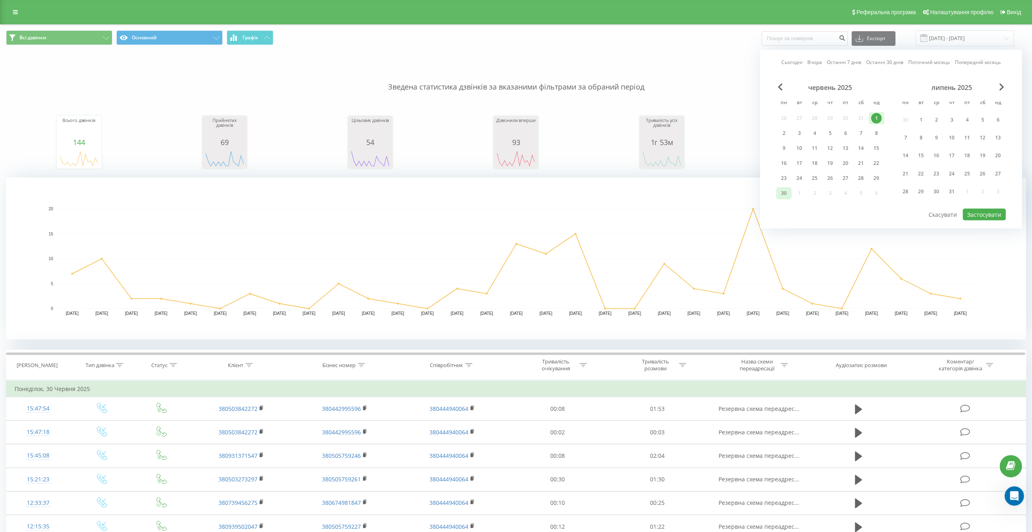
click at [783, 193] on div "30" at bounding box center [783, 193] width 11 height 11
click at [984, 210] on button "Застосувати" at bounding box center [983, 215] width 43 height 12
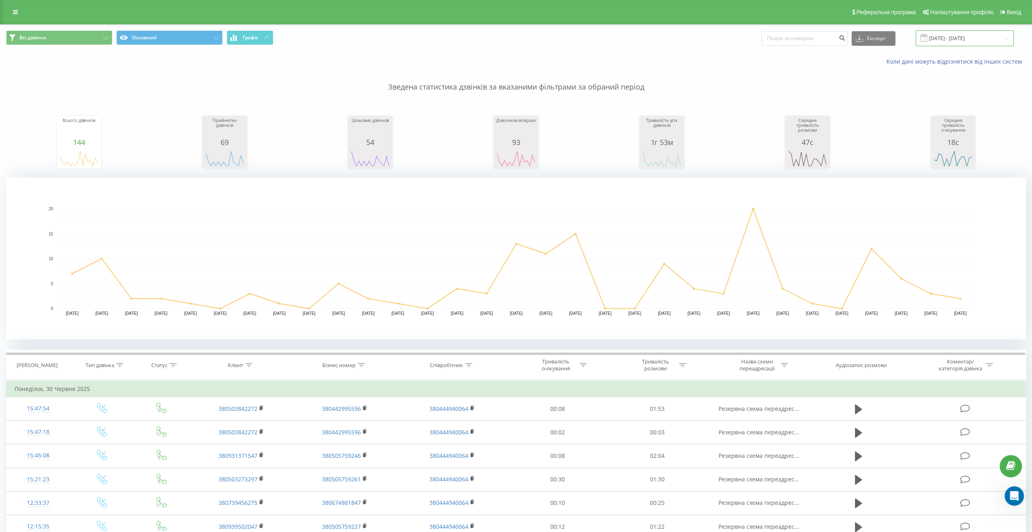
click at [995, 35] on input "[DATE] - [DATE]" at bounding box center [964, 38] width 98 height 16
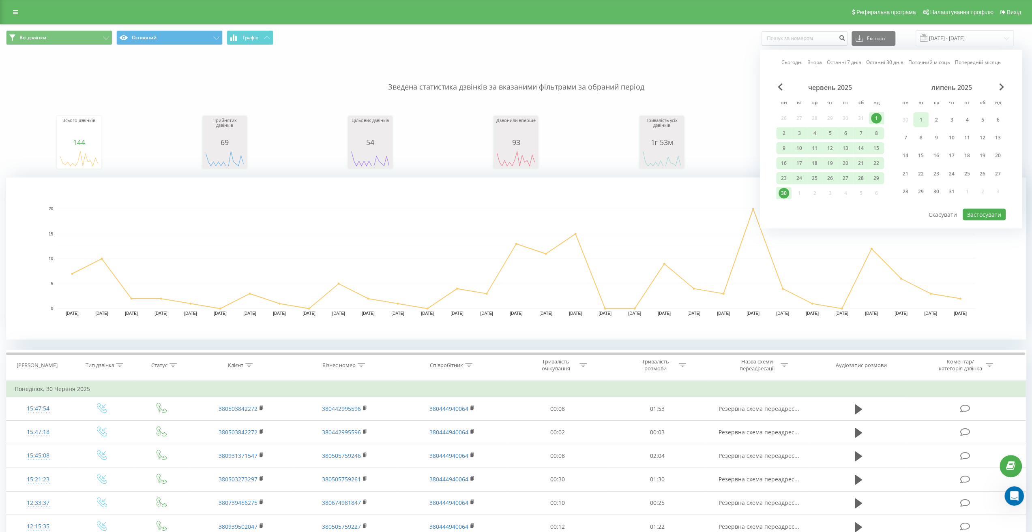
click at [922, 116] on div "1" at bounding box center [920, 119] width 11 height 11
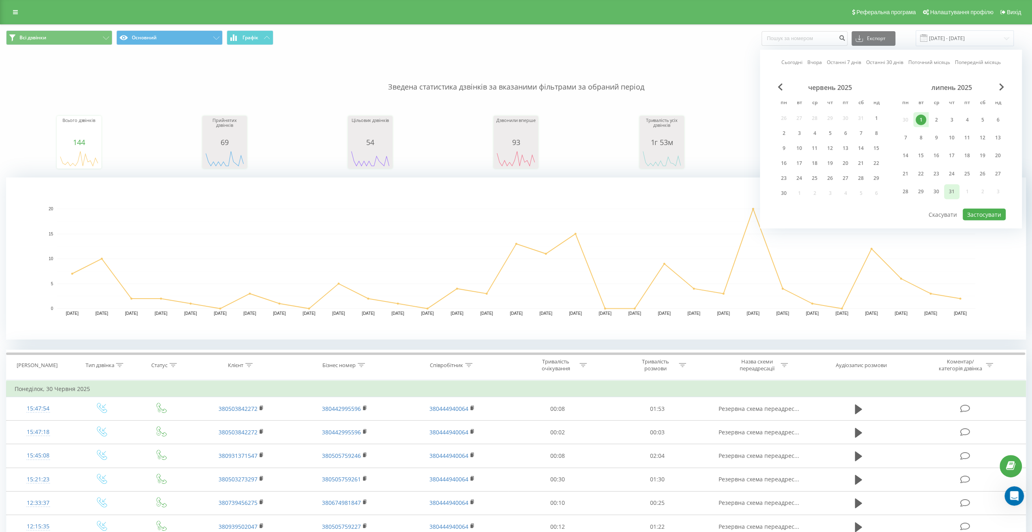
click at [950, 189] on div "31" at bounding box center [951, 191] width 11 height 11
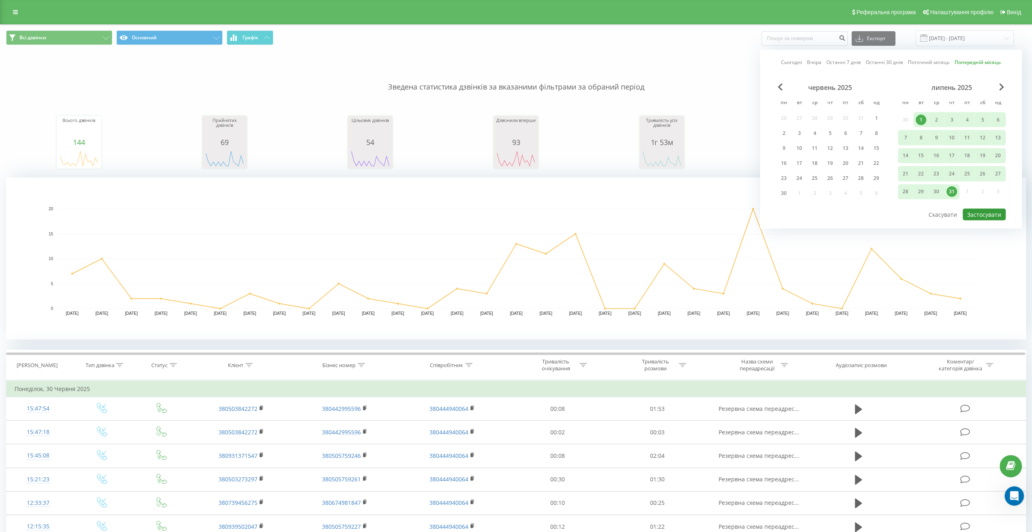
click at [988, 213] on button "Застосувати" at bounding box center [983, 215] width 43 height 12
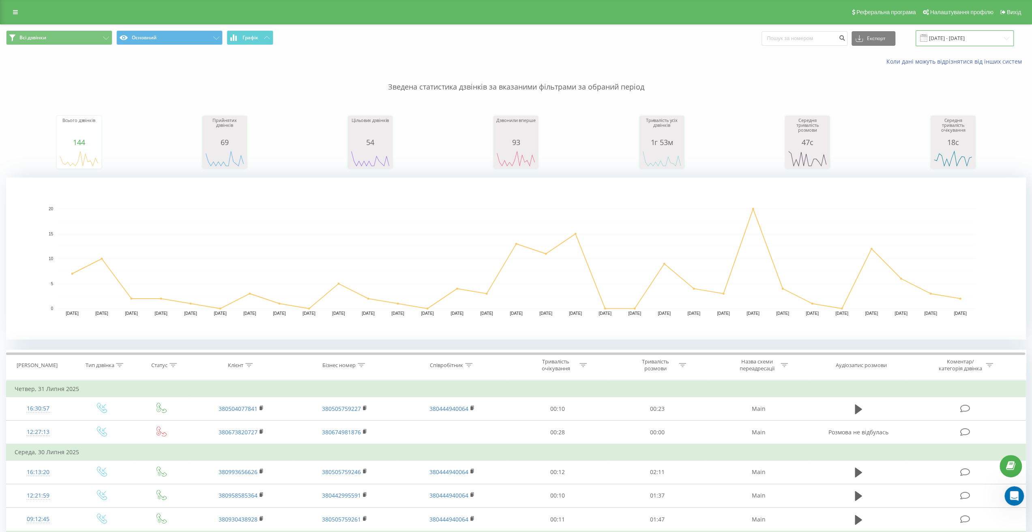
click at [985, 36] on input "01.07.2025 - 31.07.2025" at bounding box center [964, 38] width 98 height 16
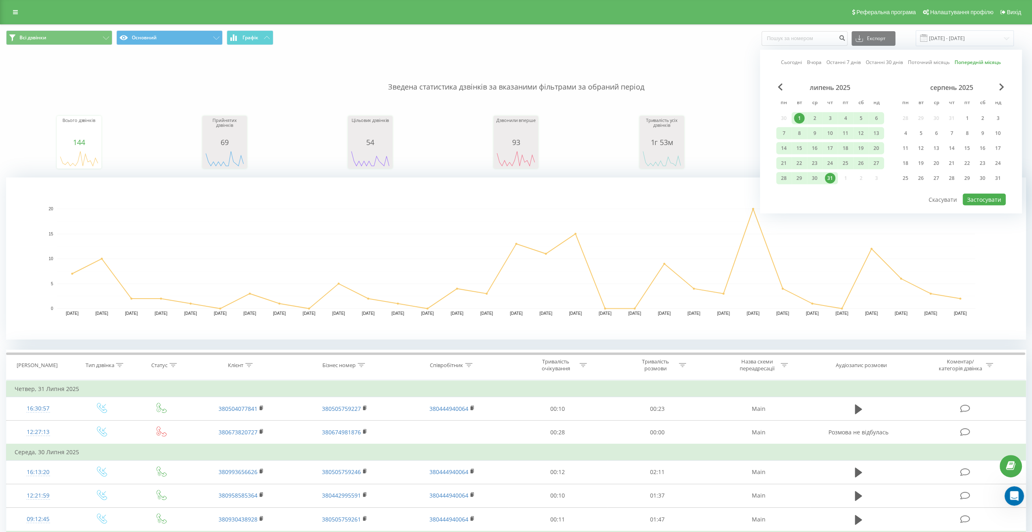
click at [782, 86] on div "липень 2025" at bounding box center [830, 88] width 108 height 8
click at [778, 88] on span "Previous Month" at bounding box center [780, 87] width 5 height 7
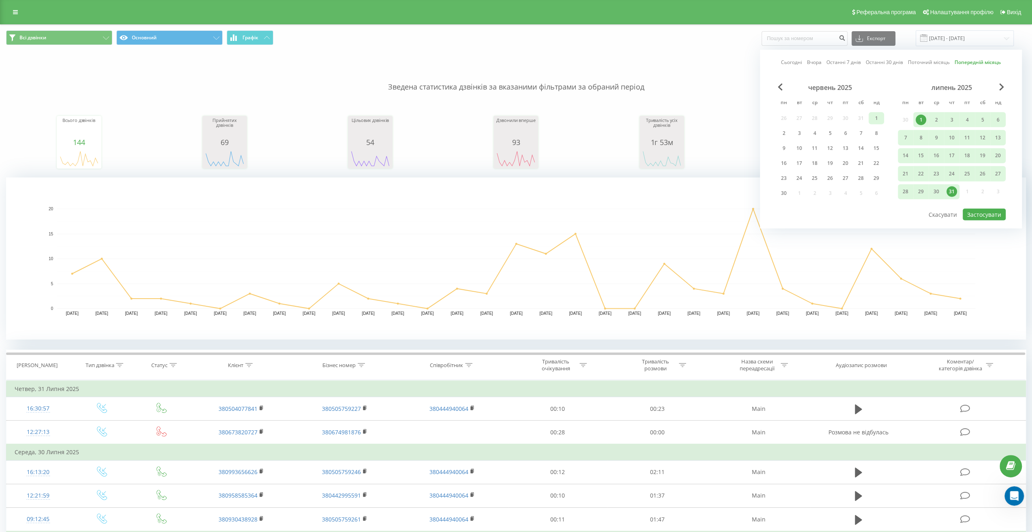
click at [875, 119] on div "1" at bounding box center [876, 118] width 11 height 11
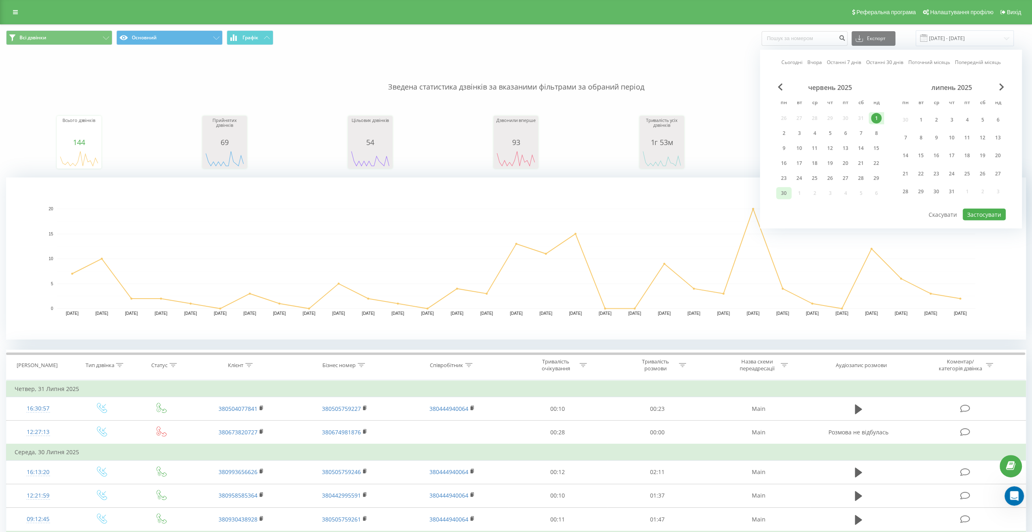
click at [783, 192] on div "30" at bounding box center [783, 193] width 11 height 11
click at [988, 216] on button "Застосувати" at bounding box center [983, 215] width 43 height 12
type input "[DATE] - [DATE]"
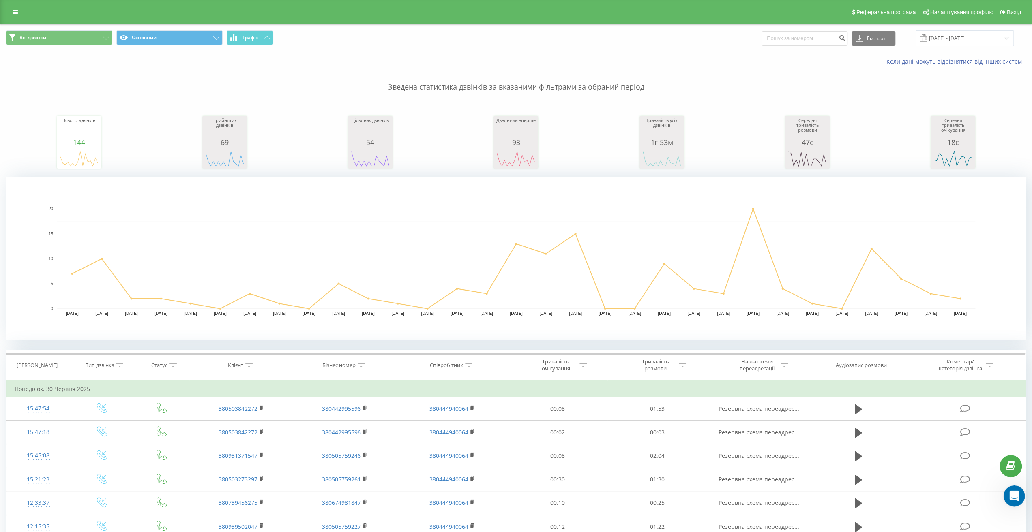
click at [1015, 499] on icon "Открыть службу сообщений Intercom" at bounding box center [1012, 495] width 13 height 13
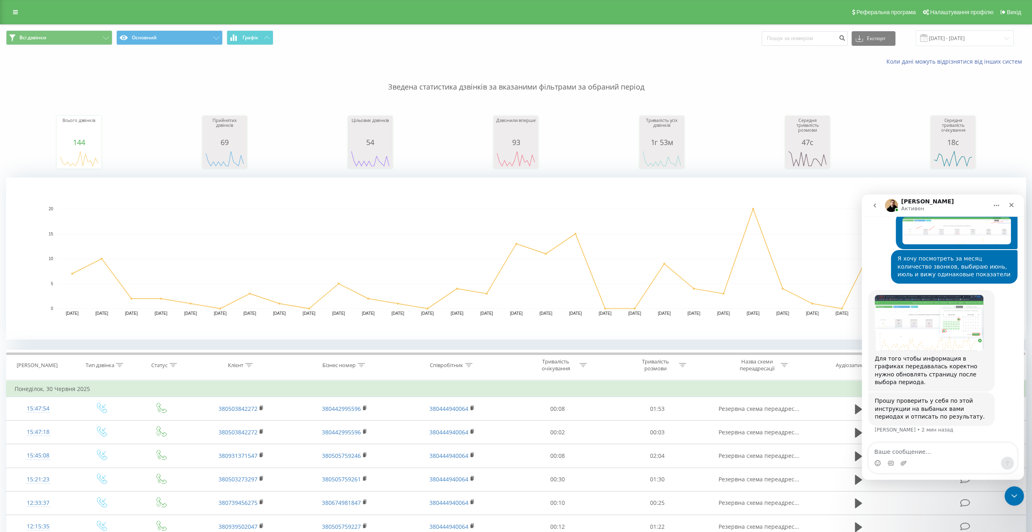
scroll to position [454, 0]
click at [920, 452] on textarea "Ваше сообщение..." at bounding box center [942, 450] width 148 height 14
type textarea "да, делаю так и все равно не работает"
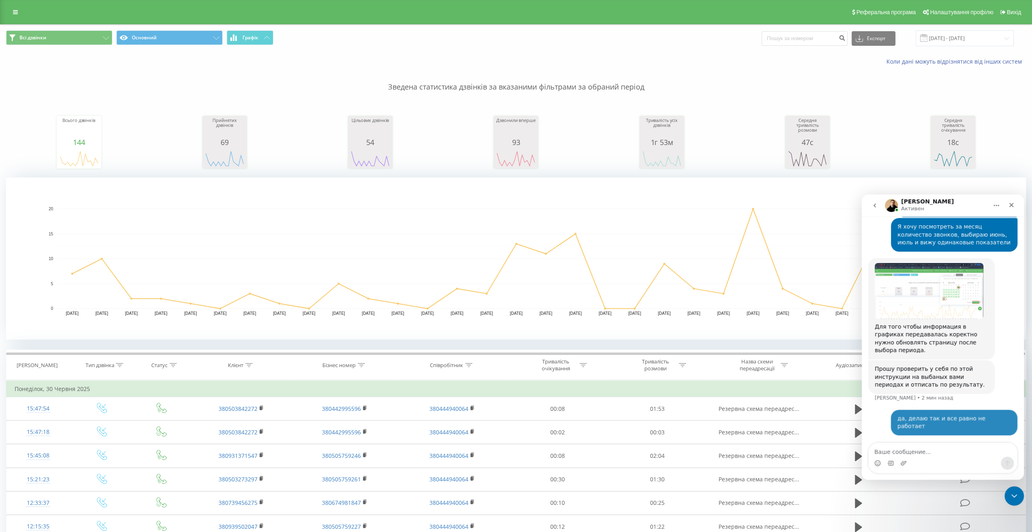
scroll to position [478, 0]
click at [977, 41] on input "[DATE] - [DATE]" at bounding box center [964, 38] width 98 height 16
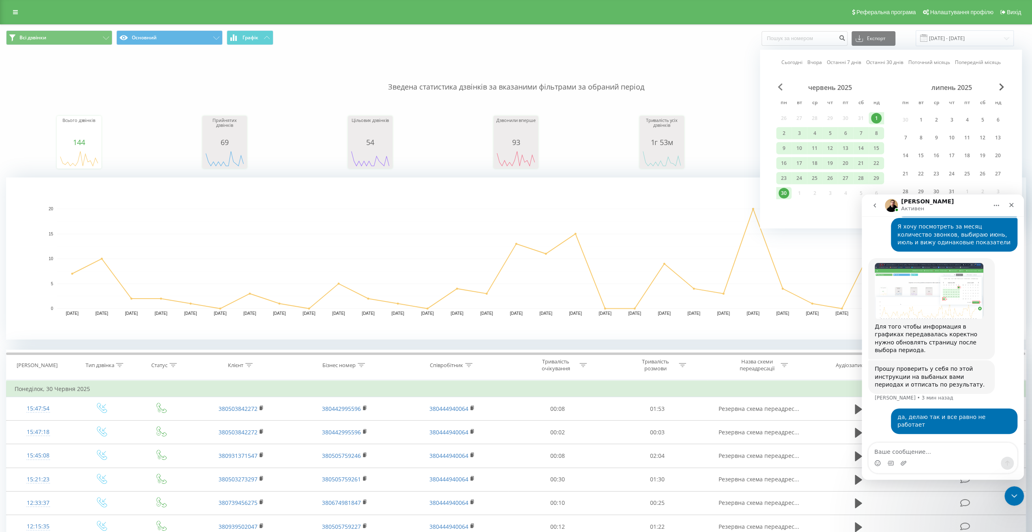
click at [781, 88] on span "Previous Month" at bounding box center [780, 87] width 5 height 7
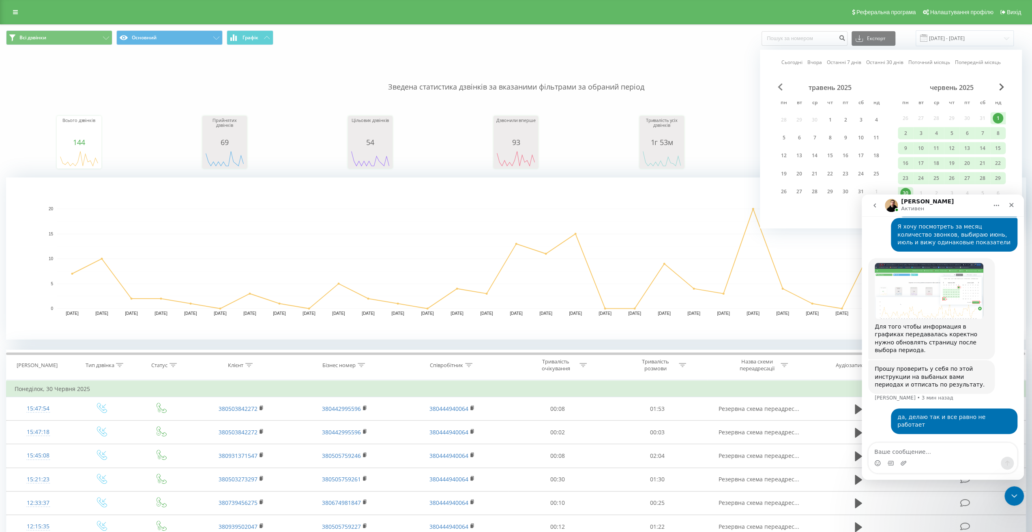
click at [781, 88] on span "Previous Month" at bounding box center [780, 87] width 5 height 7
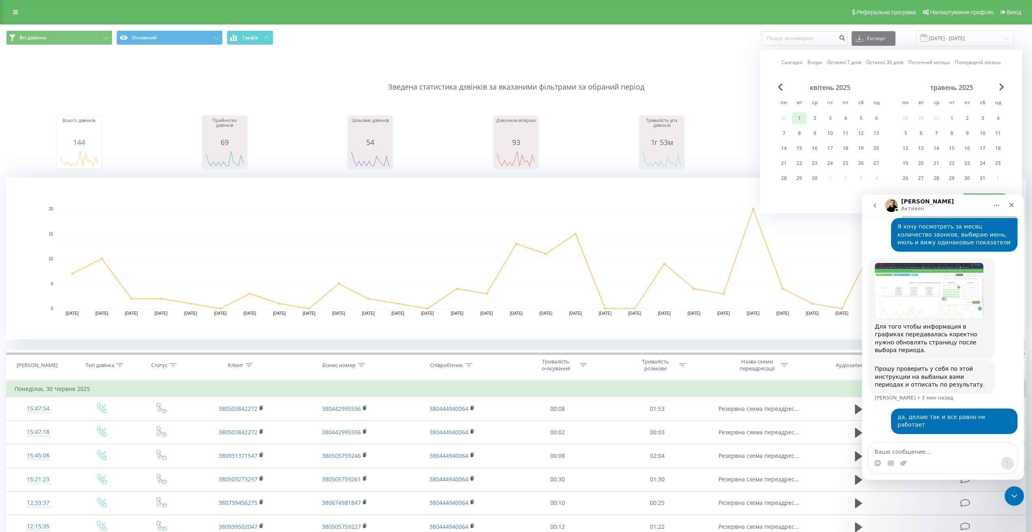
click at [798, 115] on div "1" at bounding box center [799, 118] width 11 height 11
click at [813, 176] on div "30" at bounding box center [814, 178] width 11 height 11
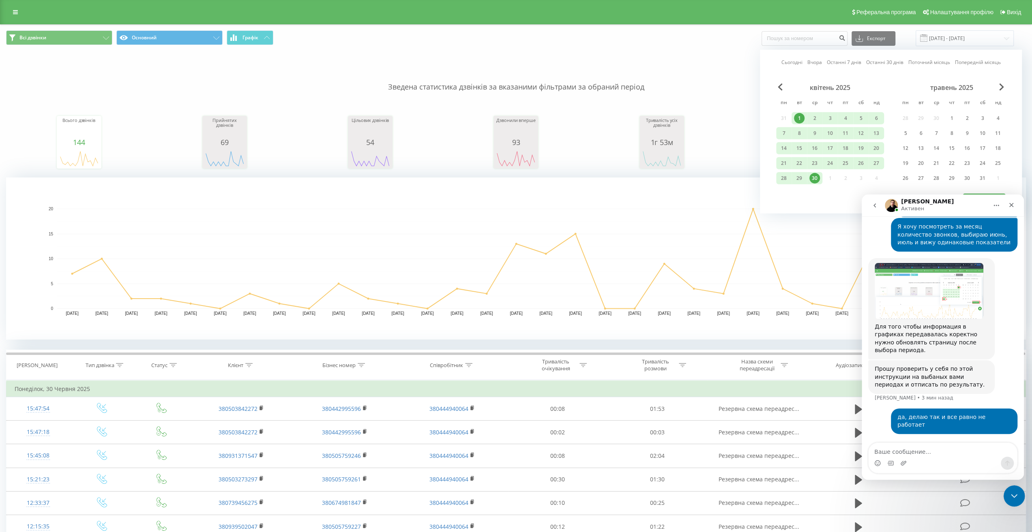
click at [1010, 491] on icon "Закрыть службу сообщений Intercom" at bounding box center [1013, 495] width 10 height 10
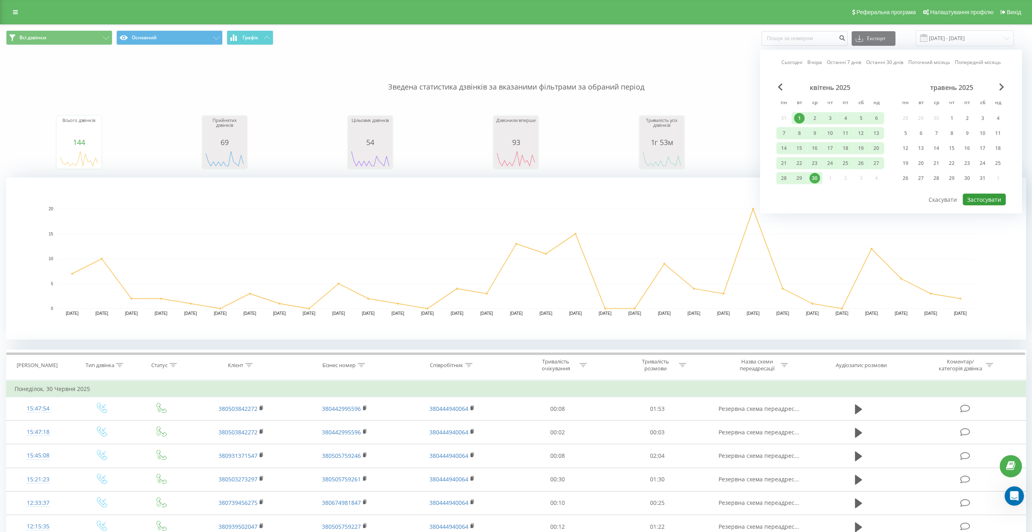
click at [989, 197] on button "Застосувати" at bounding box center [983, 200] width 43 height 12
type input "01.04.2025 - 30.04.2025"
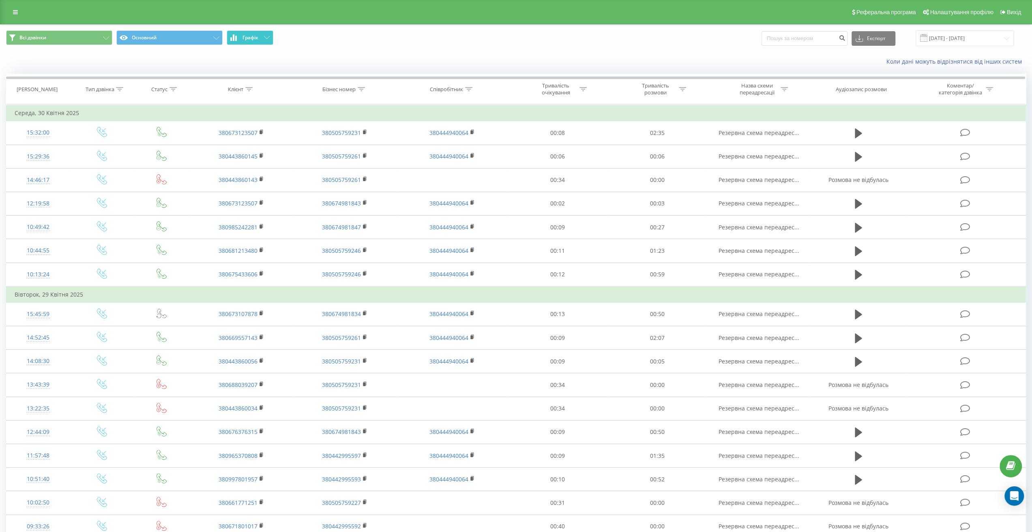
click at [268, 39] on button "Графік" at bounding box center [250, 37] width 47 height 15
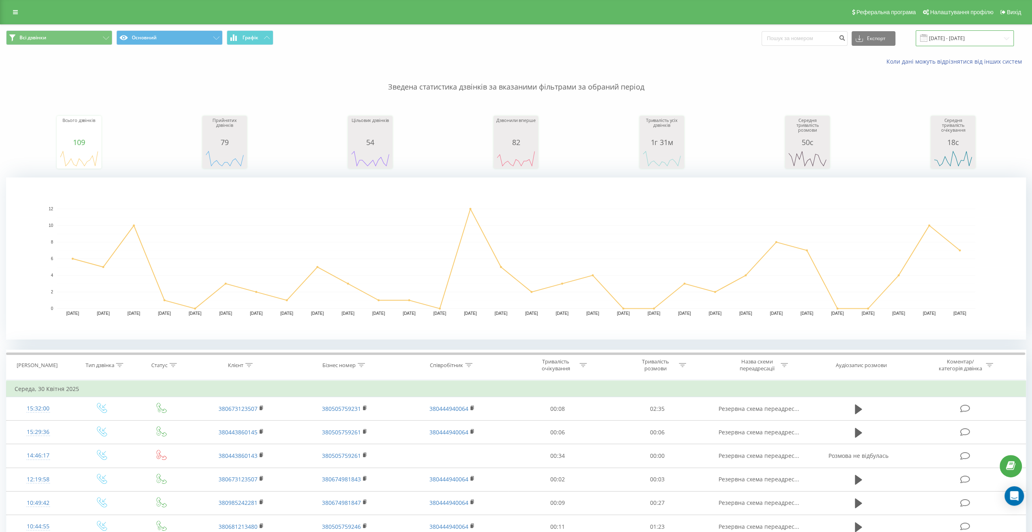
click at [1005, 41] on input "[DATE] - [DATE]" at bounding box center [964, 38] width 98 height 16
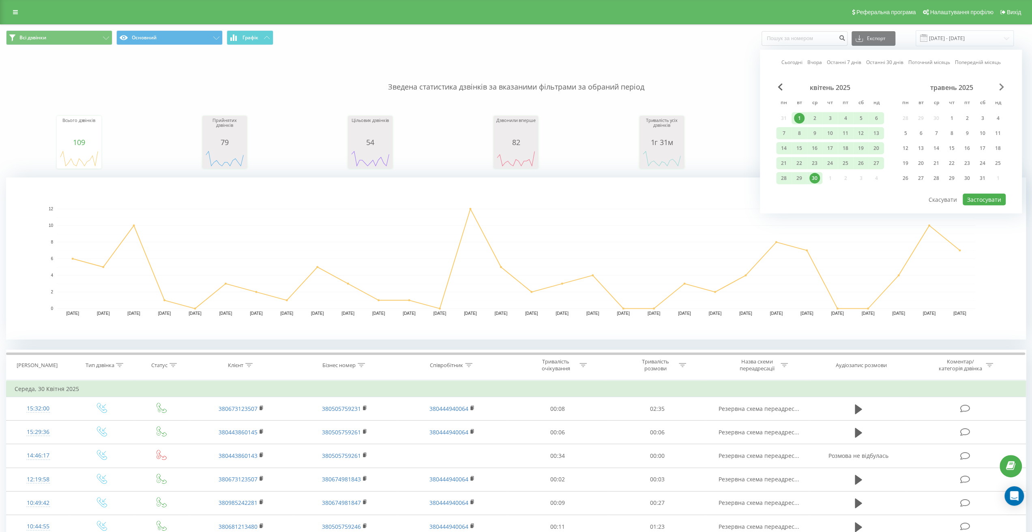
click at [1001, 85] on span "Next Month" at bounding box center [1001, 87] width 5 height 7
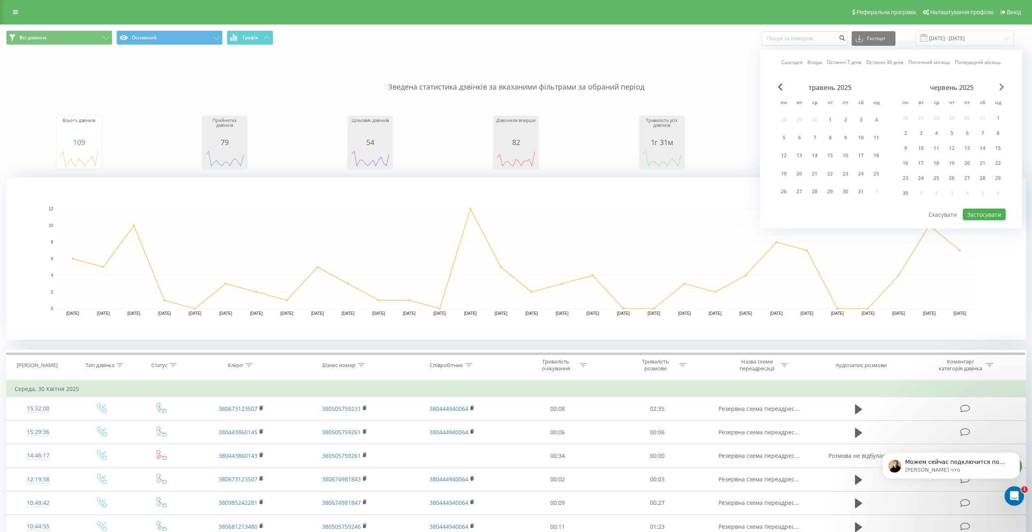
click at [1001, 86] on span "Next Month" at bounding box center [1001, 87] width 5 height 7
click at [919, 119] on div "1" at bounding box center [920, 119] width 11 height 11
click at [953, 193] on div "31" at bounding box center [951, 191] width 11 height 11
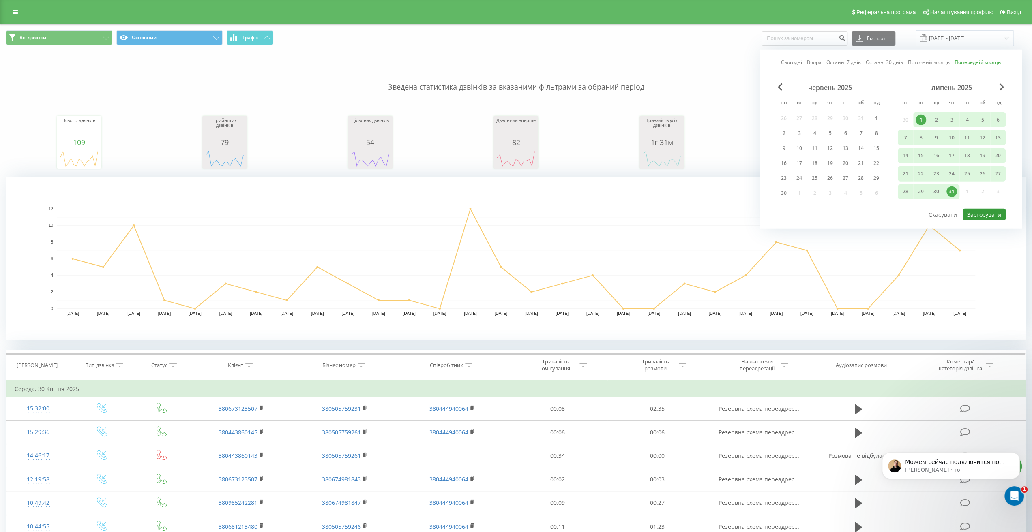
click at [985, 214] on button "Застосувати" at bounding box center [983, 215] width 43 height 12
type input "[DATE] - [DATE]"
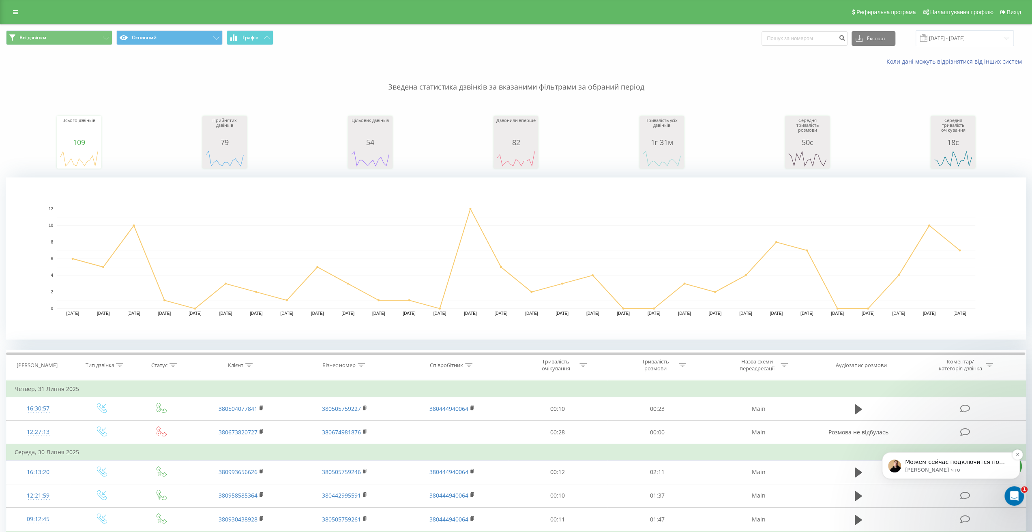
click at [947, 459] on p "Можем сейчас подключится по удаленньому доступу?" at bounding box center [957, 463] width 105 height 8
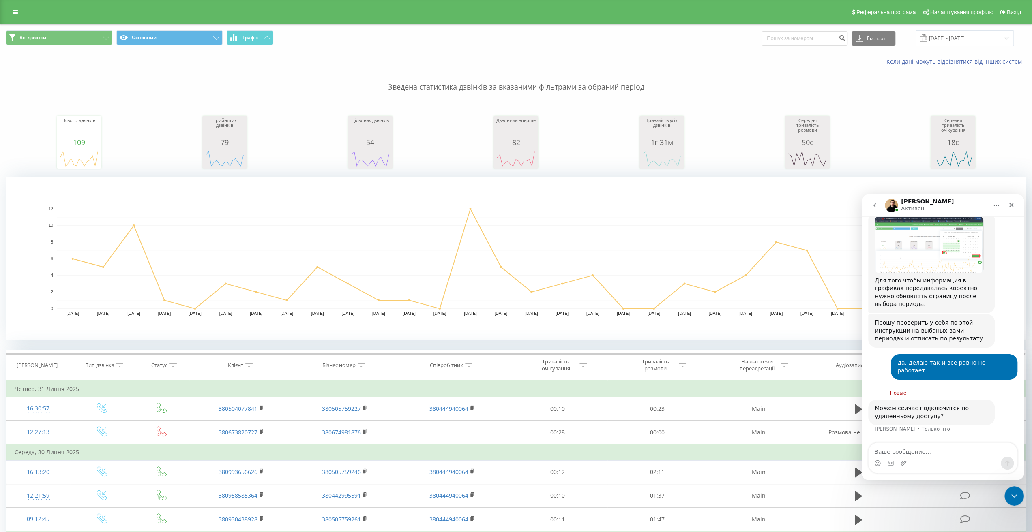
scroll to position [524, 0]
type textarea "да"
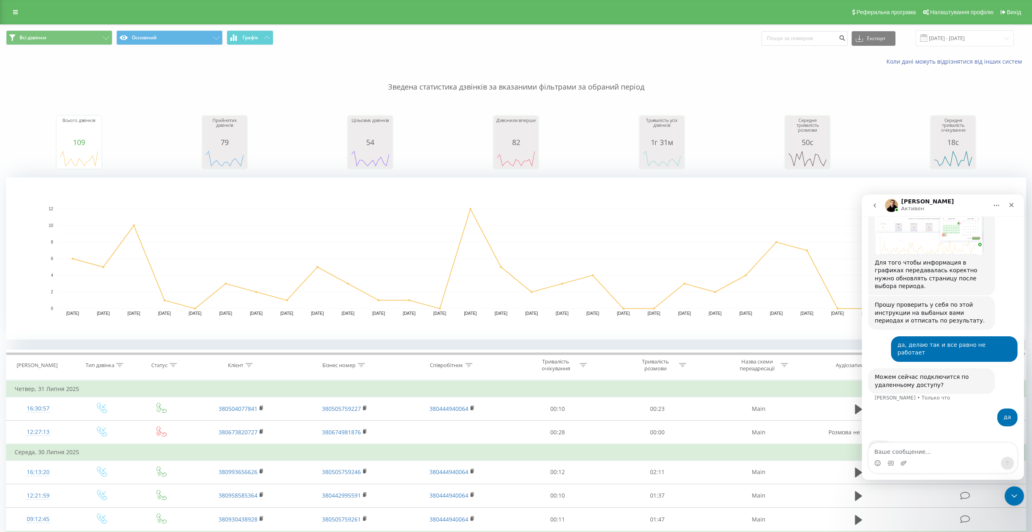
scroll to position [566, 0]
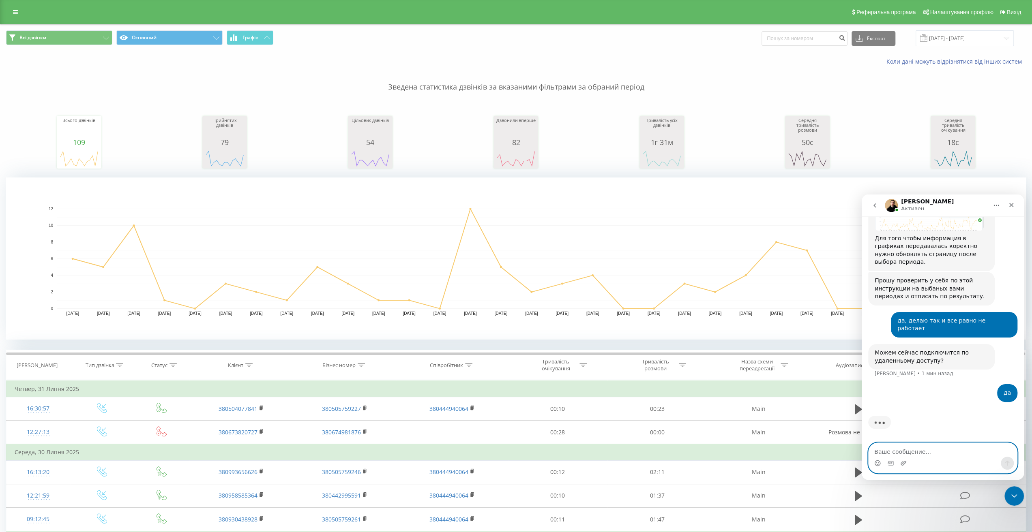
click at [921, 455] on textarea "Ваше сообщение..." at bounding box center [942, 450] width 148 height 14
paste textarea "Вот мои ИД и пароль [SECURITY_DATA] для подключения. Используйте их, чтобы нача…"
type textarea "Вот мои ИД и пароль [SECURITY_DATA] для подключения. Используйте их, чтобы нача…"
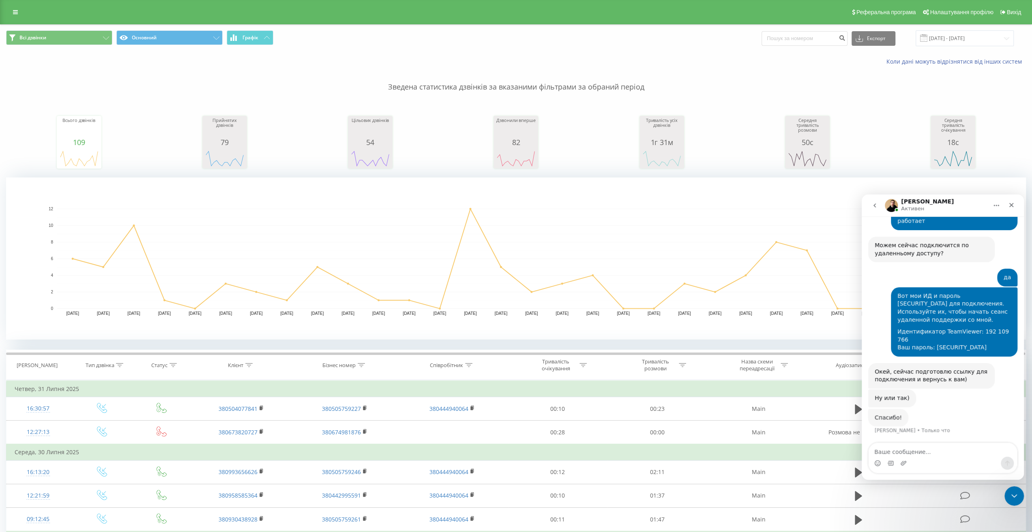
scroll to position [666, 0]
click at [934, 411] on div "Спасибо! [GEOGRAPHIC_DATA][PERSON_NAME] что" at bounding box center [942, 427] width 149 height 36
click at [954, 35] on input "[DATE] - [DATE]" at bounding box center [964, 38] width 98 height 16
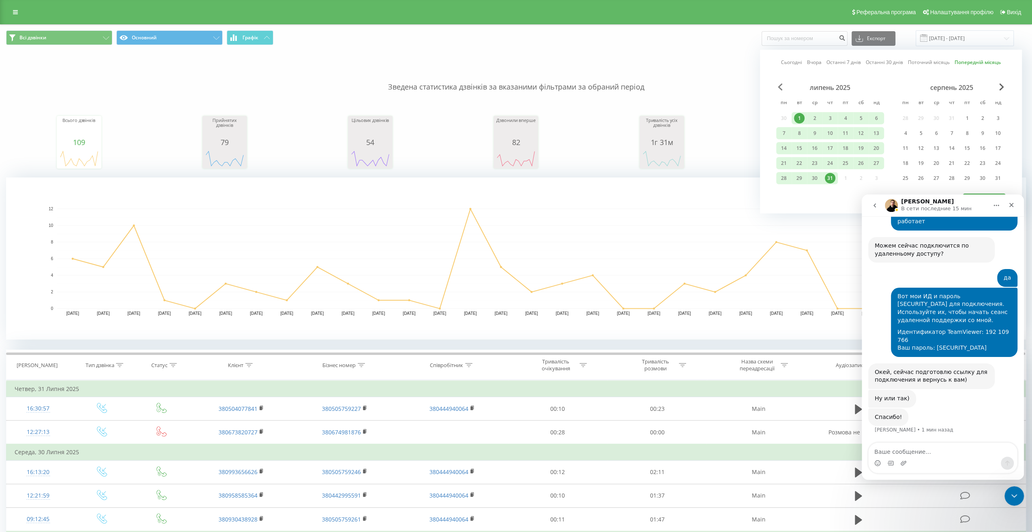
click at [779, 85] on span "Previous Month" at bounding box center [780, 87] width 5 height 7
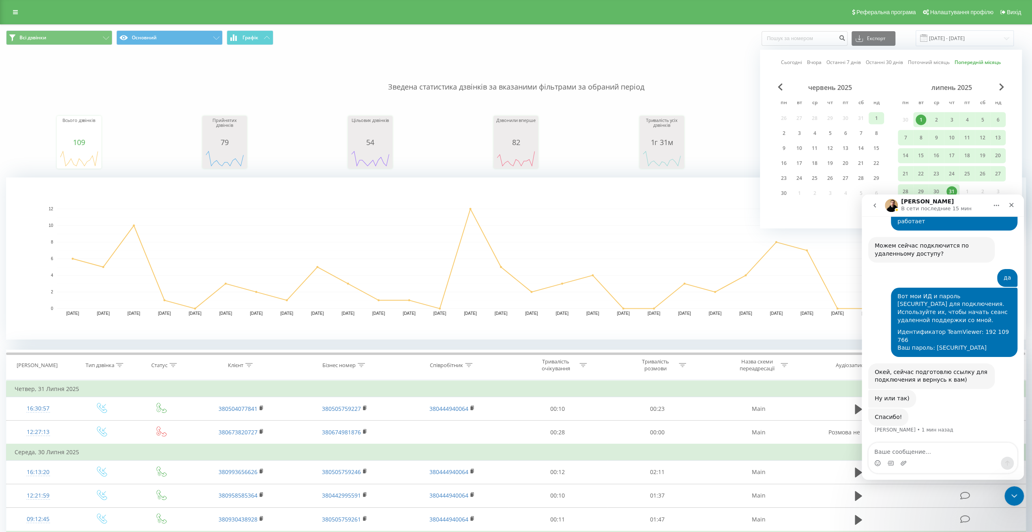
click at [877, 116] on div "1" at bounding box center [876, 118] width 11 height 11
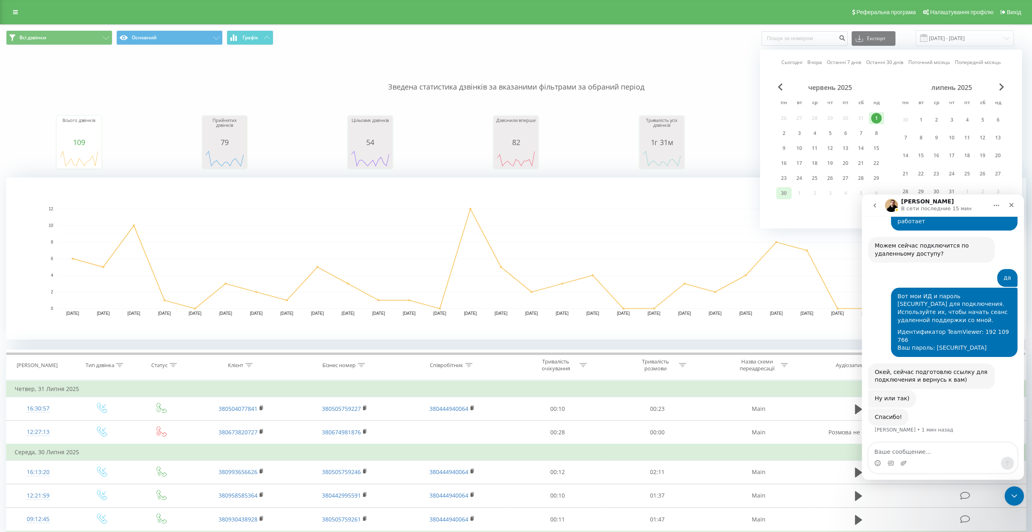
click at [781, 189] on div "30" at bounding box center [783, 193] width 11 height 11
click at [998, 205] on icon "Главная" at bounding box center [996, 205] width 5 height 1
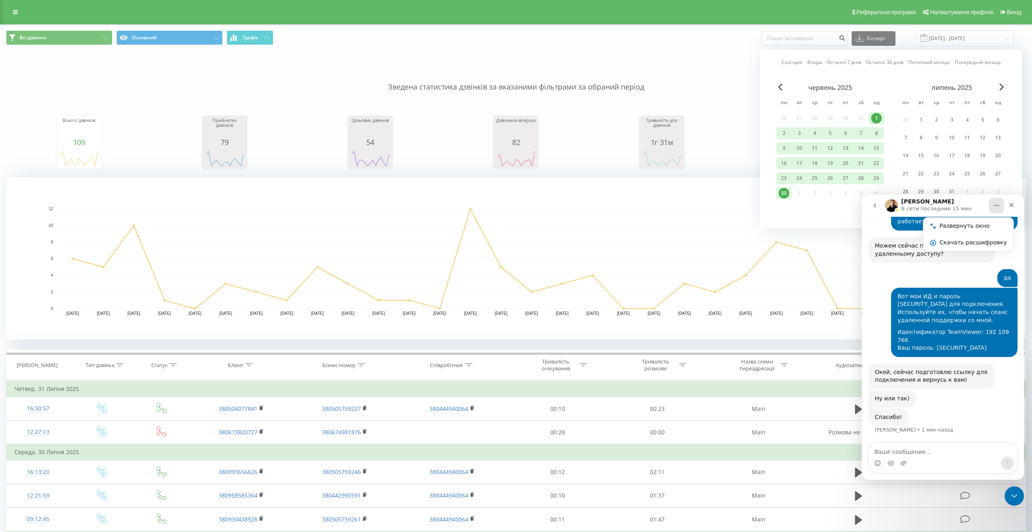
click at [998, 205] on icon "Главная" at bounding box center [996, 205] width 5 height 1
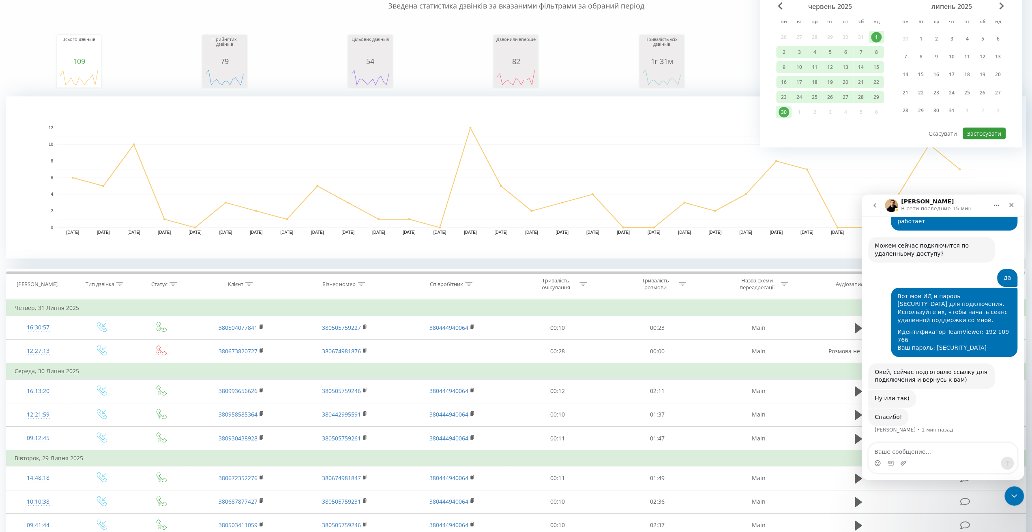
click at [989, 131] on button "Застосувати" at bounding box center [983, 134] width 43 height 12
type input "[DATE] - [DATE]"
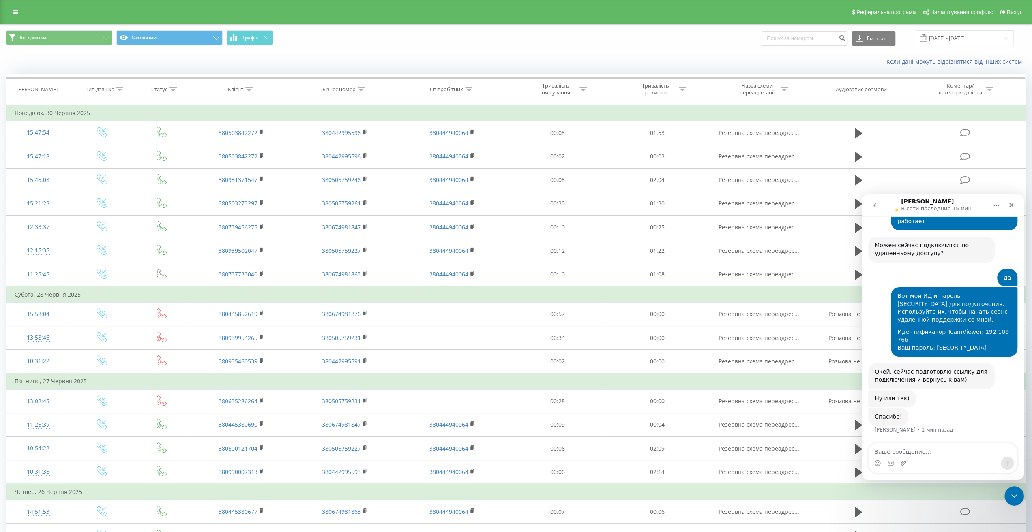
scroll to position [666, 0]
click at [240, 42] on button "Графік" at bounding box center [250, 37] width 47 height 15
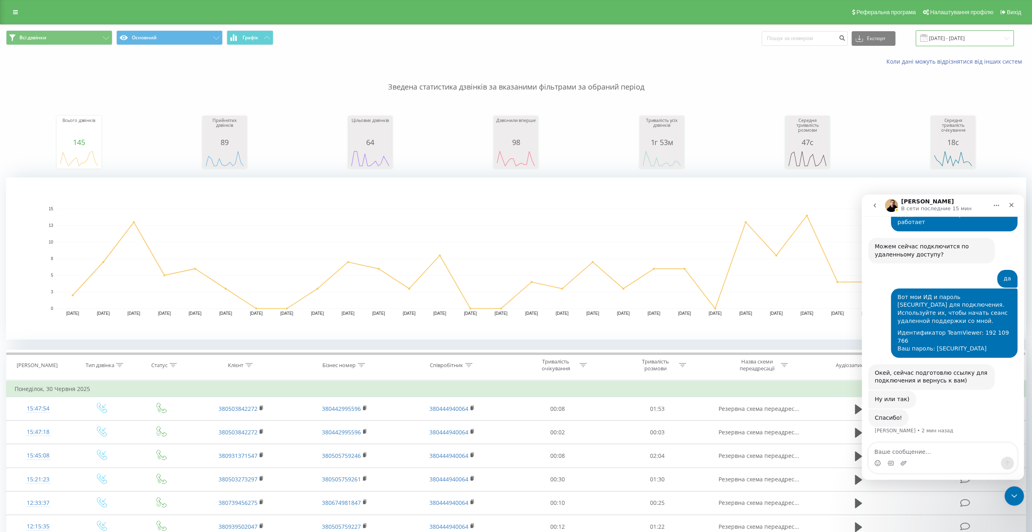
click at [965, 41] on input "01.06.2025 - 30.06.2025" at bounding box center [964, 38] width 98 height 16
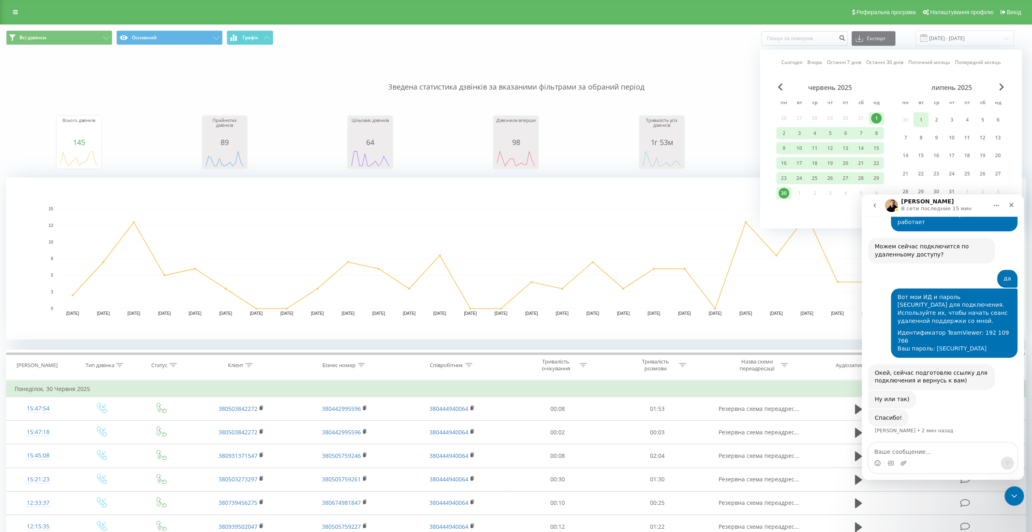
click at [923, 120] on div "1" at bounding box center [920, 119] width 11 height 11
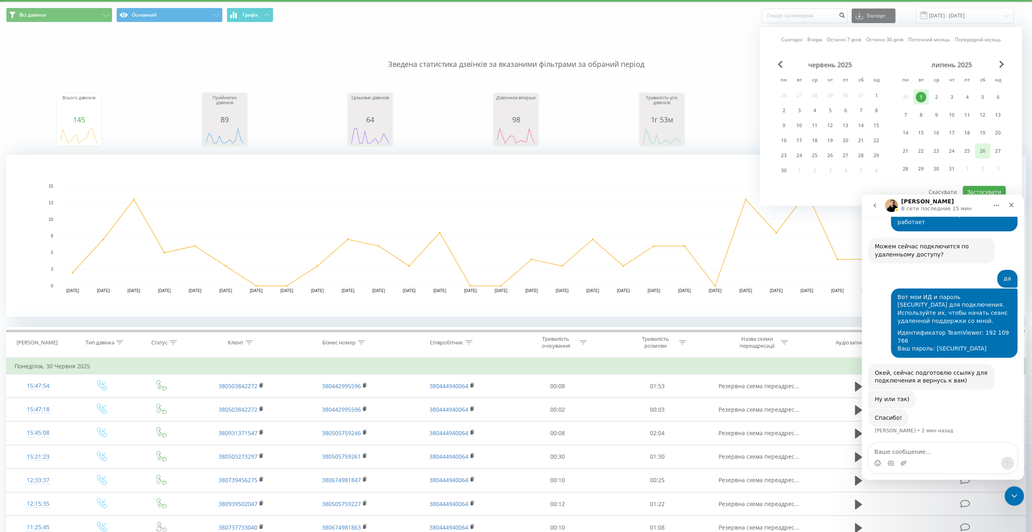
scroll to position [41, 0]
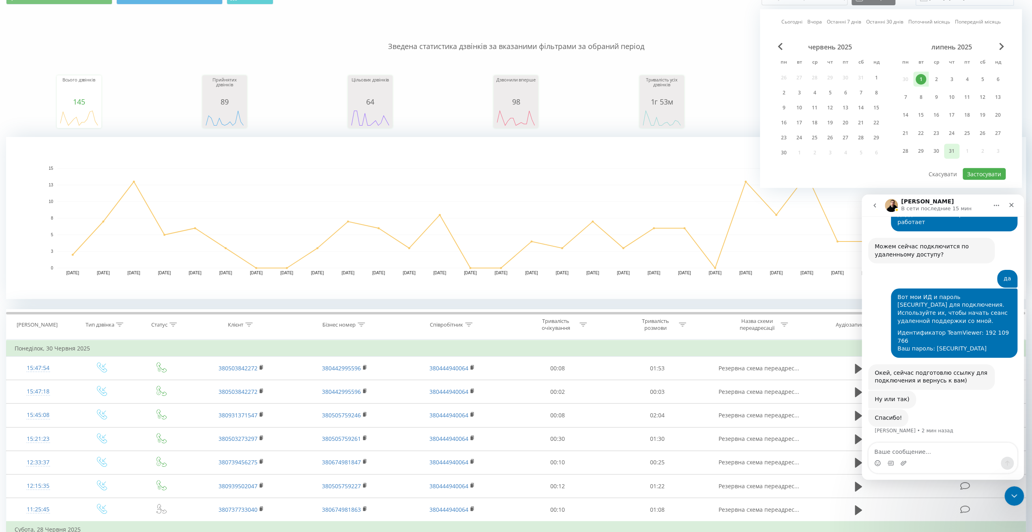
click at [956, 148] on div "31" at bounding box center [951, 151] width 11 height 11
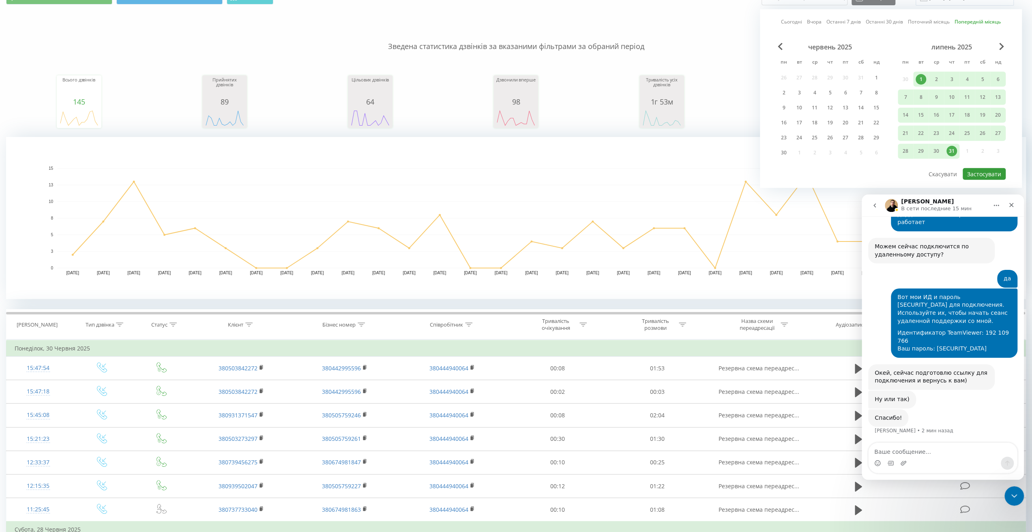
click at [995, 173] on button "Застосувати" at bounding box center [983, 174] width 43 height 12
type input "[DATE] - [DATE]"
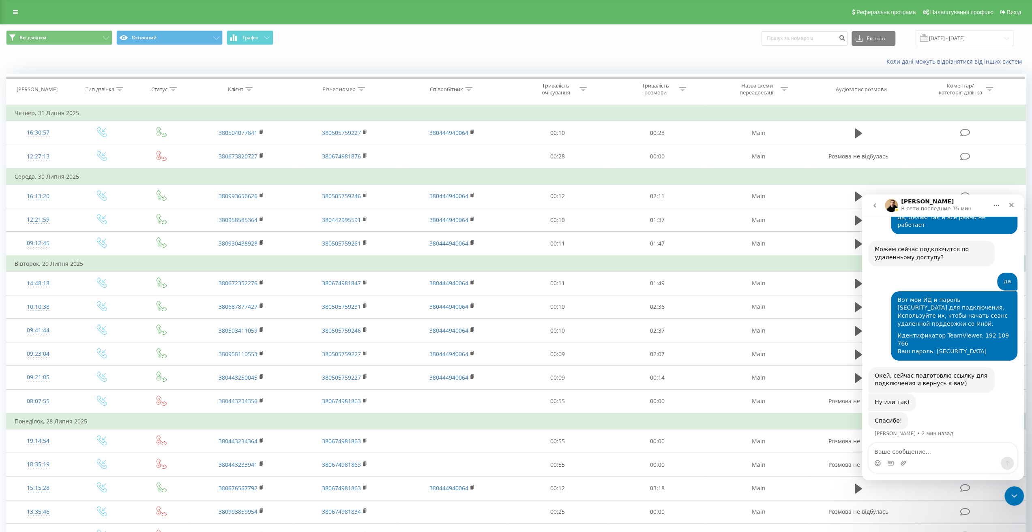
scroll to position [666, 0]
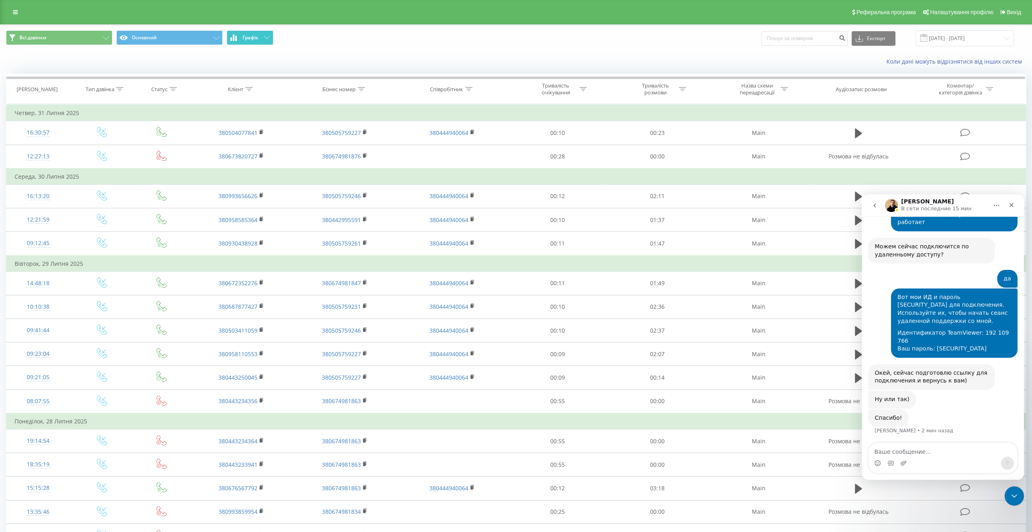
click at [261, 34] on button "Графік" at bounding box center [250, 37] width 47 height 15
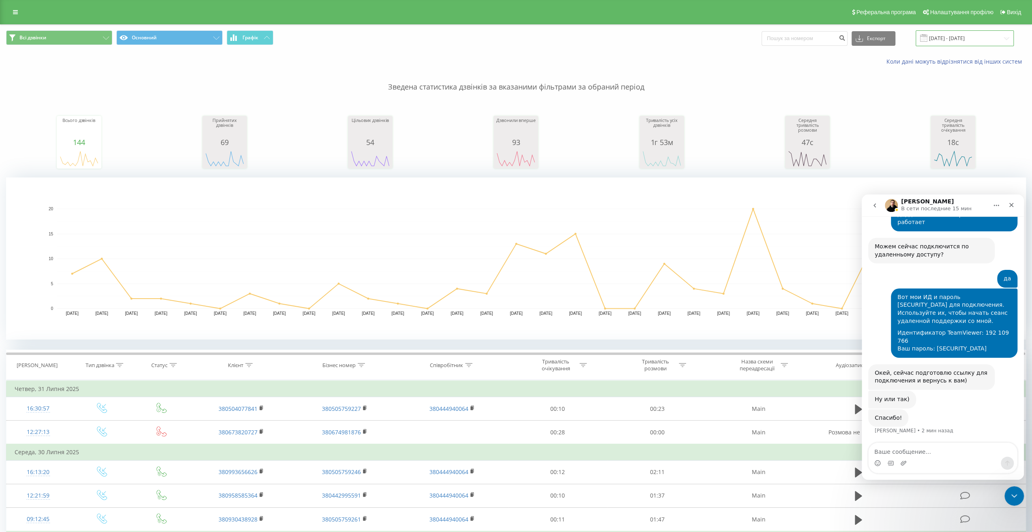
click at [978, 40] on input "[DATE] - [DATE]" at bounding box center [964, 38] width 98 height 16
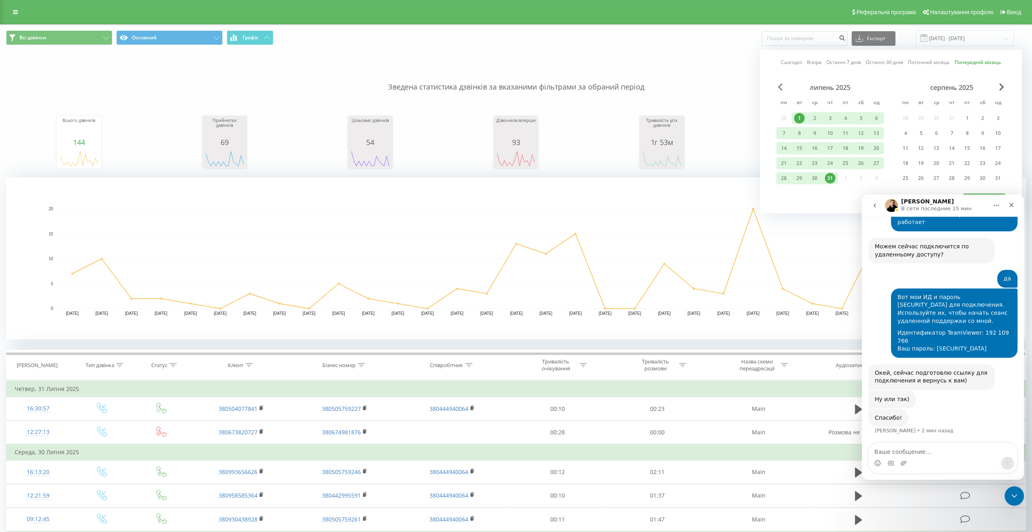
click at [781, 85] on span "Previous Month" at bounding box center [780, 87] width 5 height 7
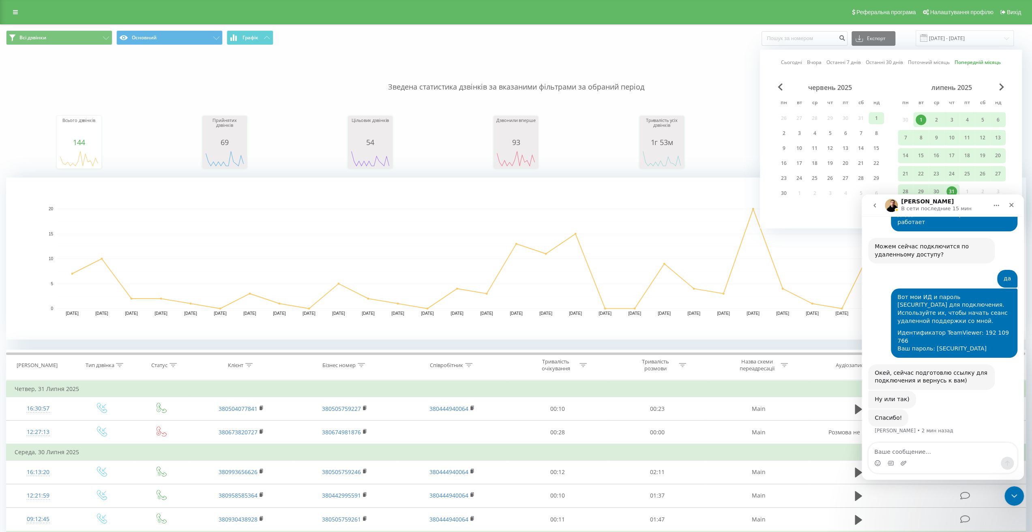
click at [874, 118] on div "1" at bounding box center [876, 118] width 11 height 11
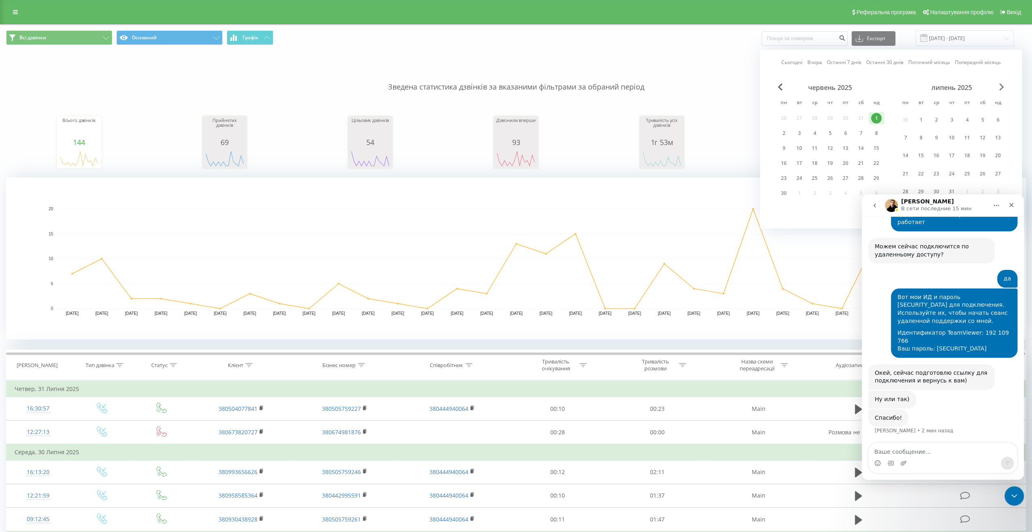
click at [1003, 86] on span "Next Month" at bounding box center [1001, 87] width 5 height 7
click at [994, 146] on div "17" at bounding box center [997, 148] width 11 height 11
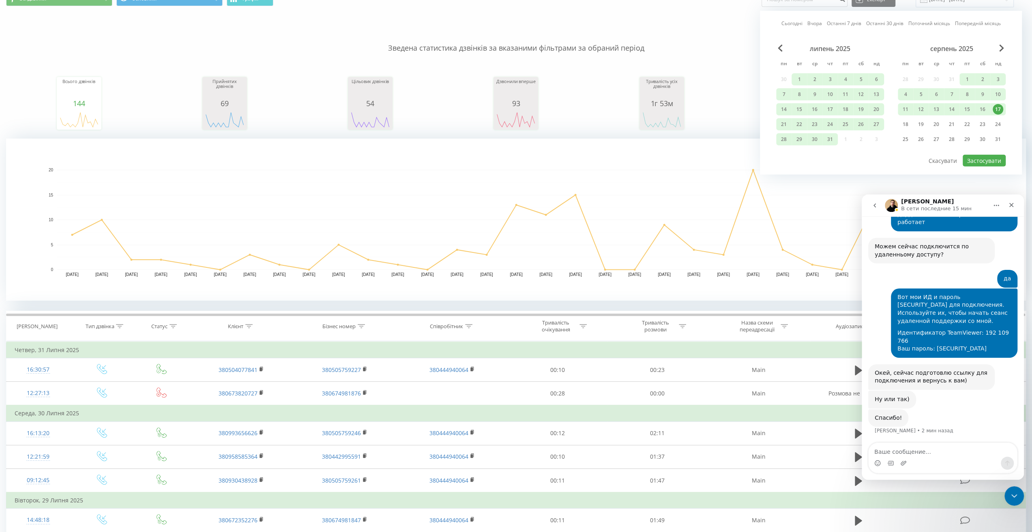
scroll to position [41, 0]
click at [974, 153] on button "Застосувати" at bounding box center [983, 159] width 43 height 12
type input "[DATE] - [DATE]"
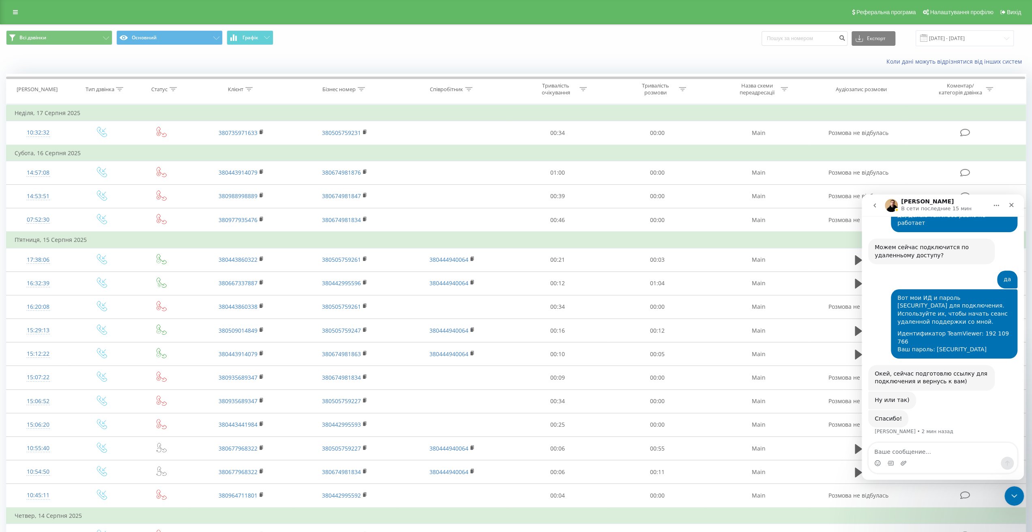
scroll to position [666, 0]
click at [247, 35] on span "Графік" at bounding box center [250, 38] width 16 height 6
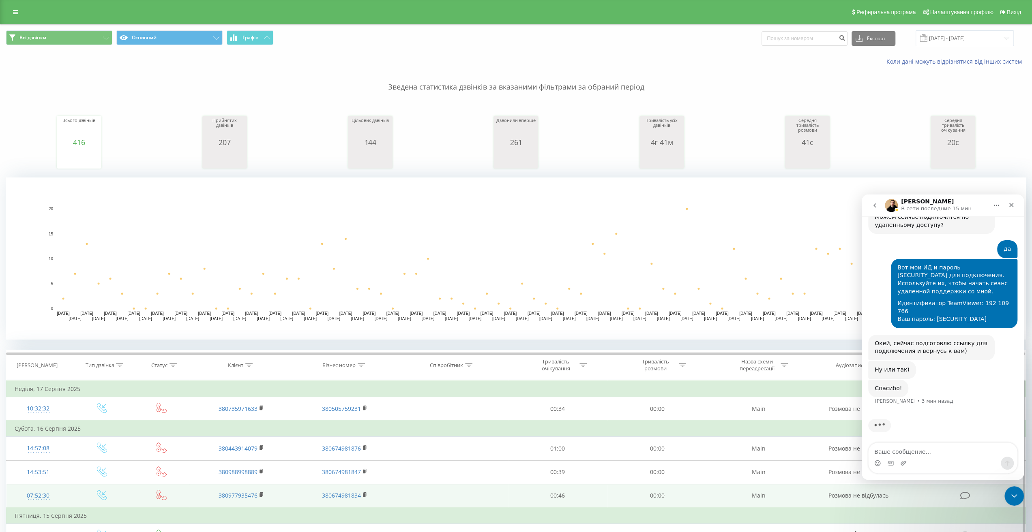
scroll to position [697, 0]
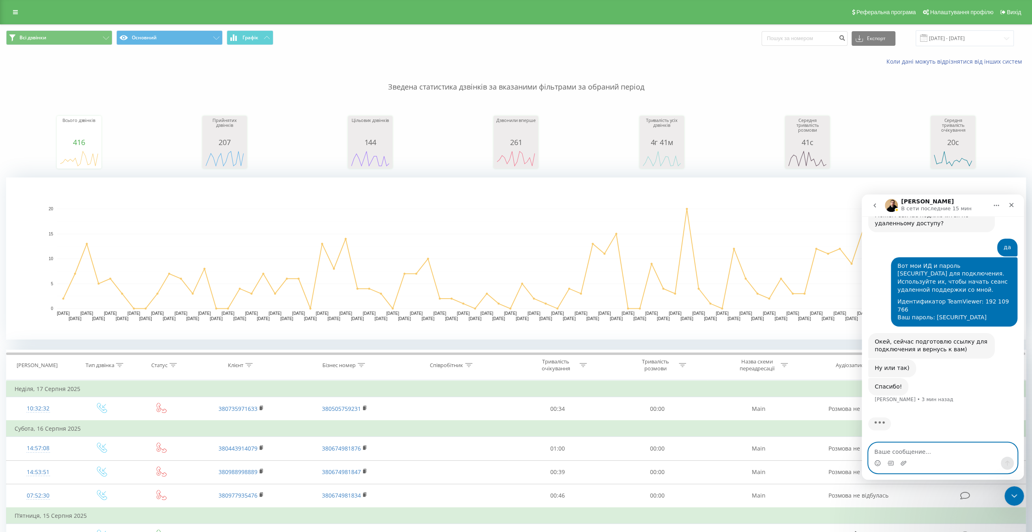
click at [914, 455] on textarea "Ваше сообщение..." at bounding box center [942, 450] width 148 height 14
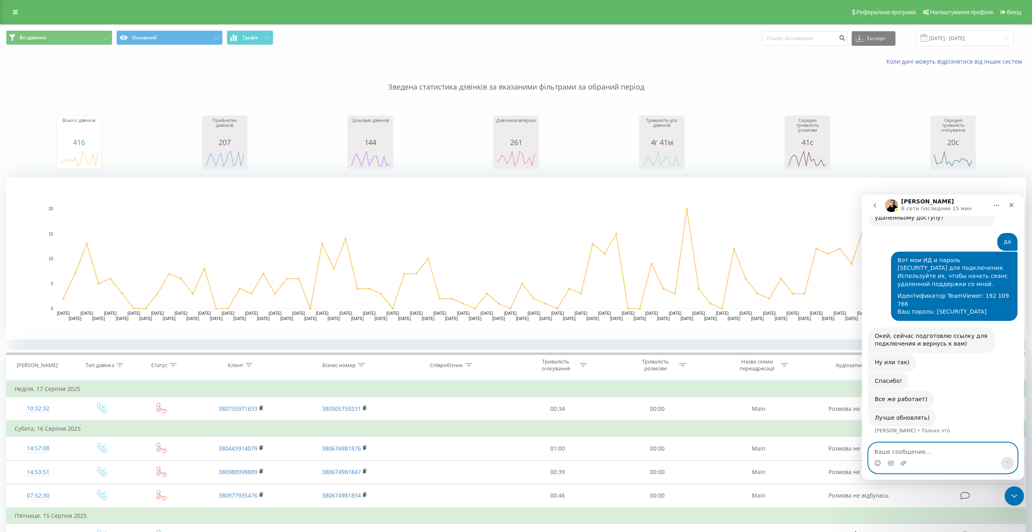
click at [910, 455] on textarea "Ваше сообщение..." at bounding box center [942, 450] width 148 height 14
paste textarea "ну обновлять страницу раньше не надо было...) жмешь застосувать и потом аяком с…"
type textarea "ну обновлять страницу раньше не надо было...) жмешь застосувать и потом аяком с…"
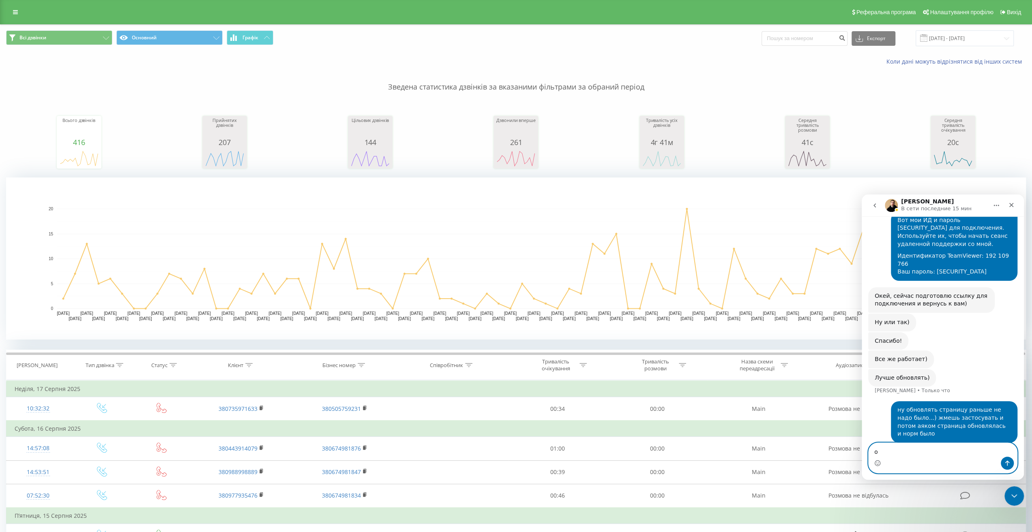
type textarea "ок"
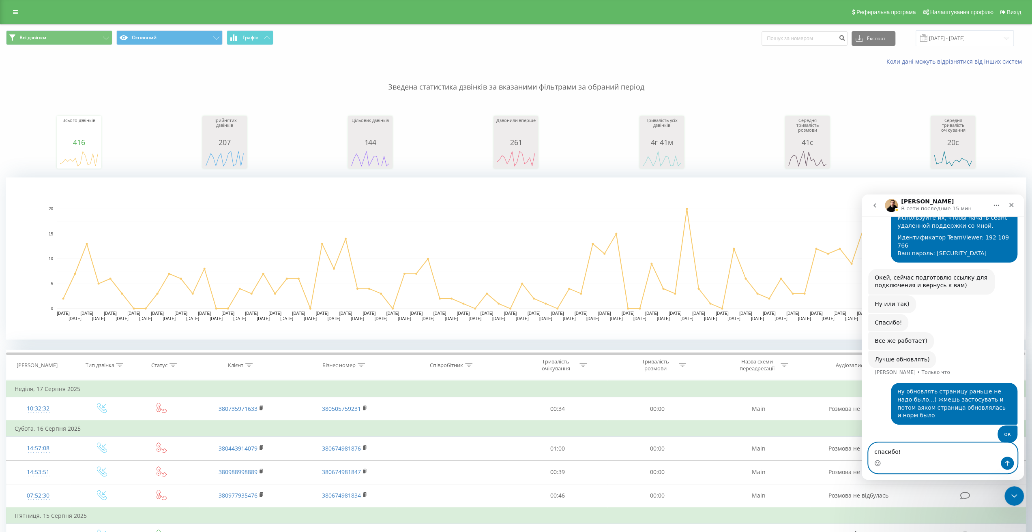
type textarea "спасибо!)"
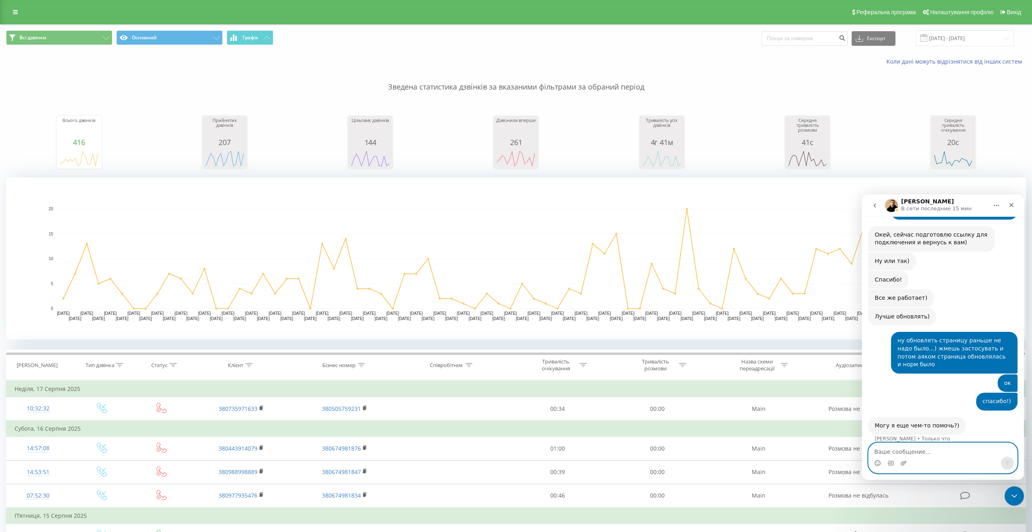
scroll to position [804, 0]
type textarea "нет, спасибо"
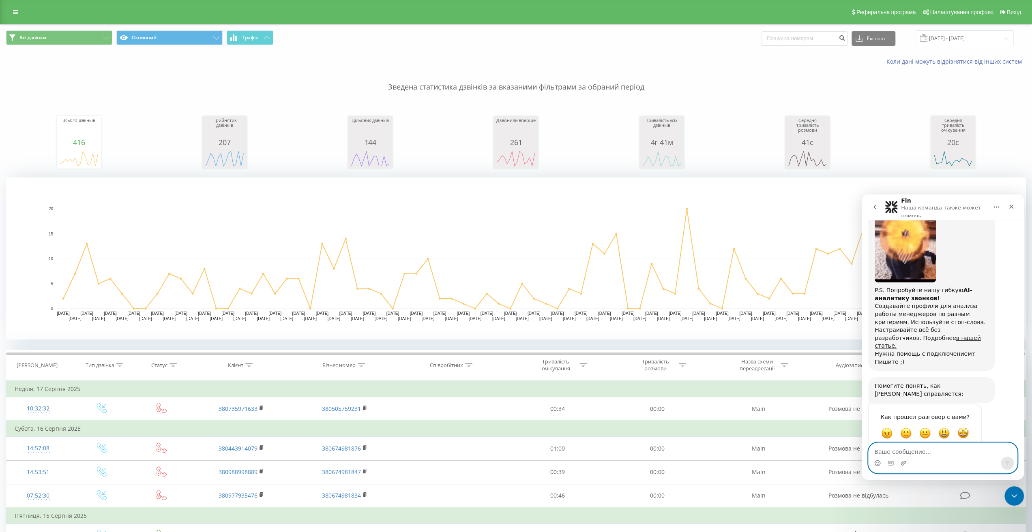
scroll to position [1147, 0]
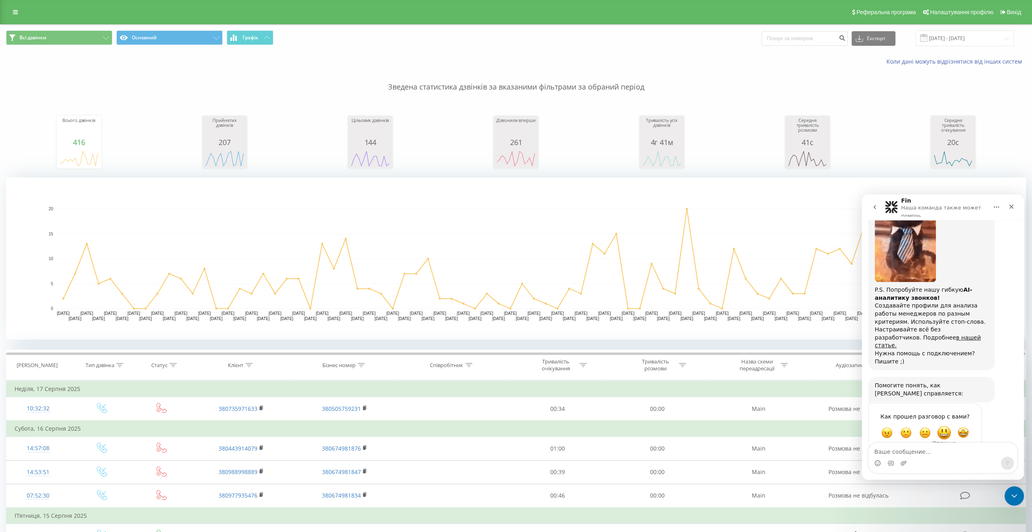
click at [947, 426] on span "Отлично" at bounding box center [943, 433] width 15 height 15
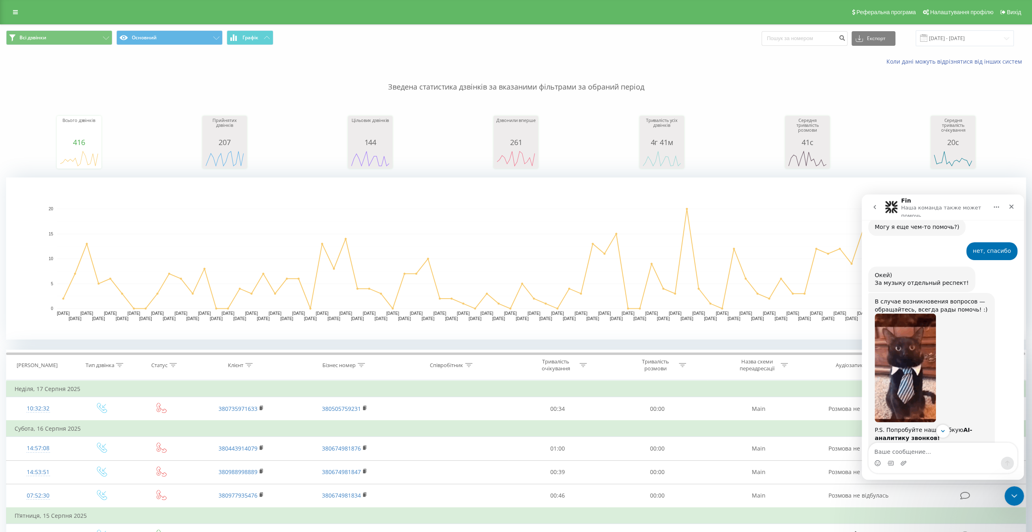
scroll to position [1169, 0]
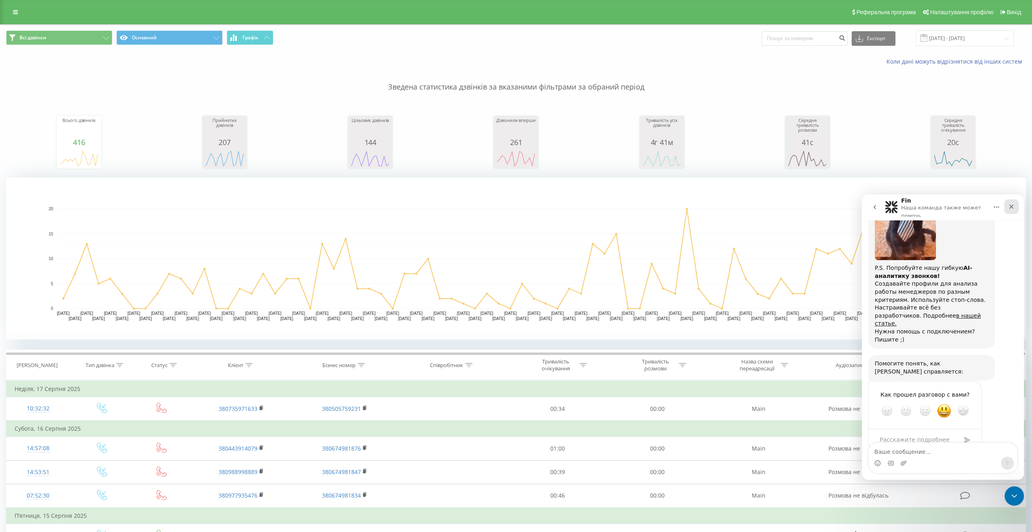
click at [1012, 208] on icon "Закрыть" at bounding box center [1011, 207] width 6 height 6
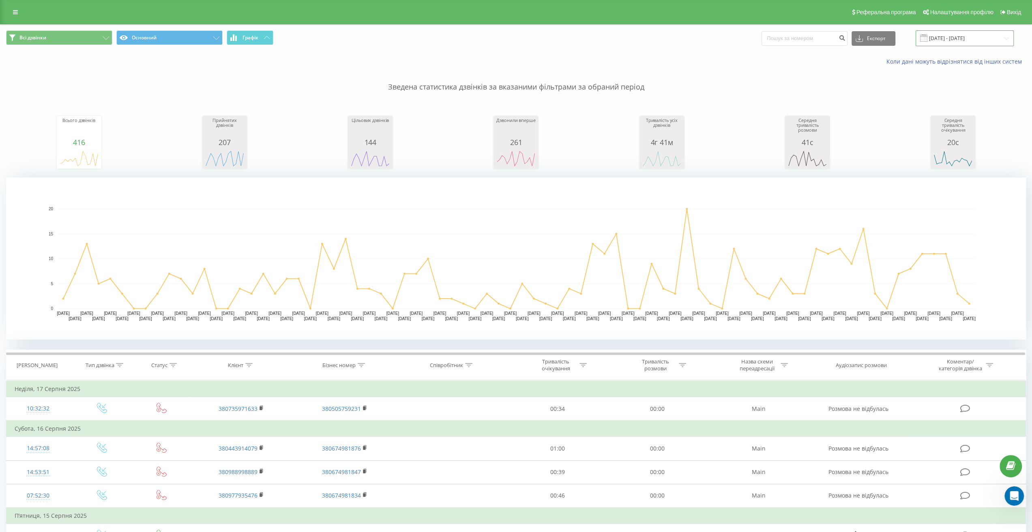
click at [1003, 41] on input "01.06.2025 - 17.08.2025" at bounding box center [964, 38] width 98 height 16
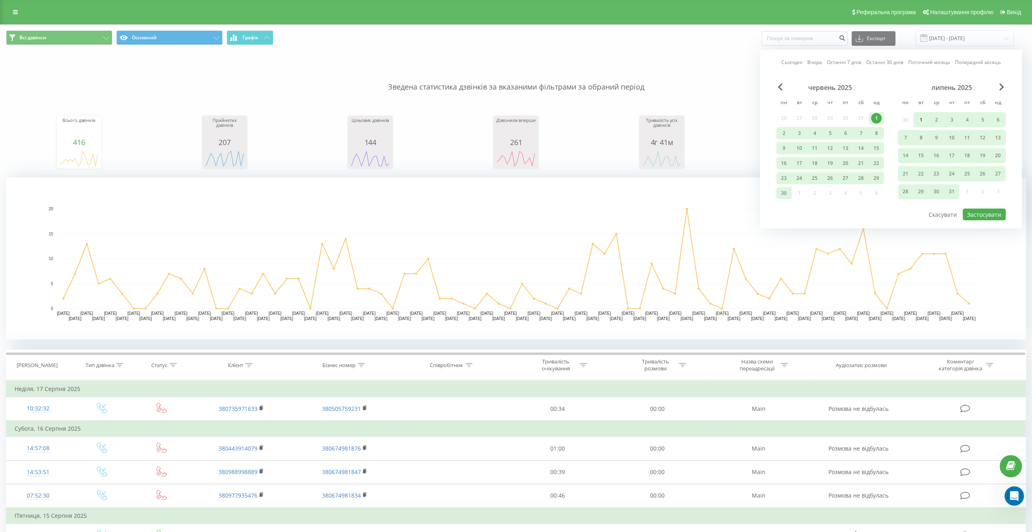
click at [918, 118] on div "1" at bounding box center [920, 119] width 11 height 11
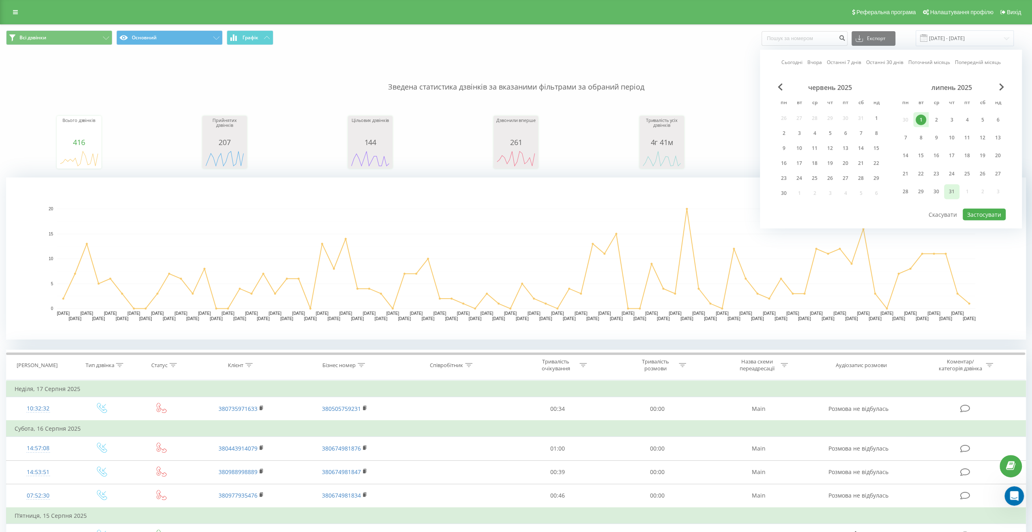
click at [952, 193] on div "31" at bounding box center [951, 191] width 11 height 11
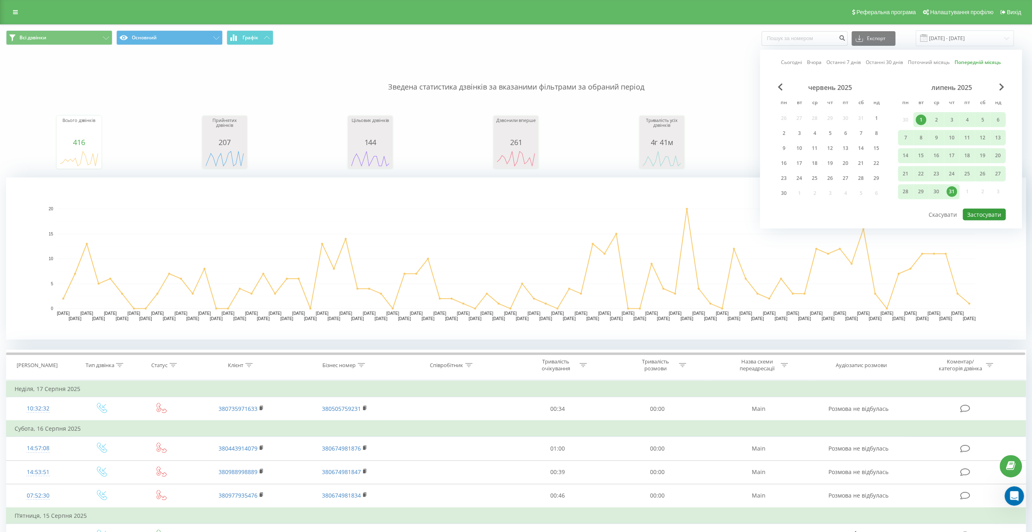
click at [987, 213] on button "Застосувати" at bounding box center [983, 215] width 43 height 12
type input "01.07.2025 - 31.07.2025"
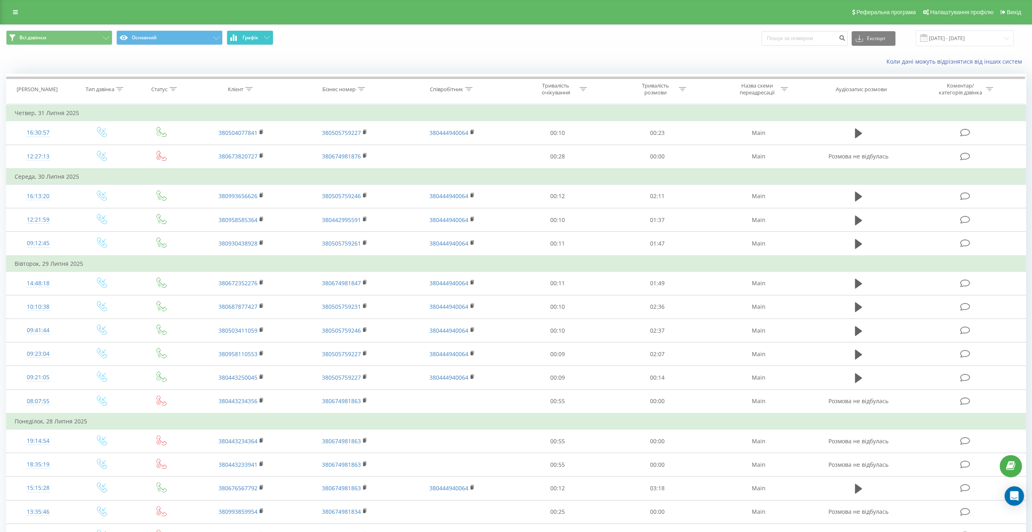
click at [266, 38] on icon at bounding box center [267, 37] width 6 height 3
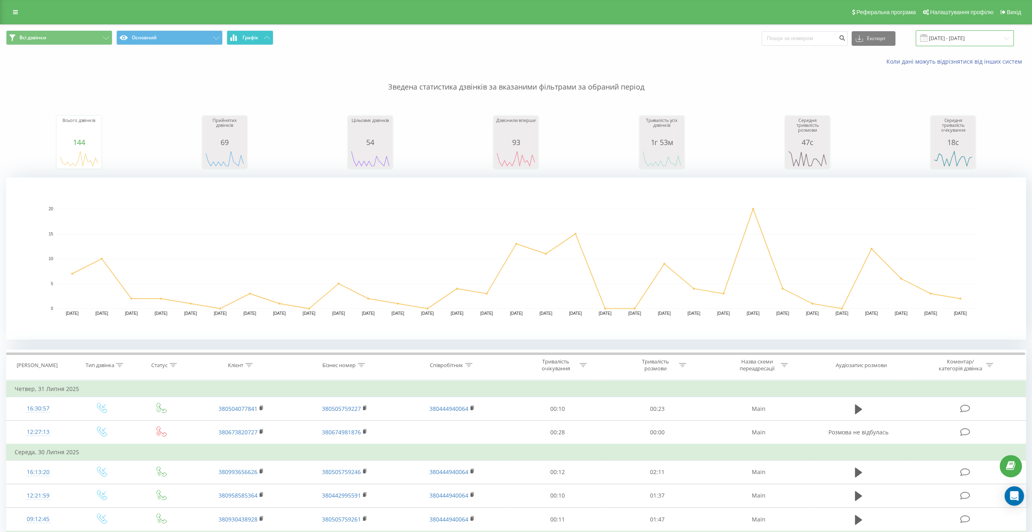
click at [987, 37] on input "01.07.2025 - 31.07.2025" at bounding box center [964, 38] width 98 height 16
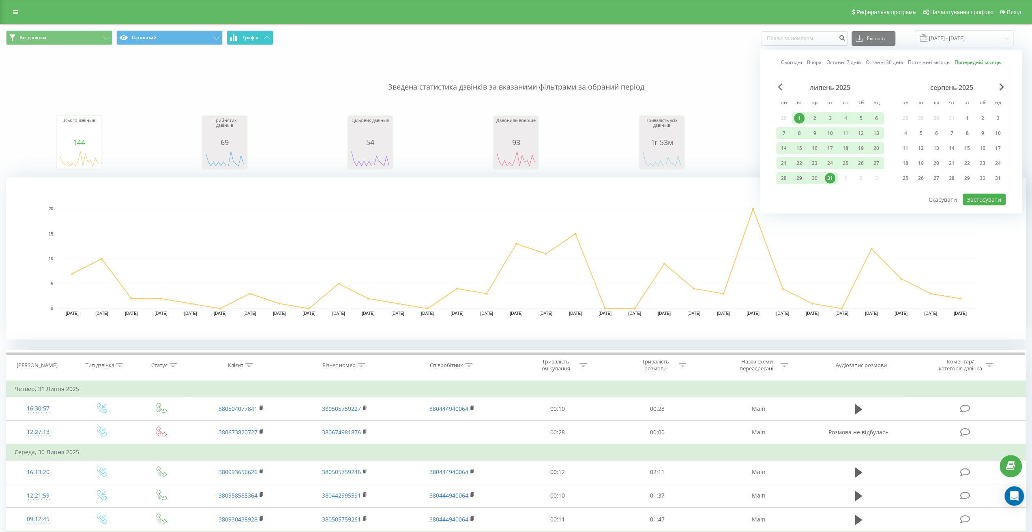
click at [780, 90] on span "Previous Month" at bounding box center [780, 87] width 5 height 7
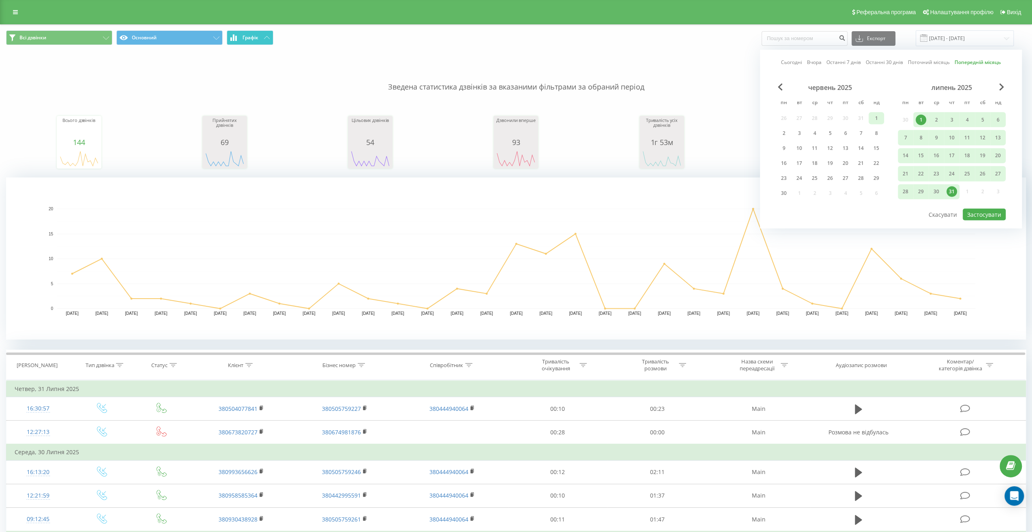
click at [872, 116] on div "1" at bounding box center [876, 118] width 11 height 11
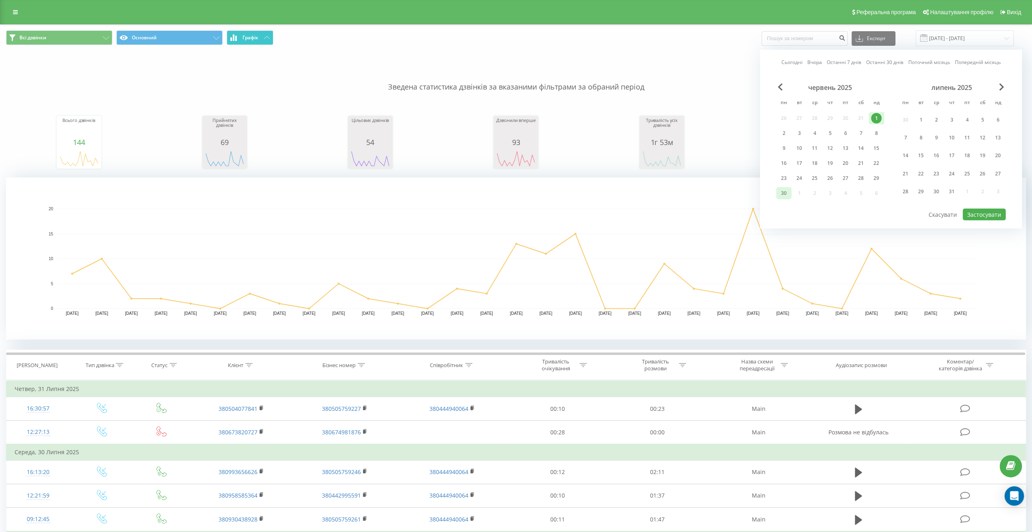
click at [784, 195] on div "30" at bounding box center [783, 193] width 11 height 11
click at [989, 211] on button "Застосувати" at bounding box center [983, 215] width 43 height 12
type input "[DATE] - [DATE]"
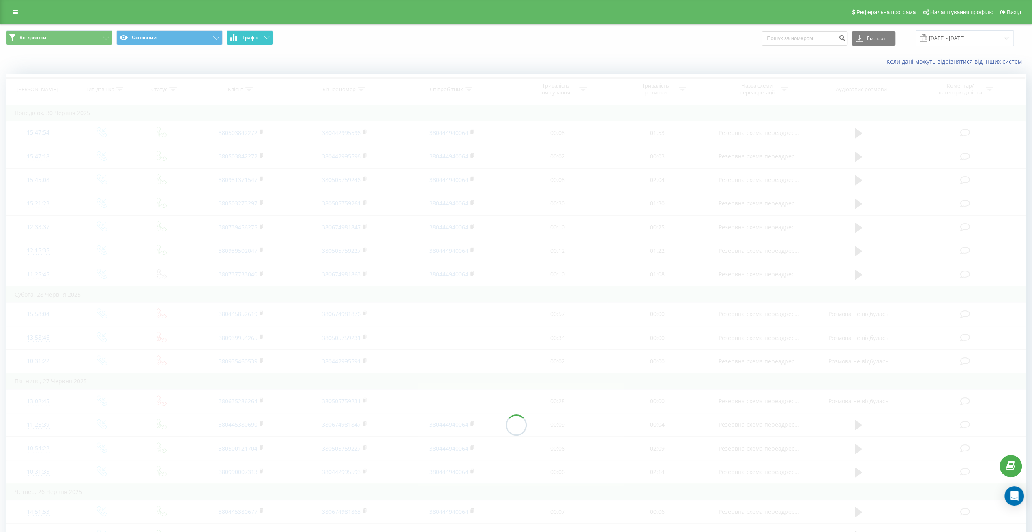
click at [266, 40] on button "Графік" at bounding box center [250, 37] width 47 height 15
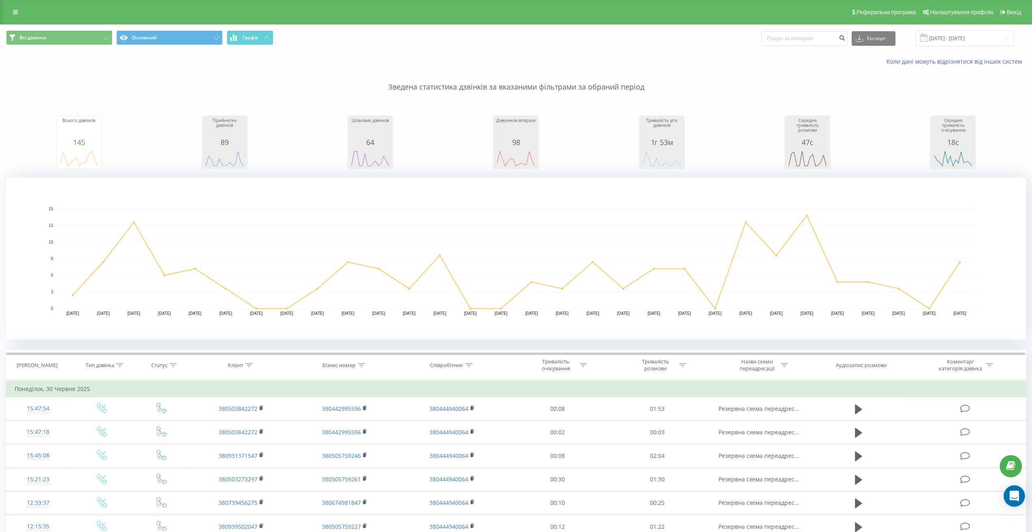
click at [1016, 501] on icon "Open Intercom Messenger" at bounding box center [1014, 496] width 11 height 11
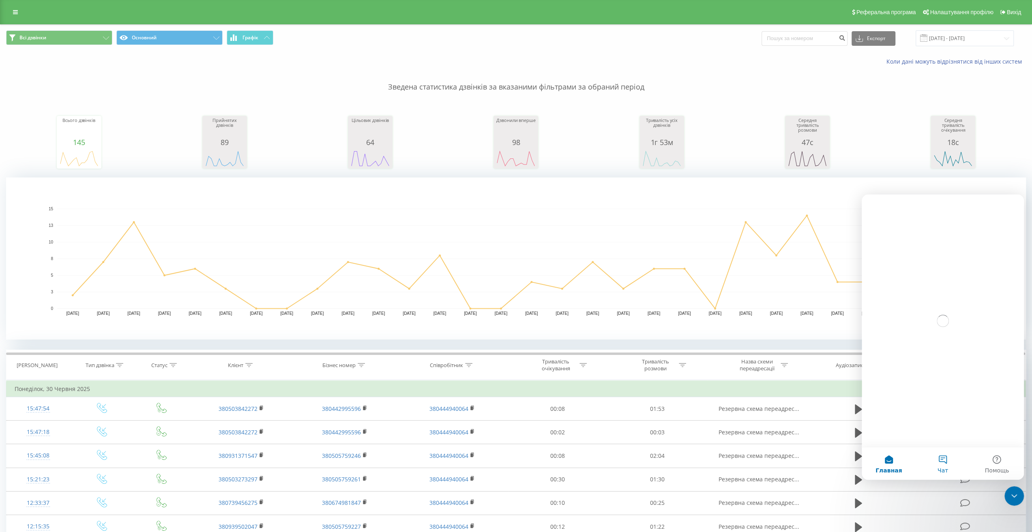
click at [943, 457] on button "Чат" at bounding box center [942, 464] width 54 height 32
click at [930, 430] on button "Отправить сообщение" at bounding box center [942, 431] width 99 height 16
click at [920, 453] on textarea "Ваше сообщение..." at bounding box center [942, 450] width 148 height 14
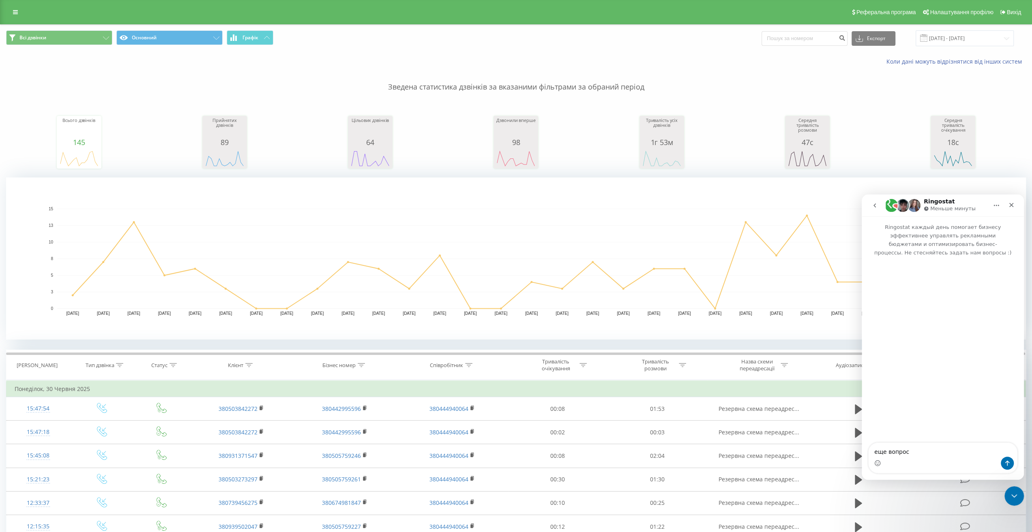
type textarea "еще вопрос"
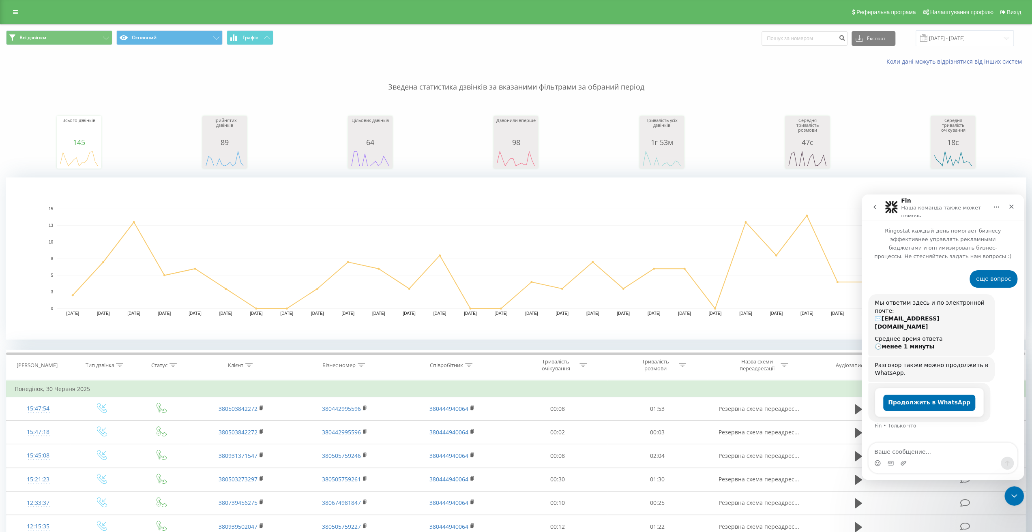
click at [911, 453] on textarea "Ваше сообщение..." at bounding box center [942, 450] width 148 height 14
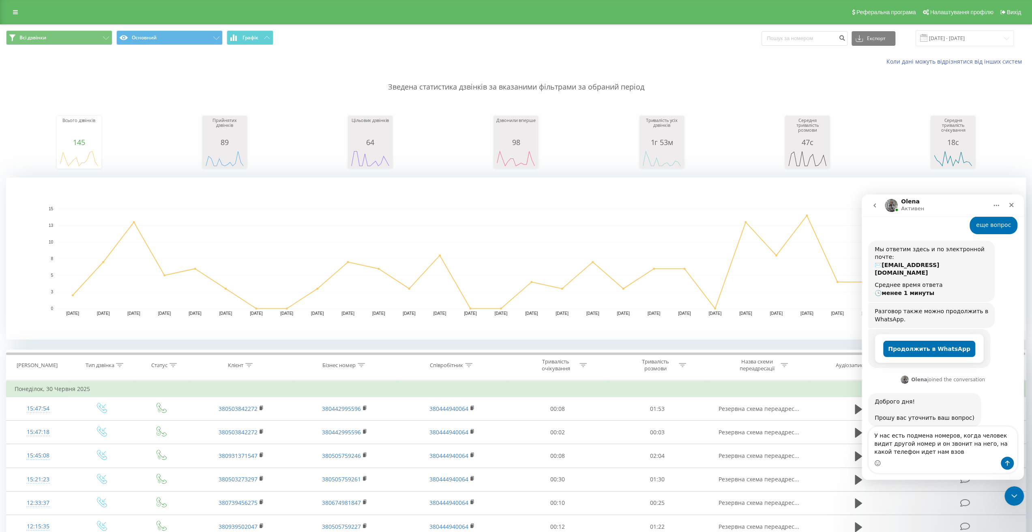
type textarea "У нас есть подмена номеров, когда человек видит другой номер и он звонит на нег…"
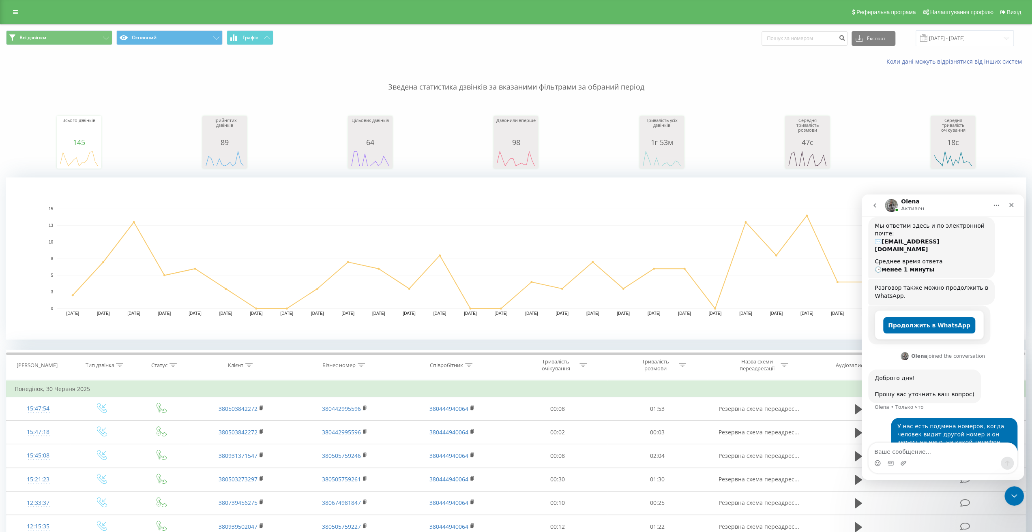
scroll to position [74, 0]
click at [906, 453] on textarea "Ваше сообщение..." at bounding box center [942, 450] width 148 height 14
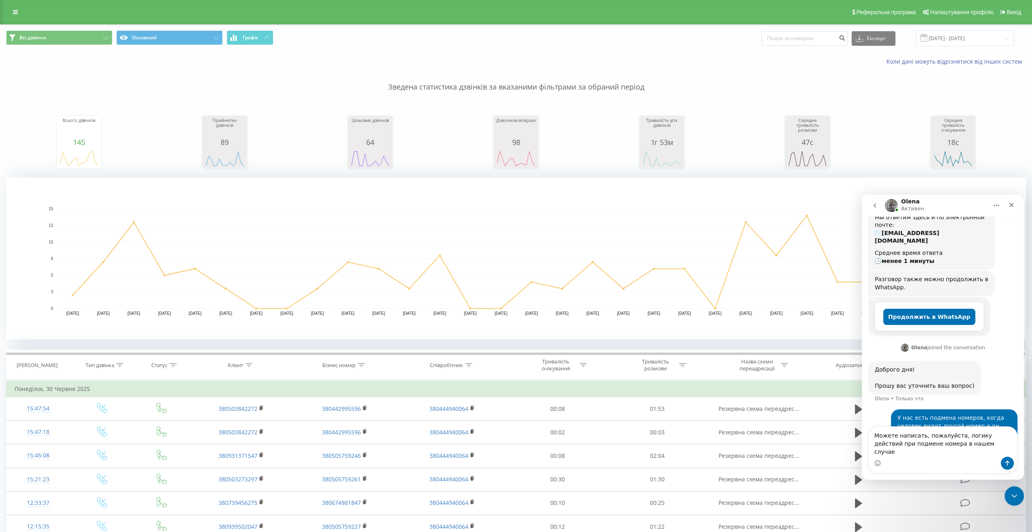
type textarea "Можете написать, пожалуйста, логику действий при подмене номера в нашем случае?"
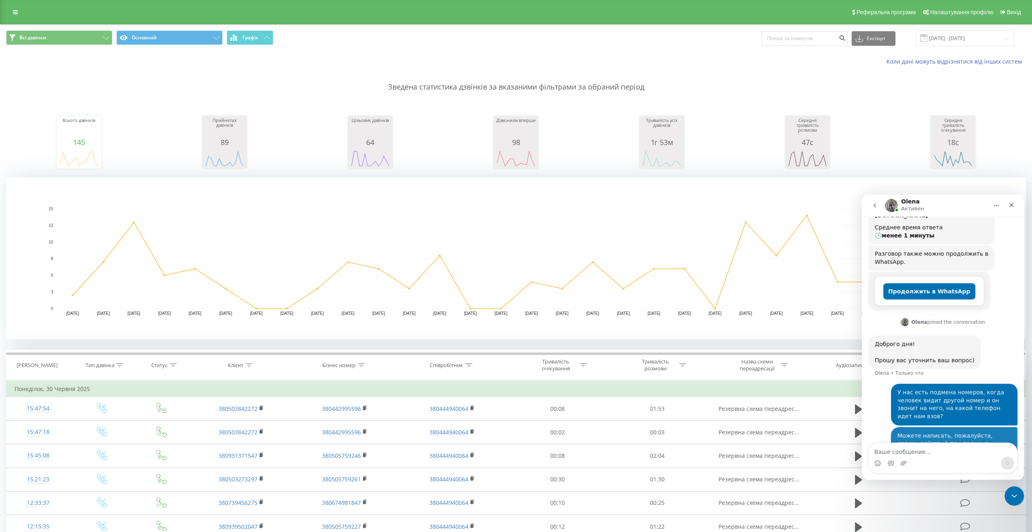
scroll to position [109, 0]
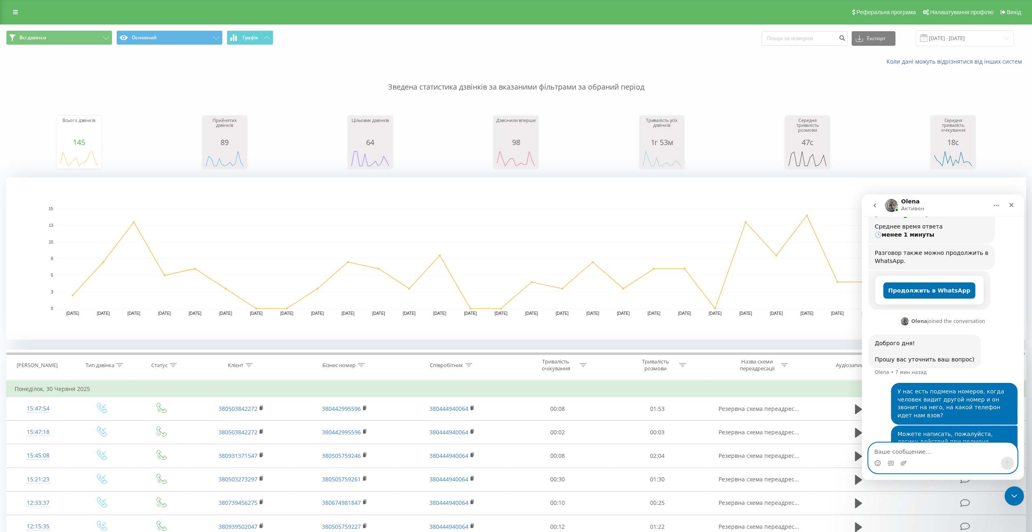
click at [938, 455] on textarea "Ваше сообщение..." at bounding box center [942, 450] width 148 height 14
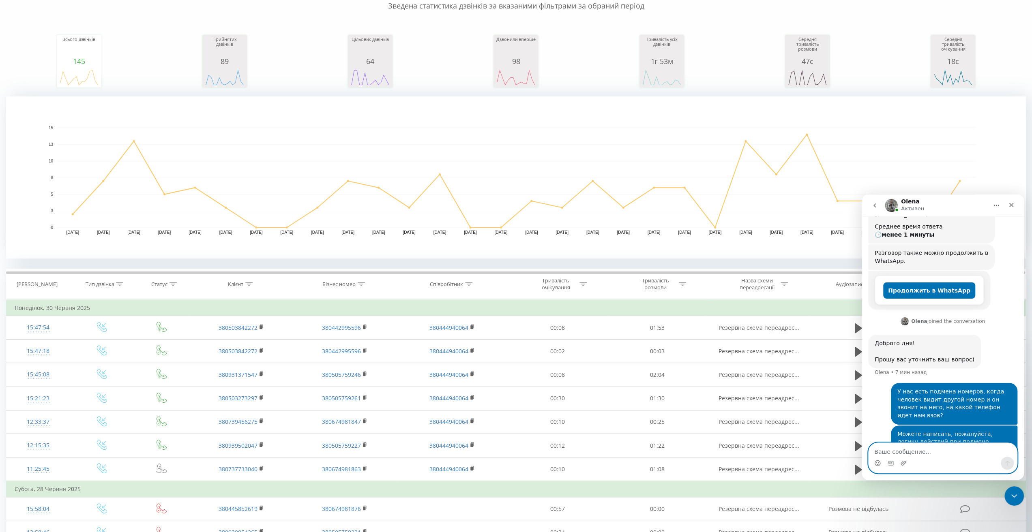
type textarea "s"
type textarea "d"
type textarea "вы тут?"
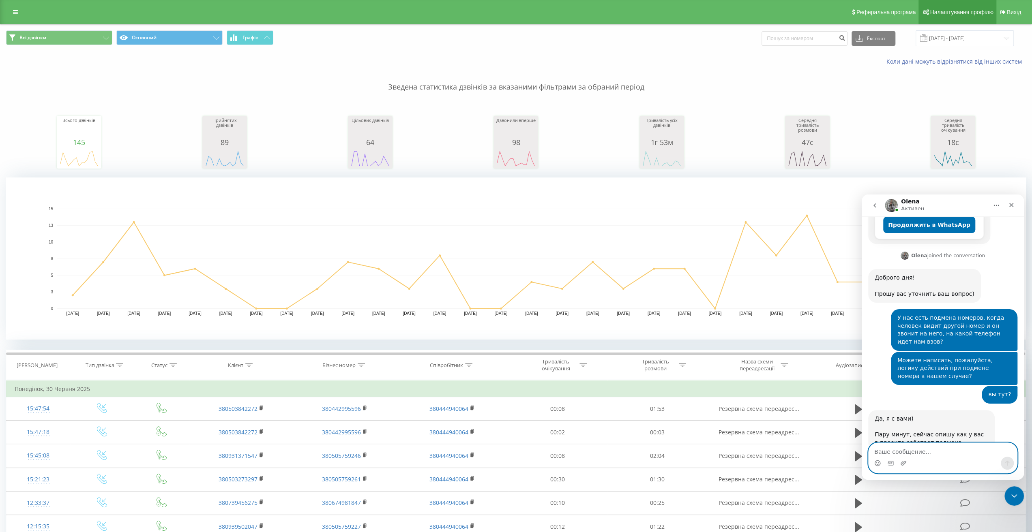
scroll to position [175, 0]
type textarea "j"
type textarea "ок"
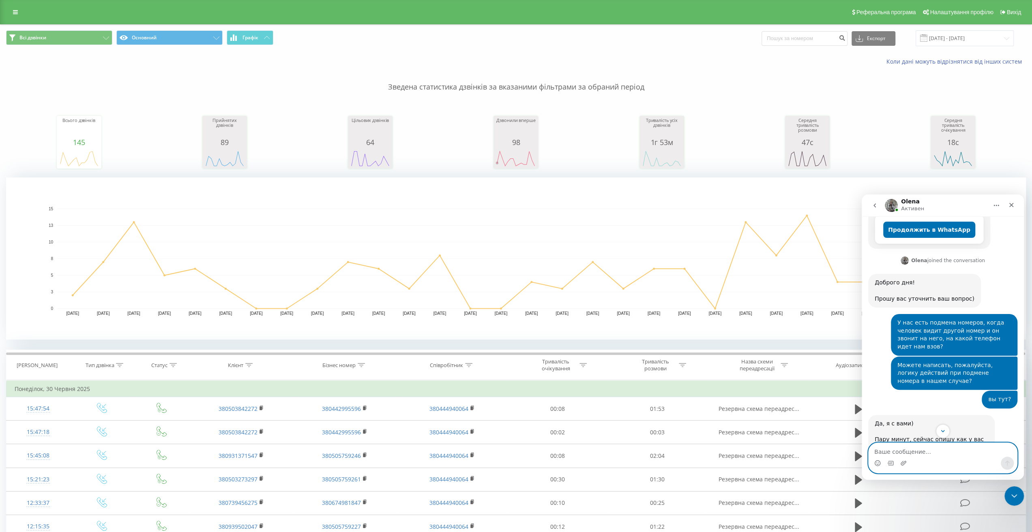
scroll to position [199, 0]
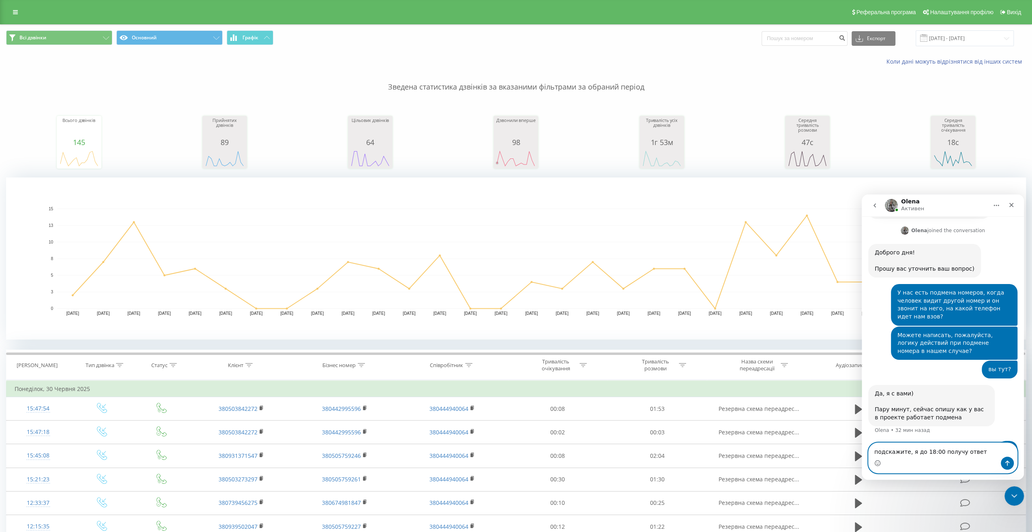
type textarea "подскажите, я до 18:00 получу ответ?"
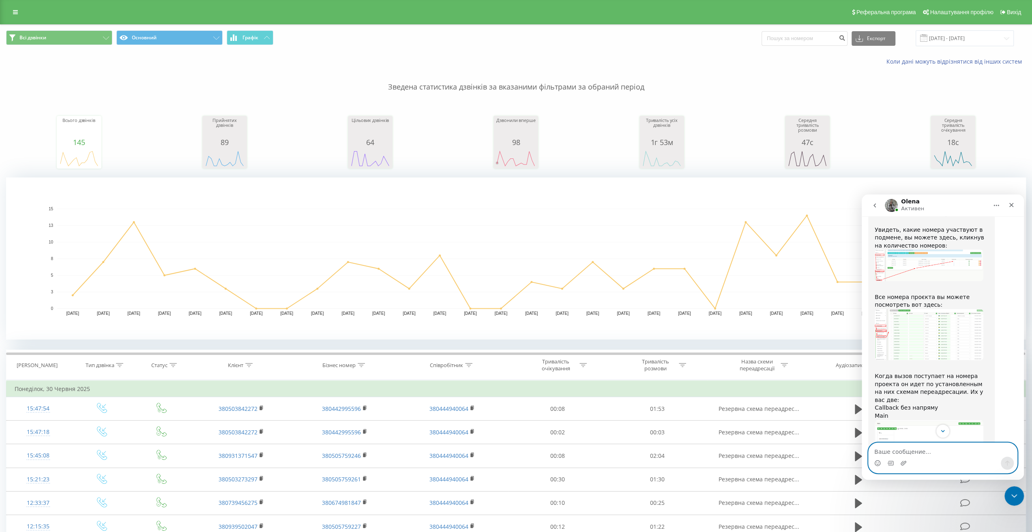
scroll to position [550, 0]
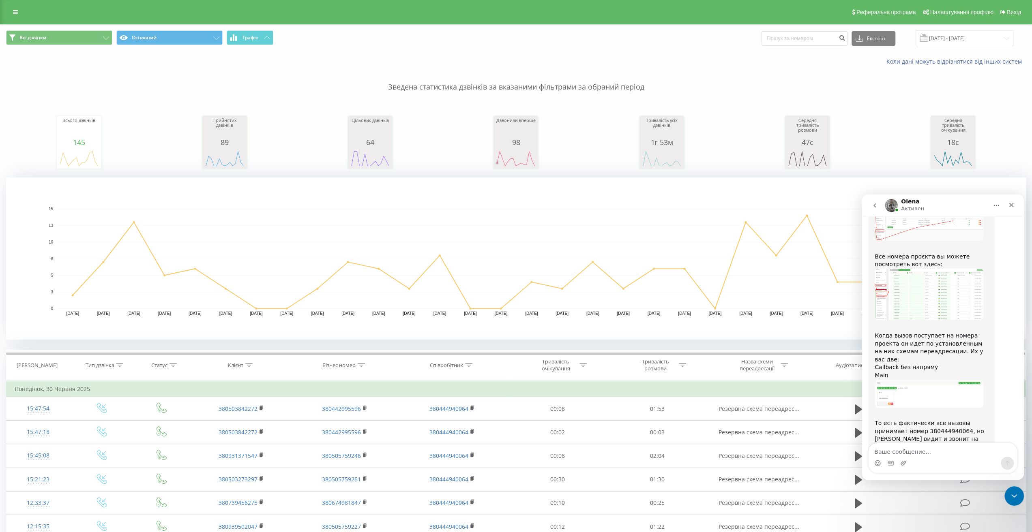
click at [987, 412] on div "То есть фактически все вызовы принимает номер 380444940064, но [PERSON_NAME] ви…" at bounding box center [931, 432] width 114 height 40
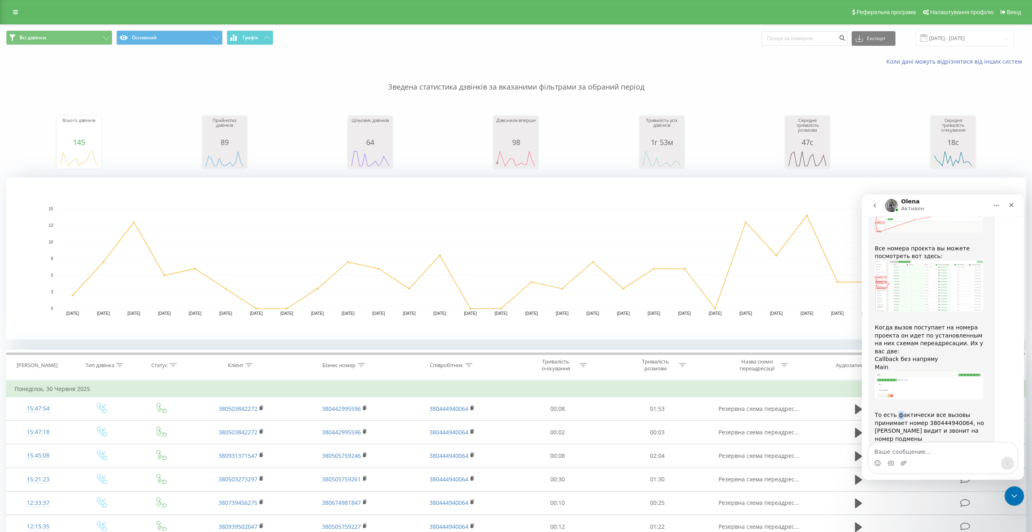
click at [896, 404] on div "То есть фактически все вызовы принимает номер 380444940064, но [PERSON_NAME] ви…" at bounding box center [931, 424] width 114 height 40
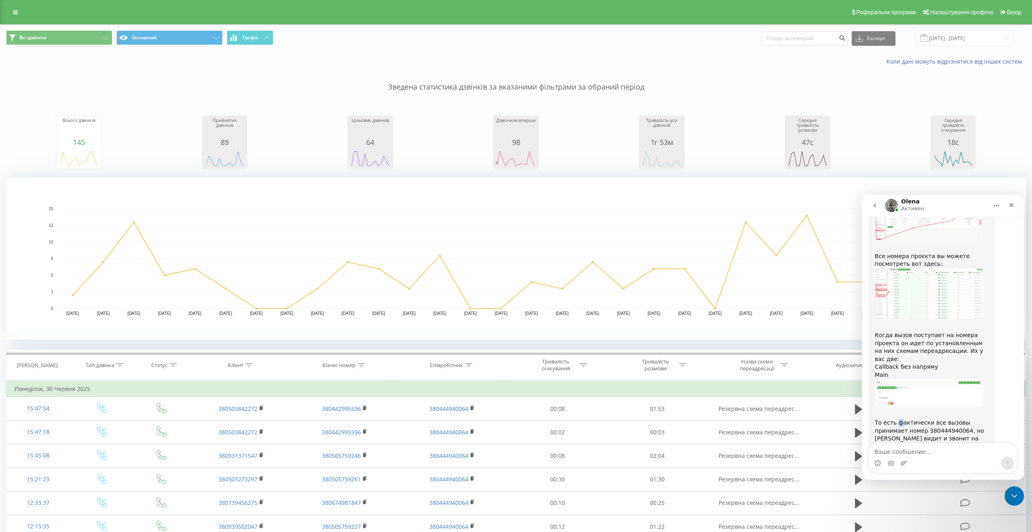
scroll to position [550, 0]
click at [898, 412] on div "То есть фактически все вызовы принимает номер 380444940064, но [PERSON_NAME] ви…" at bounding box center [931, 432] width 114 height 40
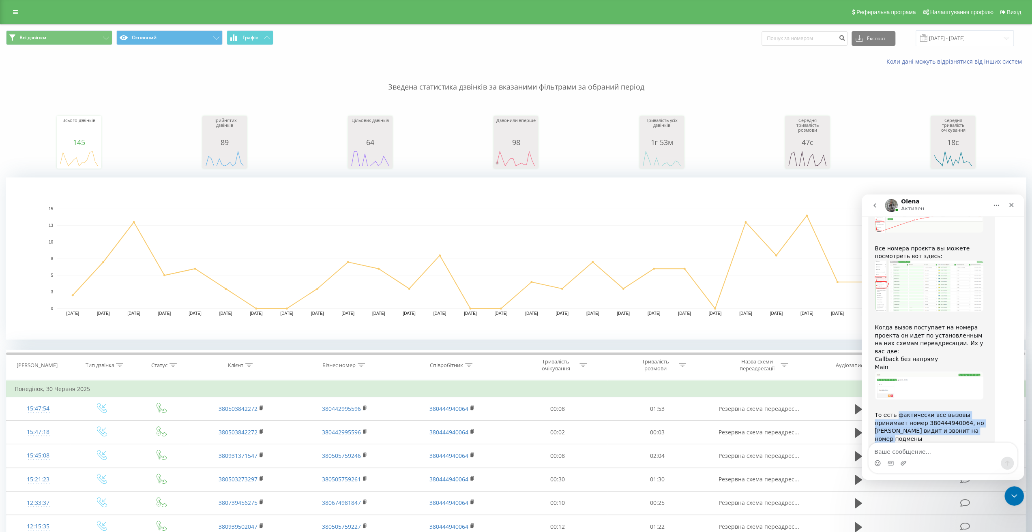
drag, startPoint x: 895, startPoint y: 375, endPoint x: 943, endPoint y: 389, distance: 50.7
click at [943, 404] on div "То есть фактически все вызовы принимает номер 380444940064, но [PERSON_NAME] ви…" at bounding box center [931, 424] width 114 height 40
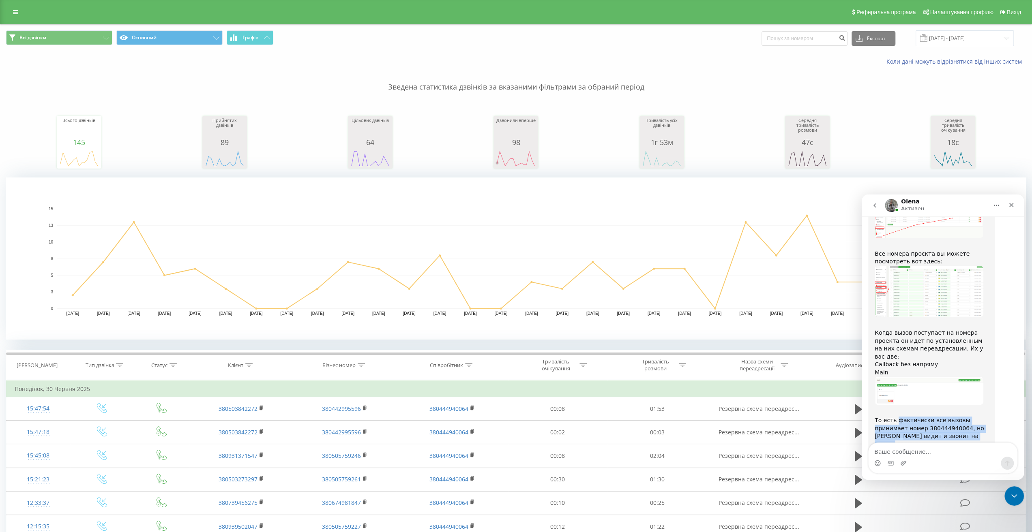
copy div "фактически все вызовы принимает номер 380444940064, но [PERSON_NAME] видит и зв…"
click at [934, 457] on div "Мессенджер Intercom" at bounding box center [942, 463] width 148 height 13
click at [934, 452] on textarea "Ваше сообщение..." at bounding box center [942, 450] width 148 height 14
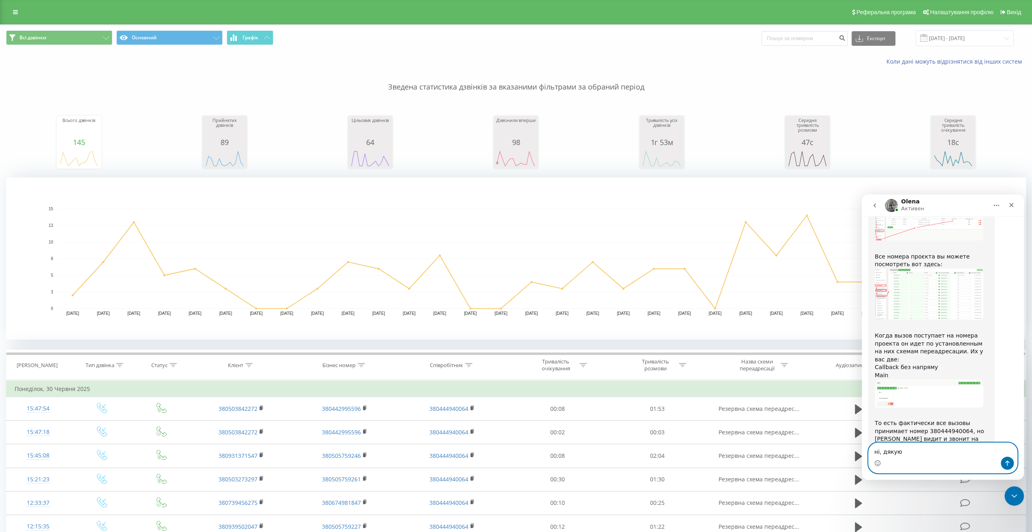
type textarea "ні, дякую"
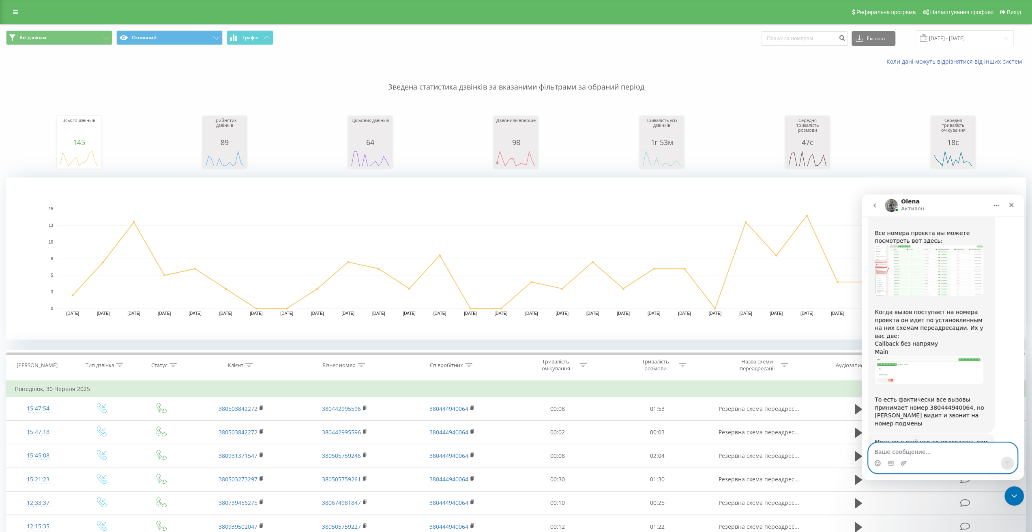
scroll to position [574, 0]
